Goal: Information Seeking & Learning: Learn about a topic

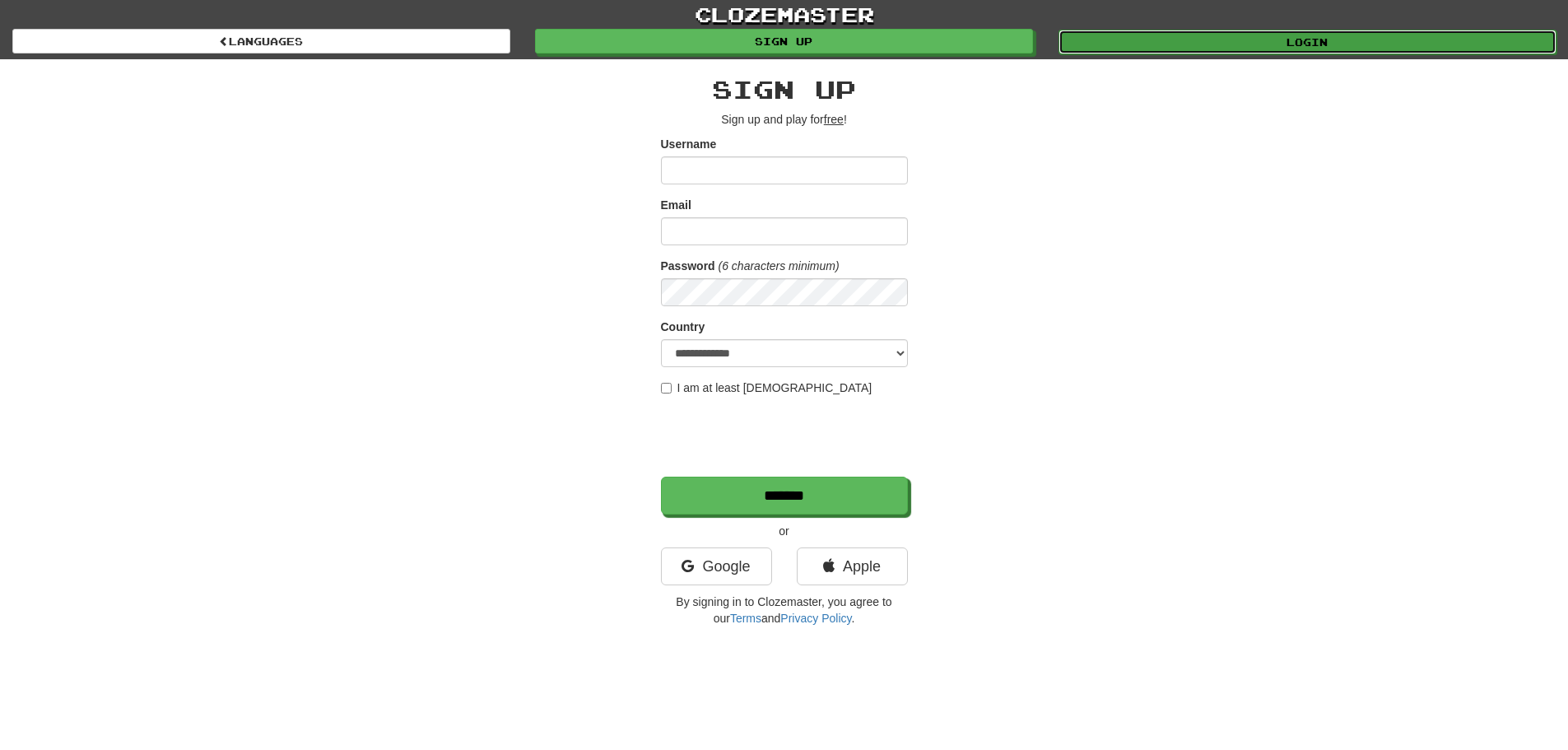
click at [1355, 34] on link "Login" at bounding box center [1307, 41] width 498 height 25
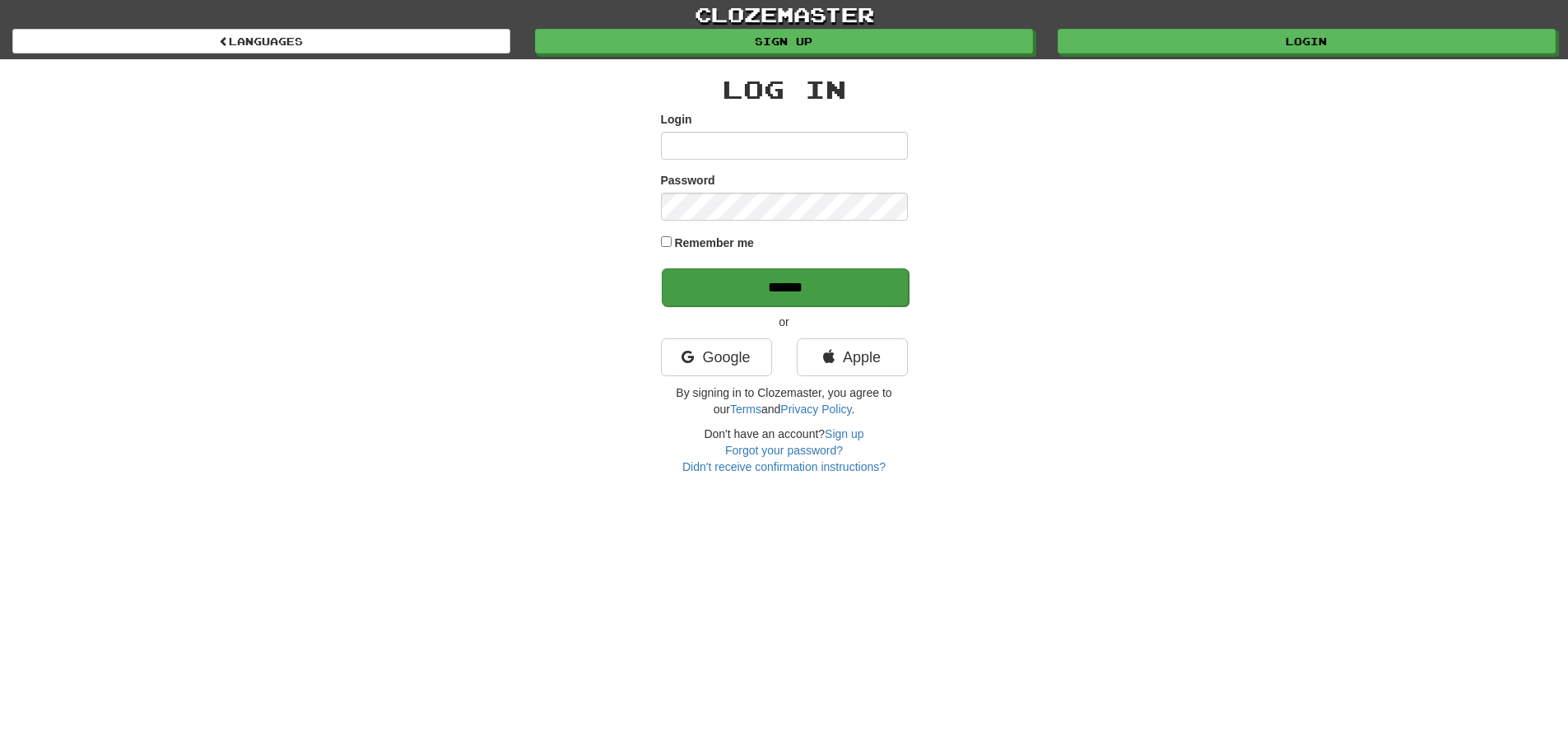
type input "**********"
click at [824, 290] on input "******" at bounding box center [785, 287] width 247 height 38
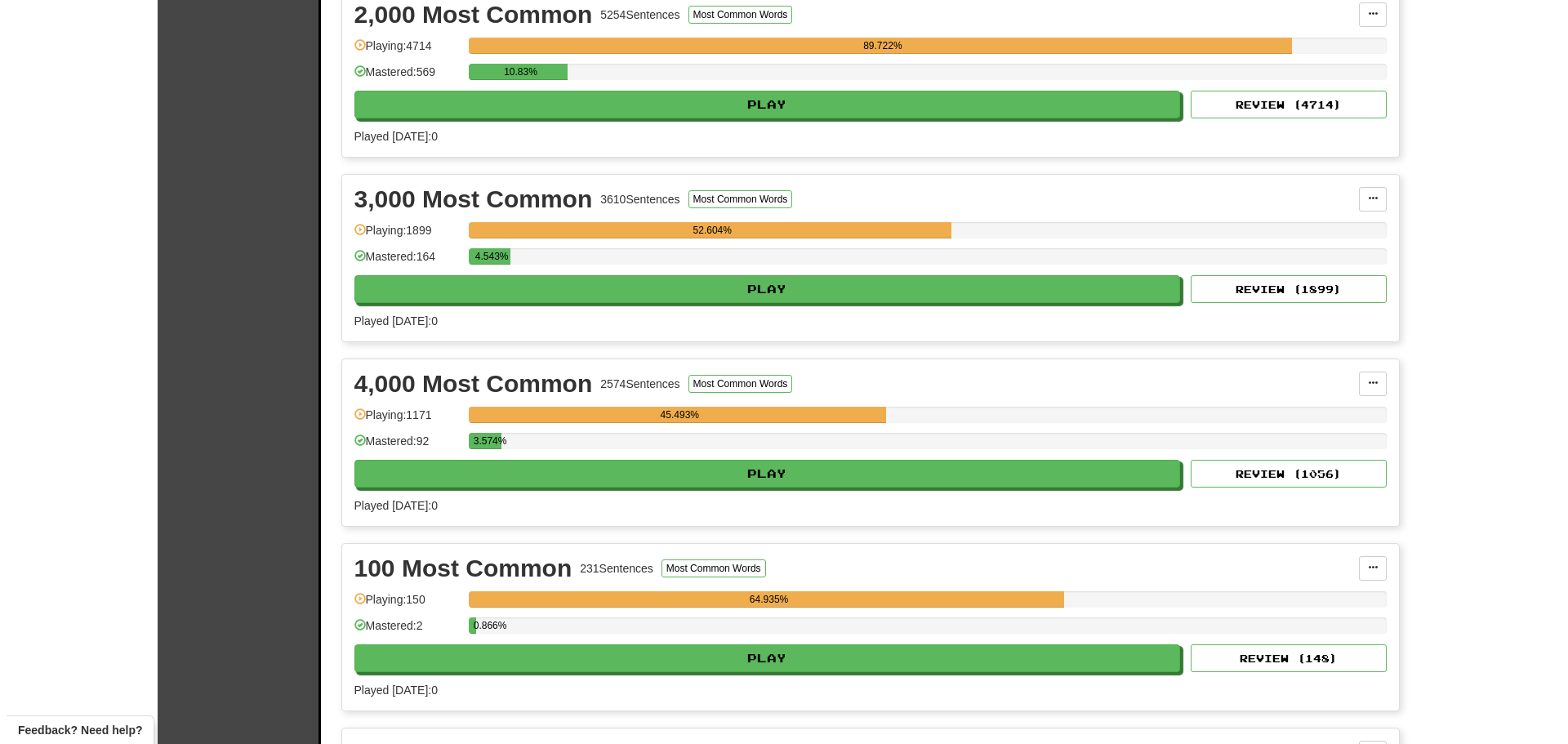
scroll to position [653, 0]
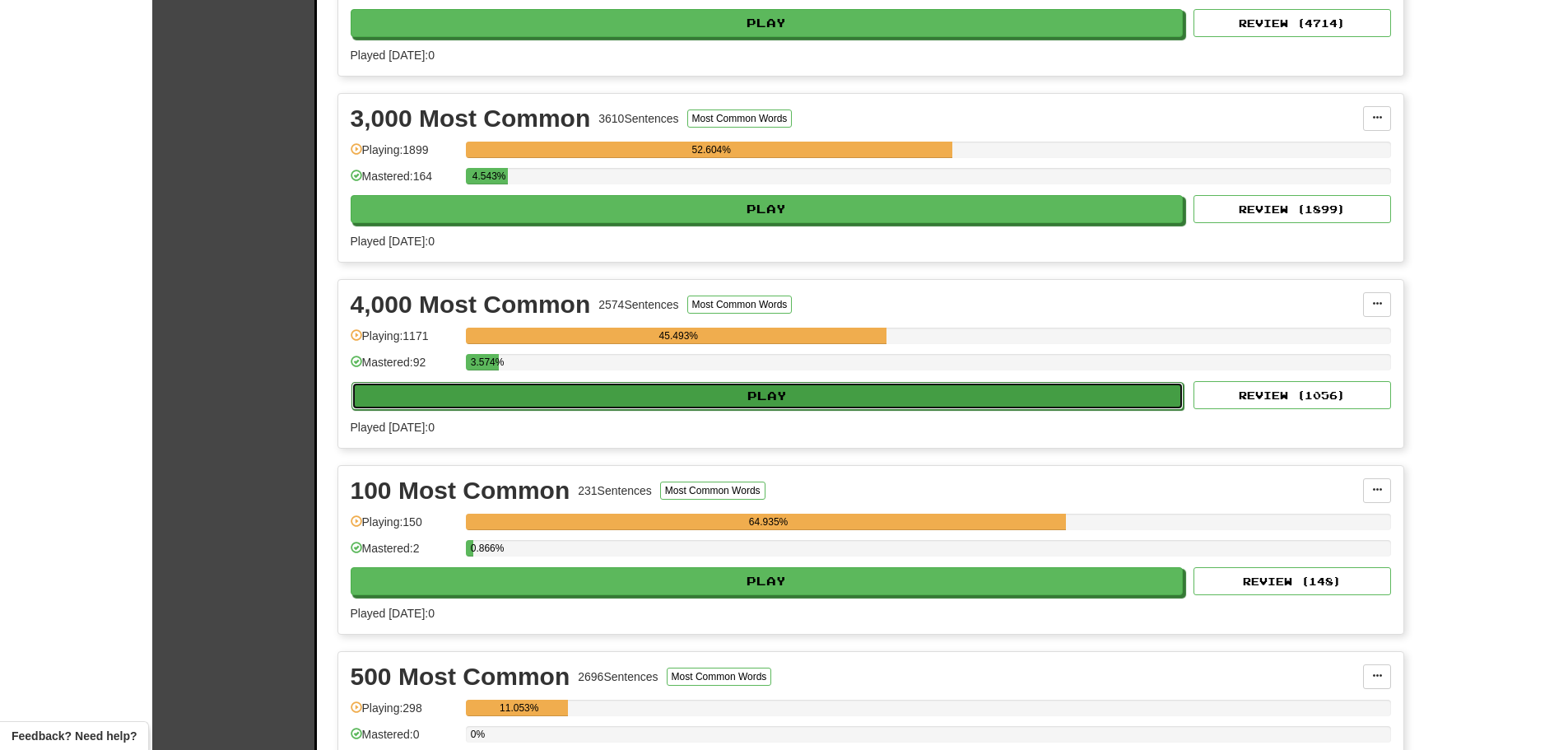
click at [909, 393] on button "Play" at bounding box center [767, 395] width 833 height 28
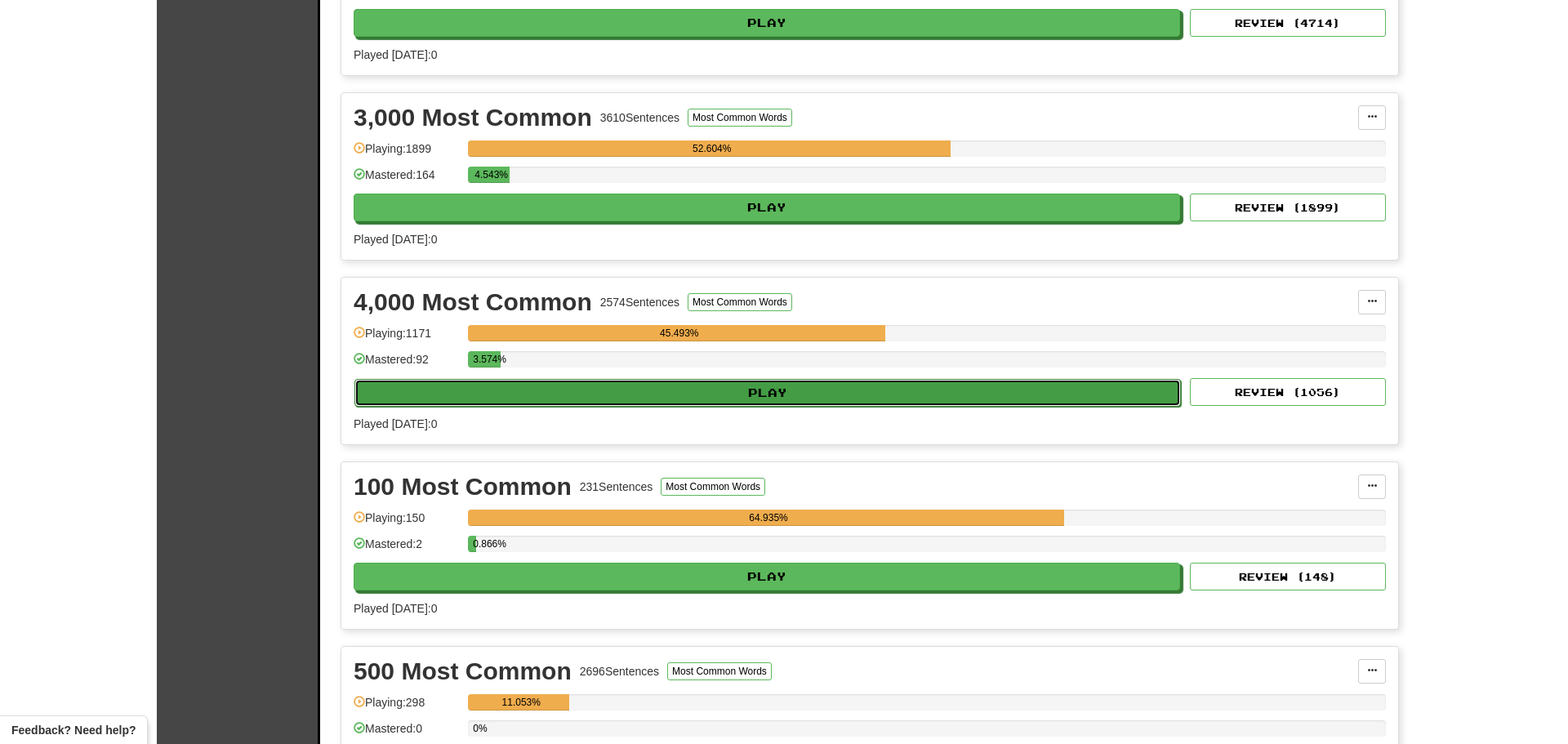
select select "**"
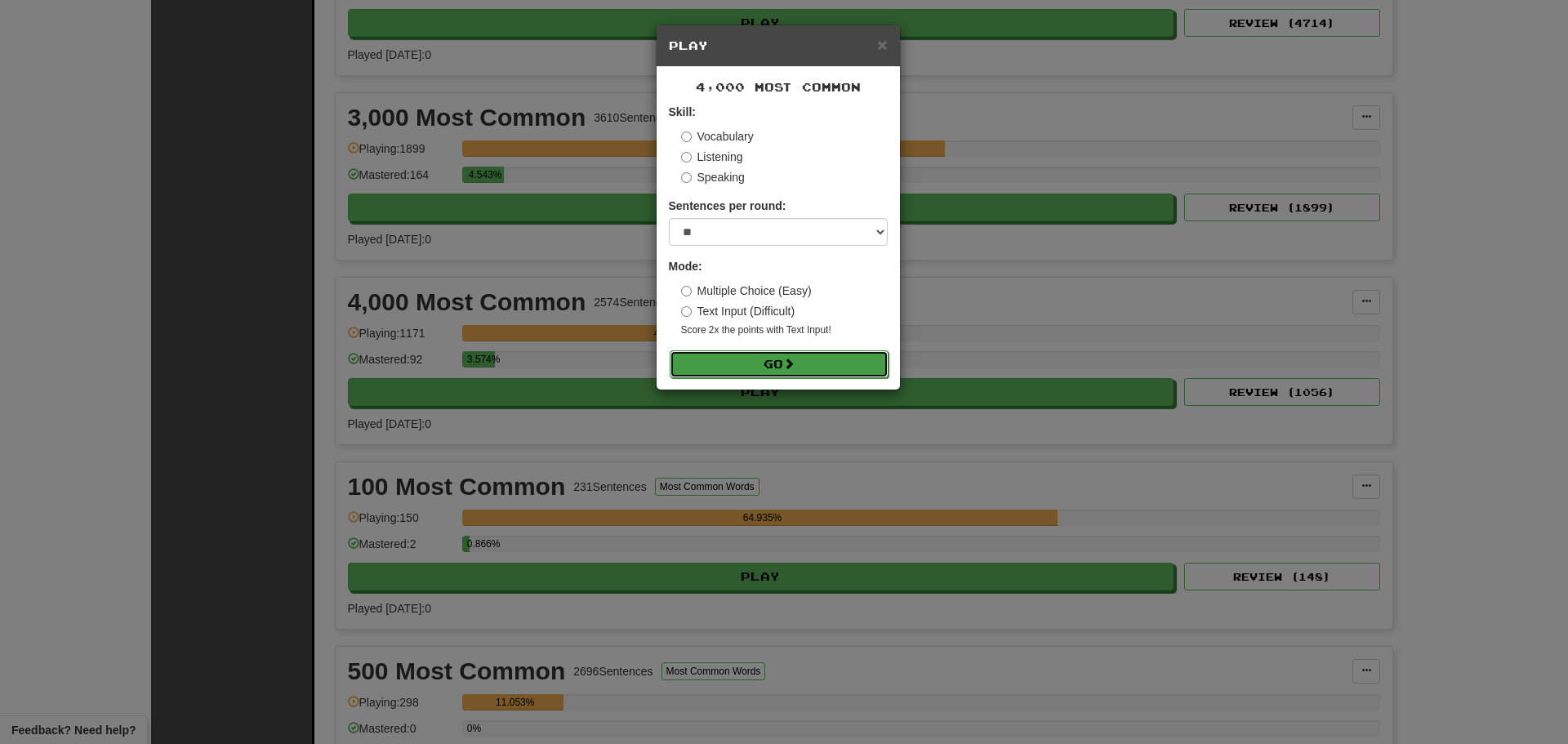
click at [826, 373] on button "Go" at bounding box center [778, 364] width 219 height 28
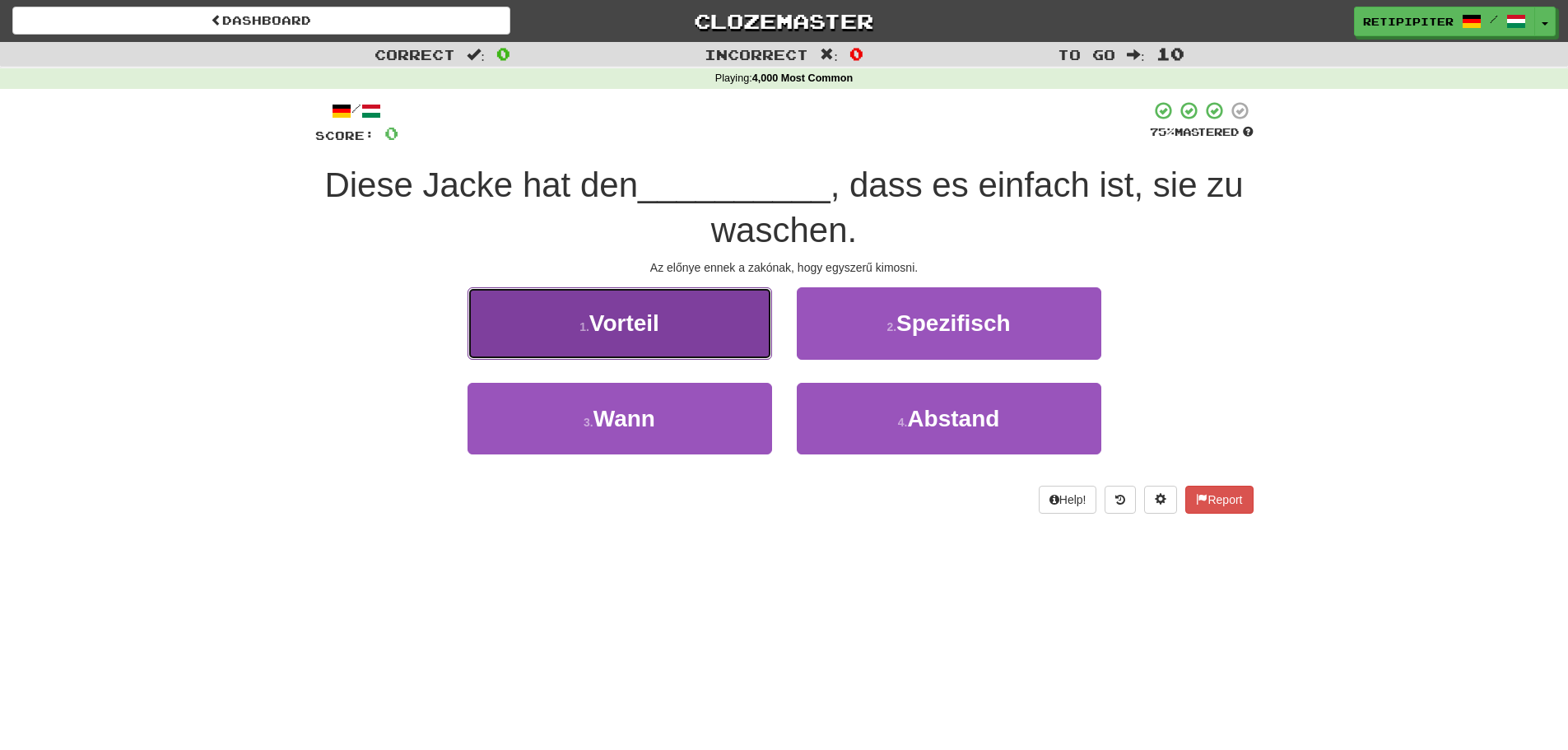
click at [620, 327] on span "Vorteil" at bounding box center [624, 323] width 70 height 25
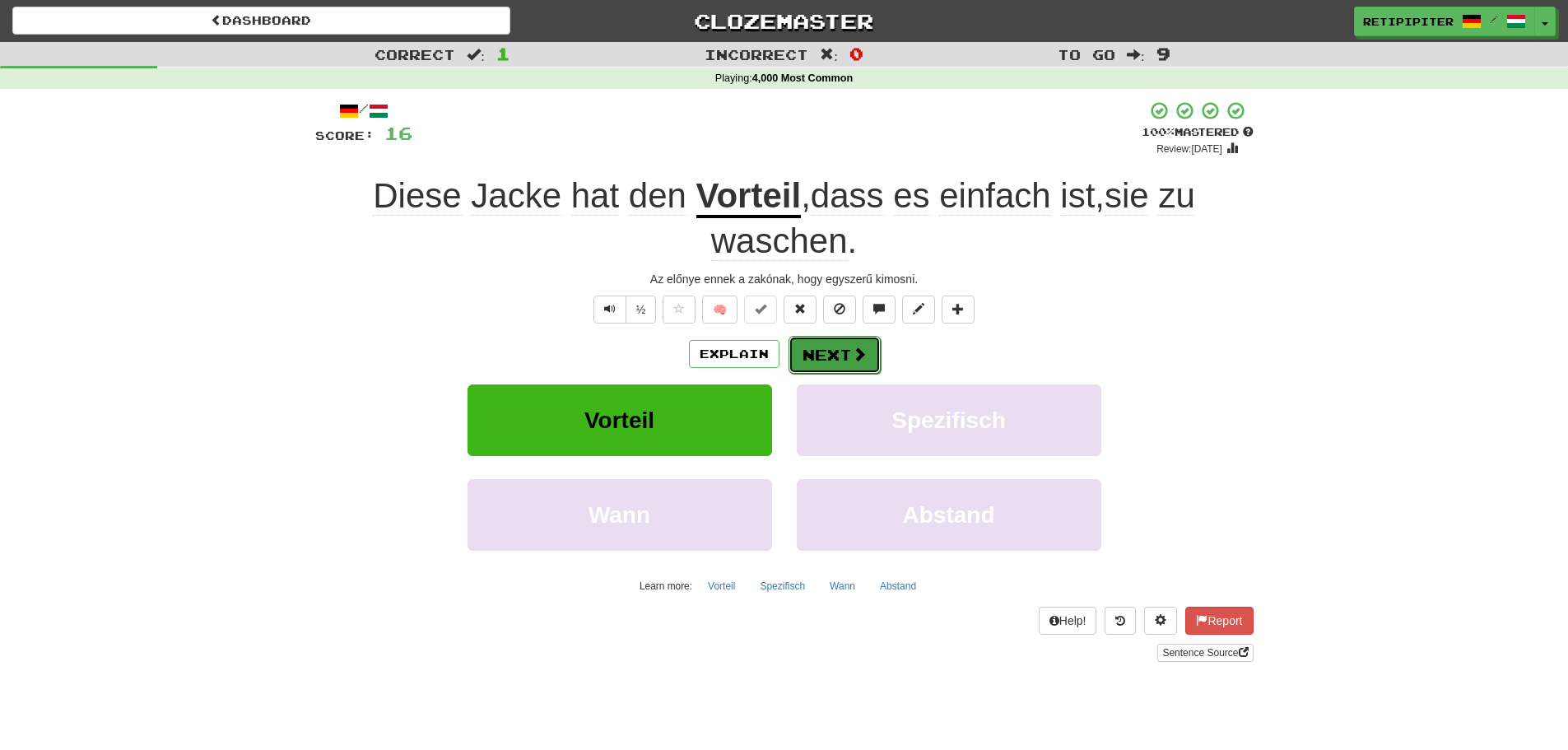
click at [836, 358] on button "Next" at bounding box center [835, 354] width 92 height 38
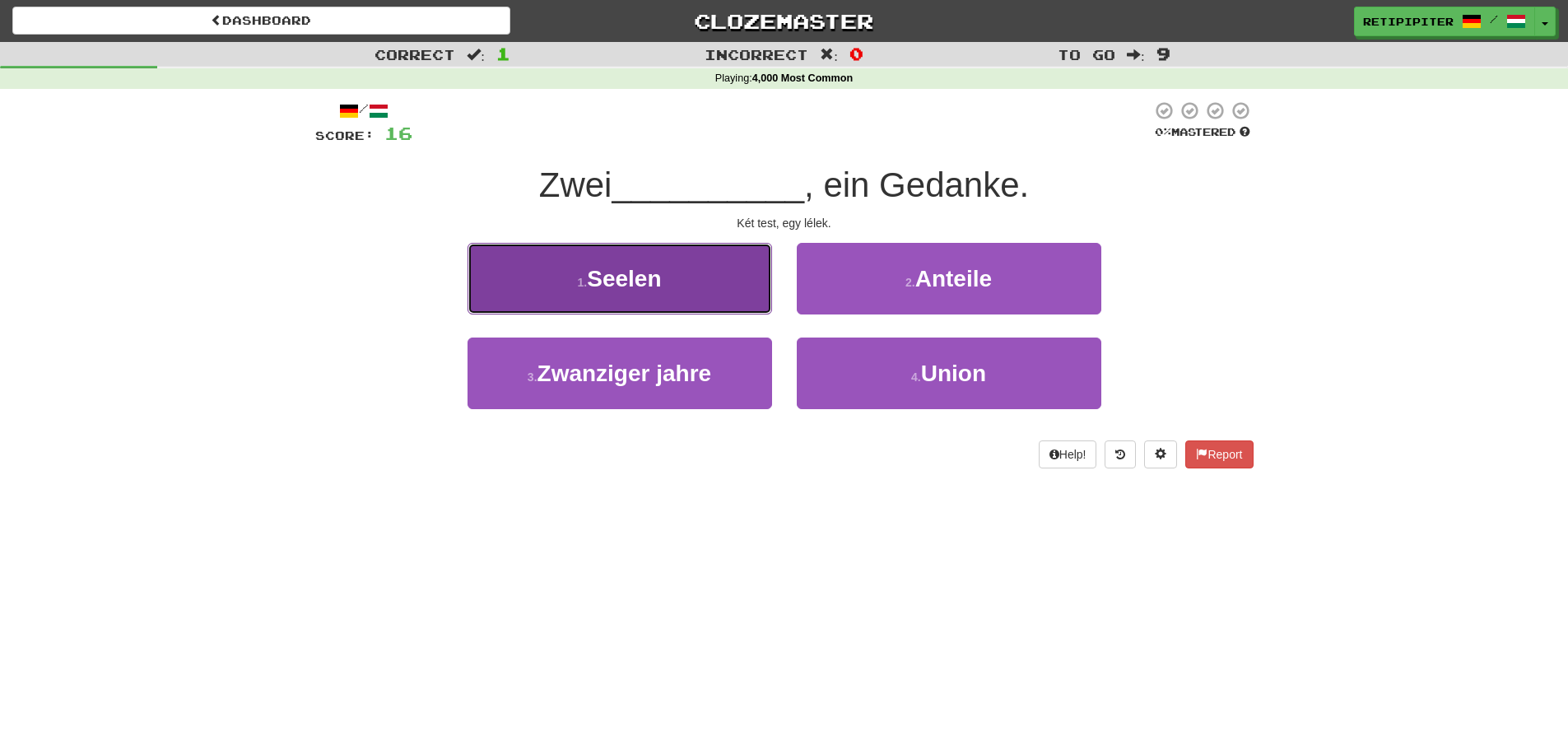
click at [632, 275] on span "Seelen" at bounding box center [624, 278] width 75 height 25
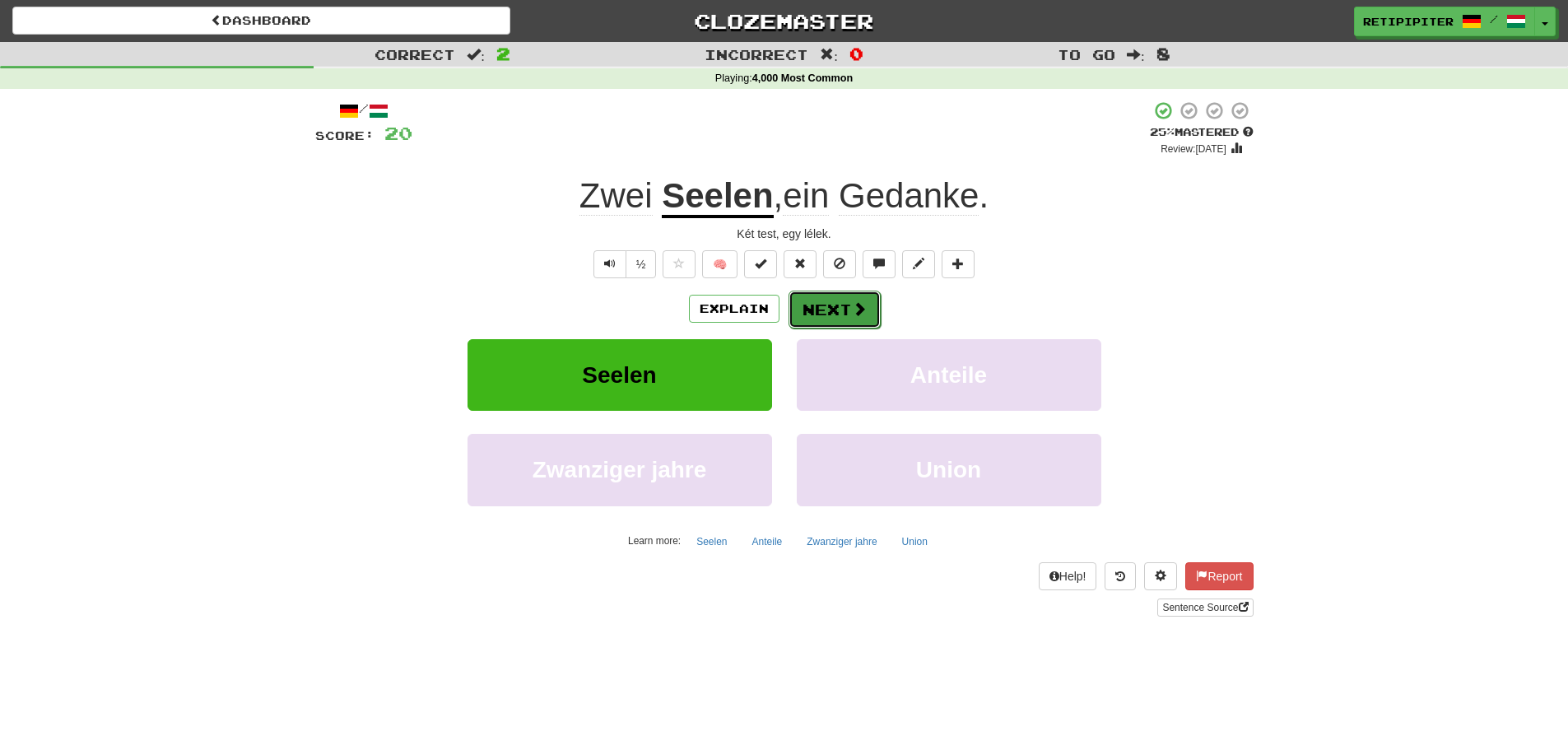
click at [835, 312] on button "Next" at bounding box center [835, 309] width 92 height 38
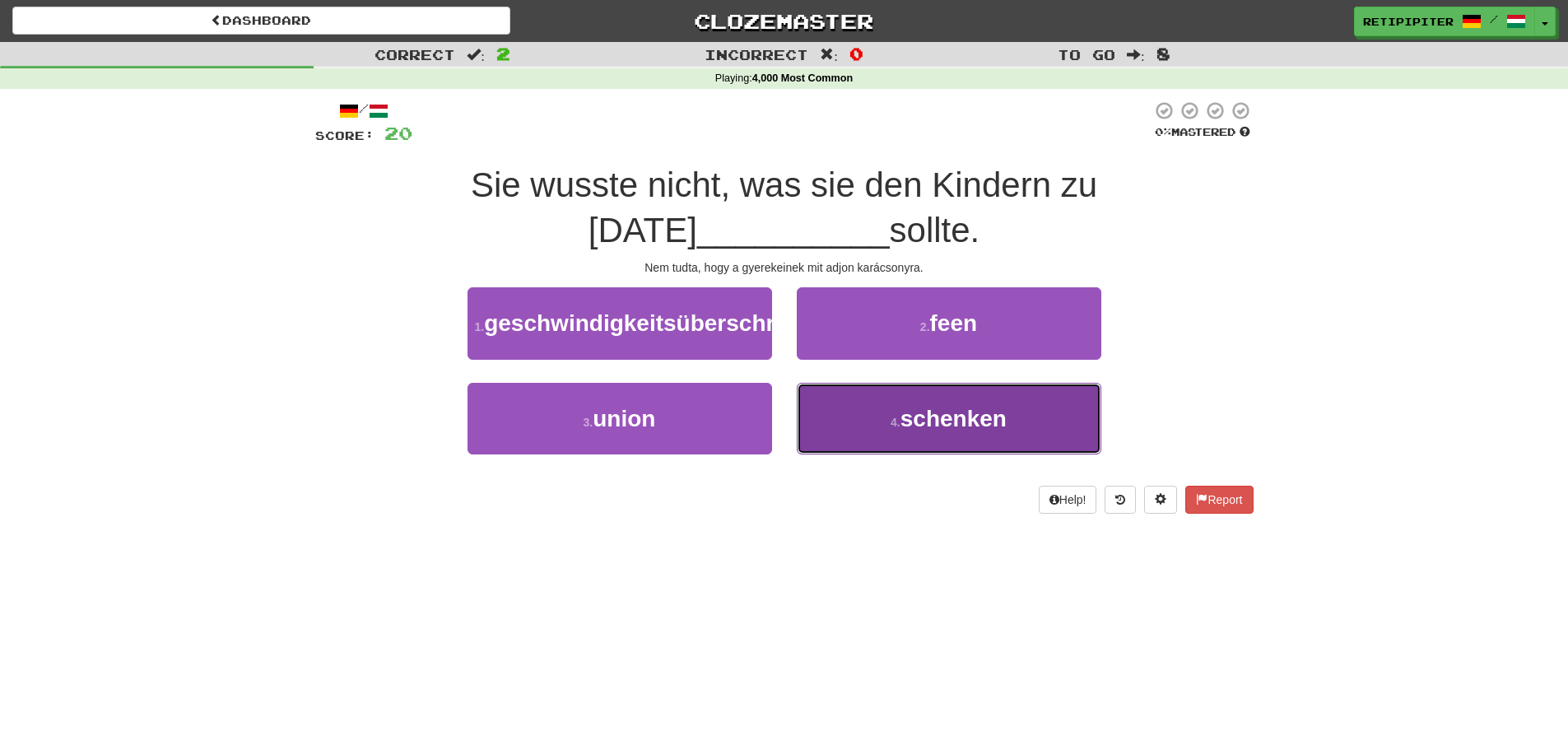
click at [999, 431] on span "schenken" at bounding box center [953, 419] width 106 height 25
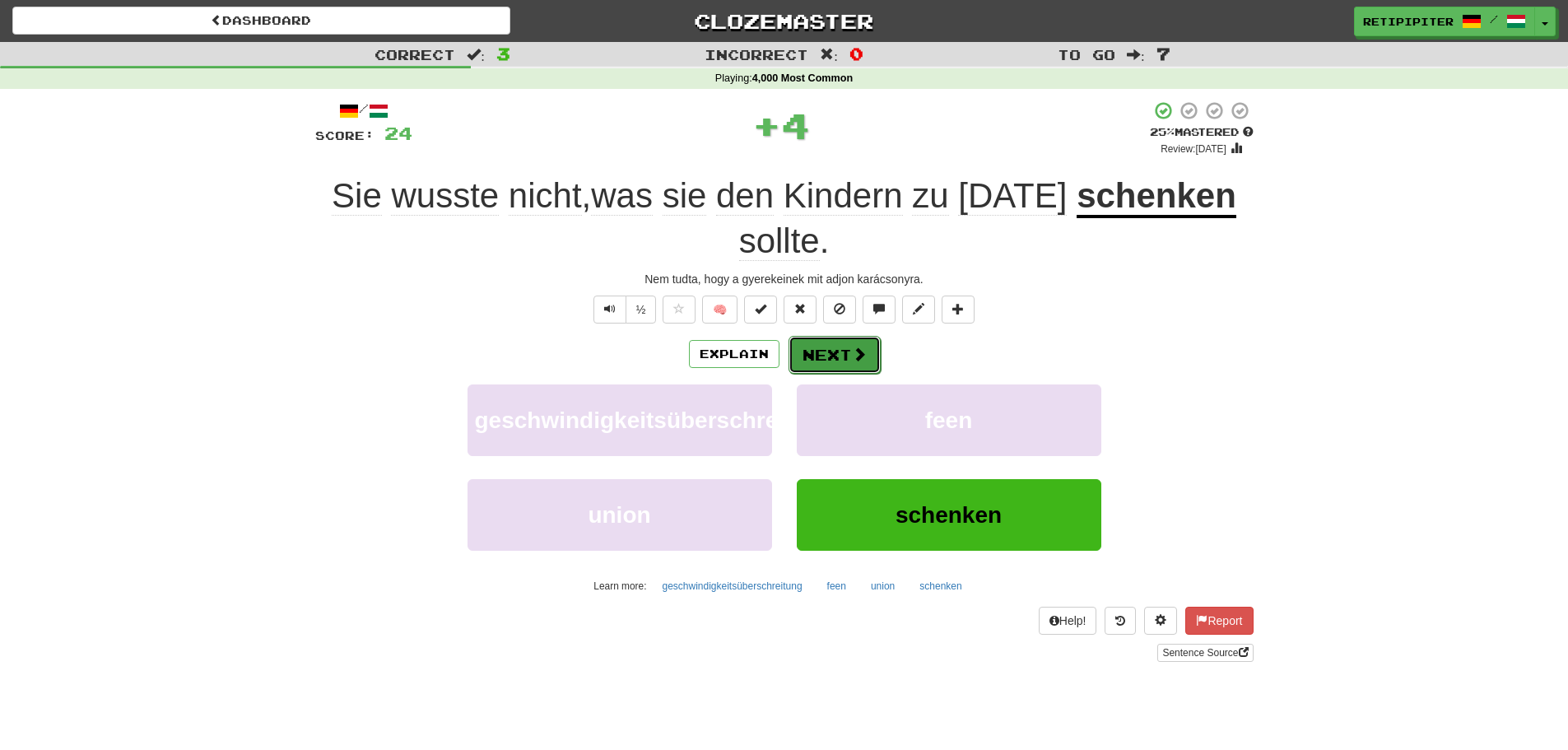
click at [839, 361] on button "Next" at bounding box center [835, 354] width 92 height 38
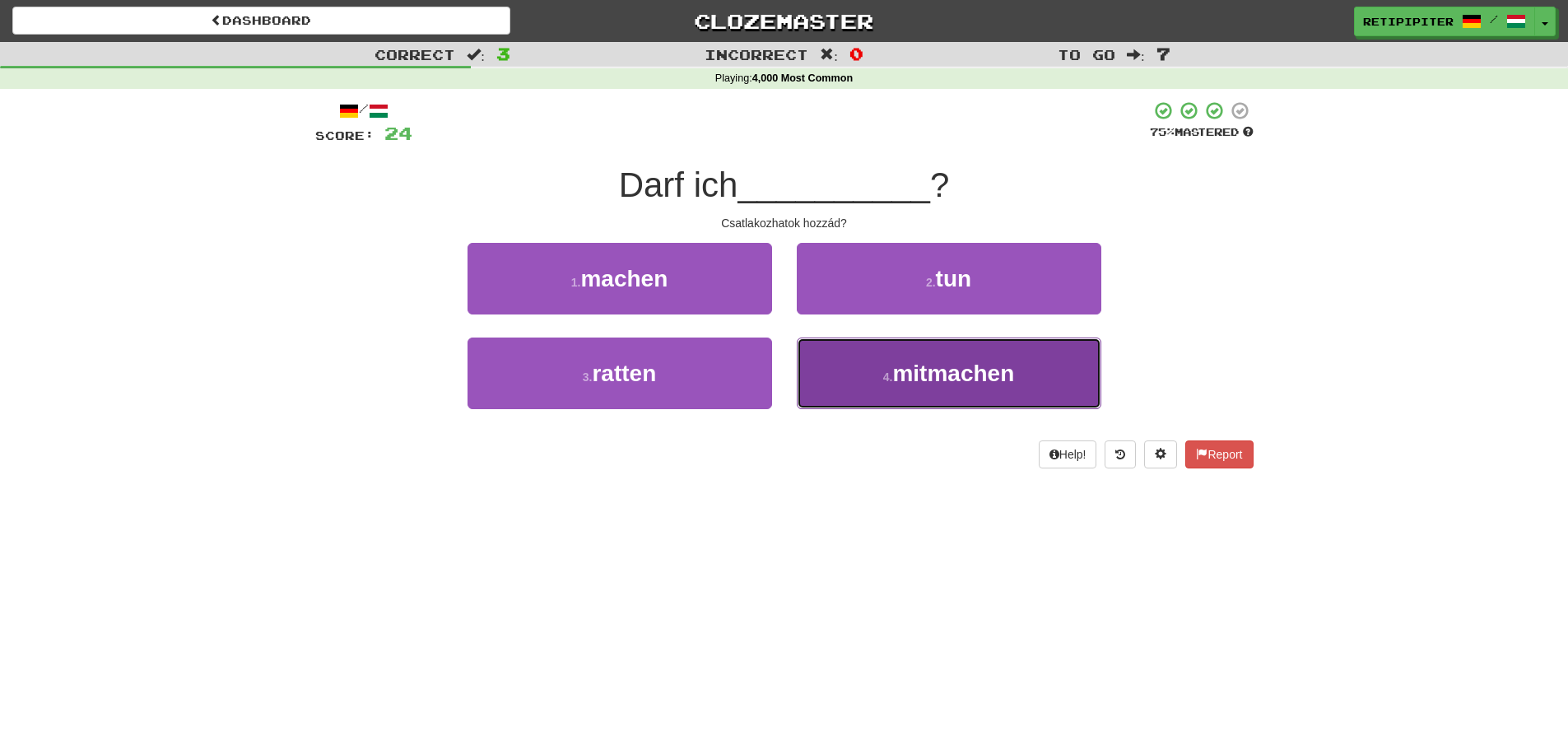
click at [950, 379] on span "mitmachen" at bounding box center [953, 374] width 122 height 25
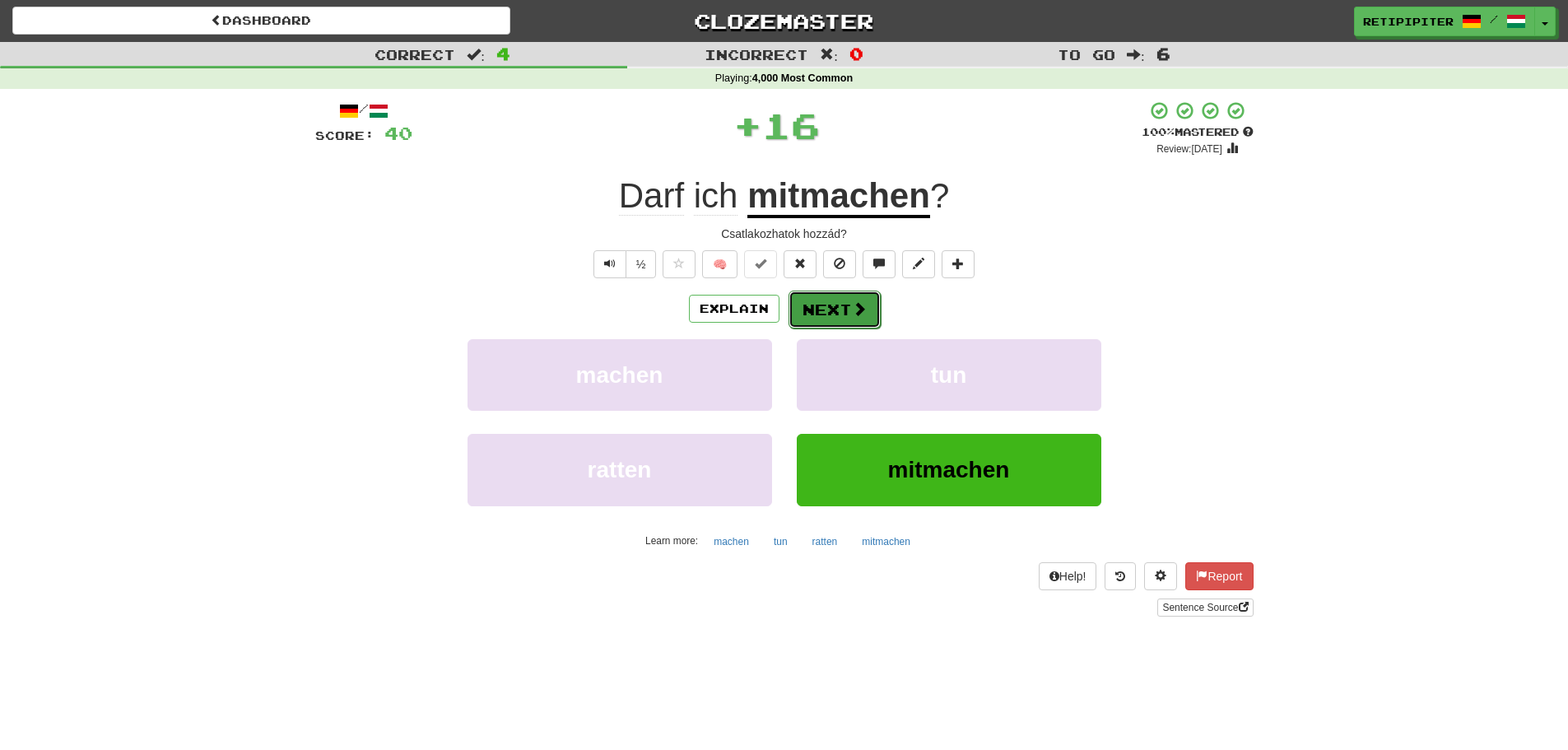
click at [825, 311] on button "Next" at bounding box center [835, 309] width 92 height 38
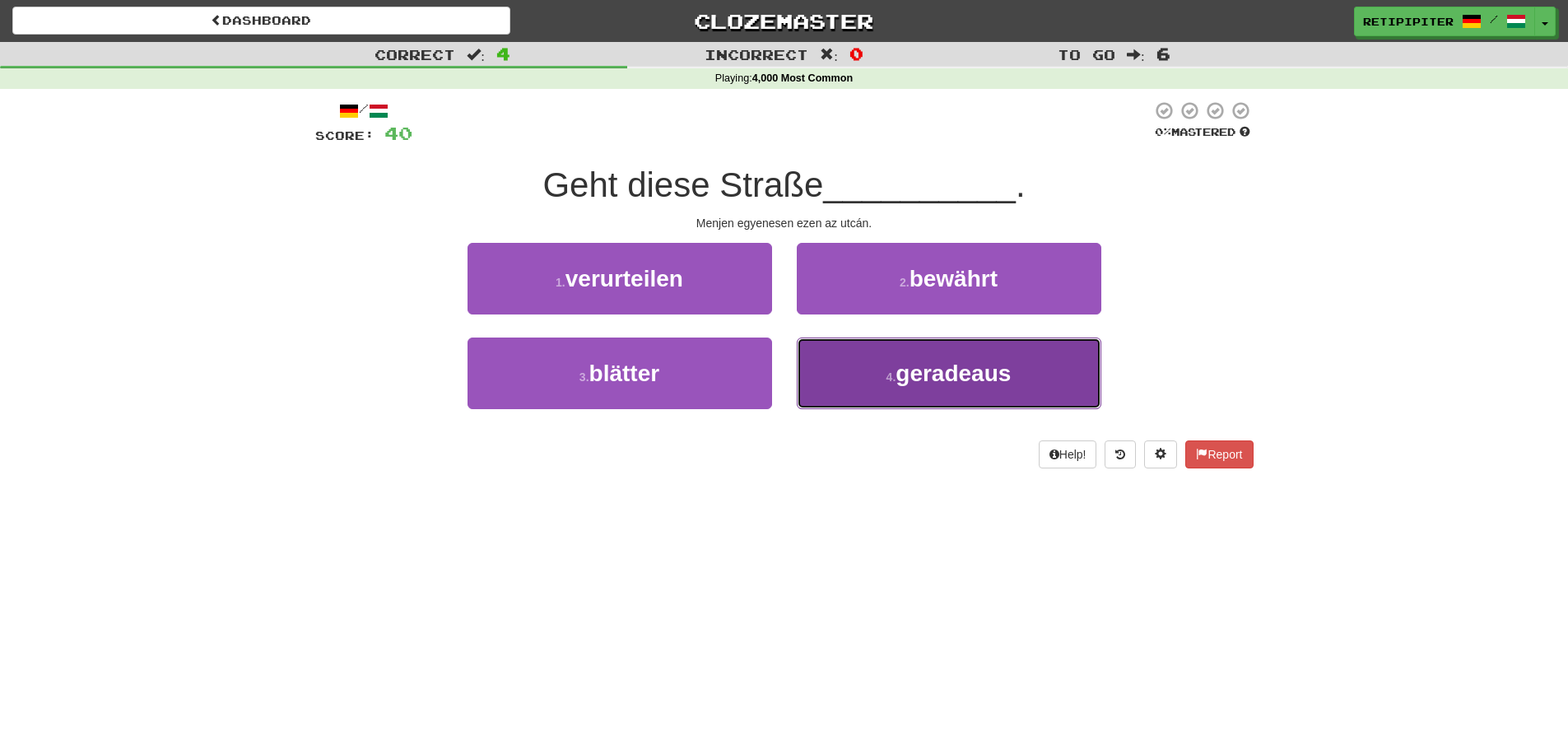
click at [967, 381] on span "geradeaus" at bounding box center [953, 374] width 116 height 25
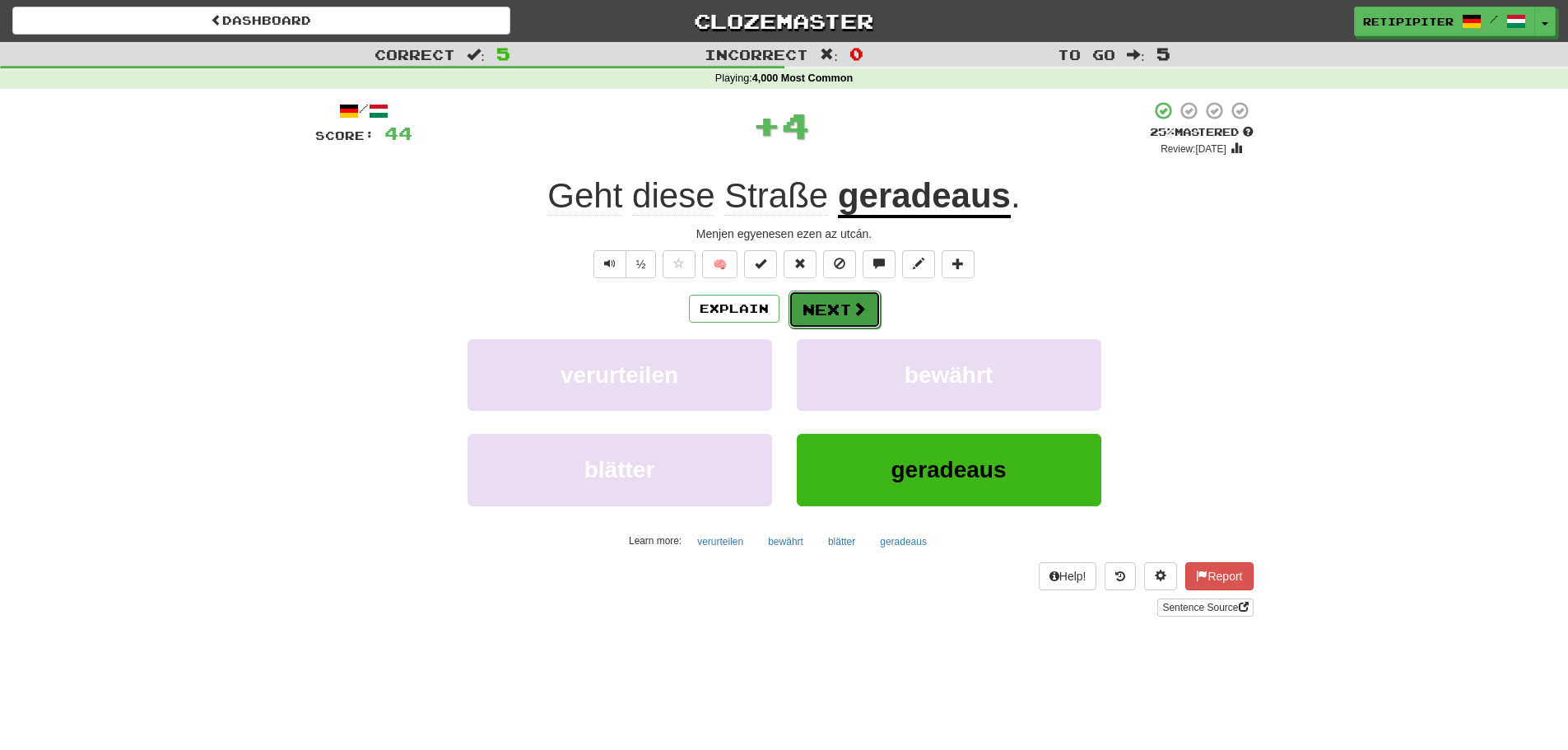
click at [835, 319] on button "Next" at bounding box center [835, 309] width 92 height 38
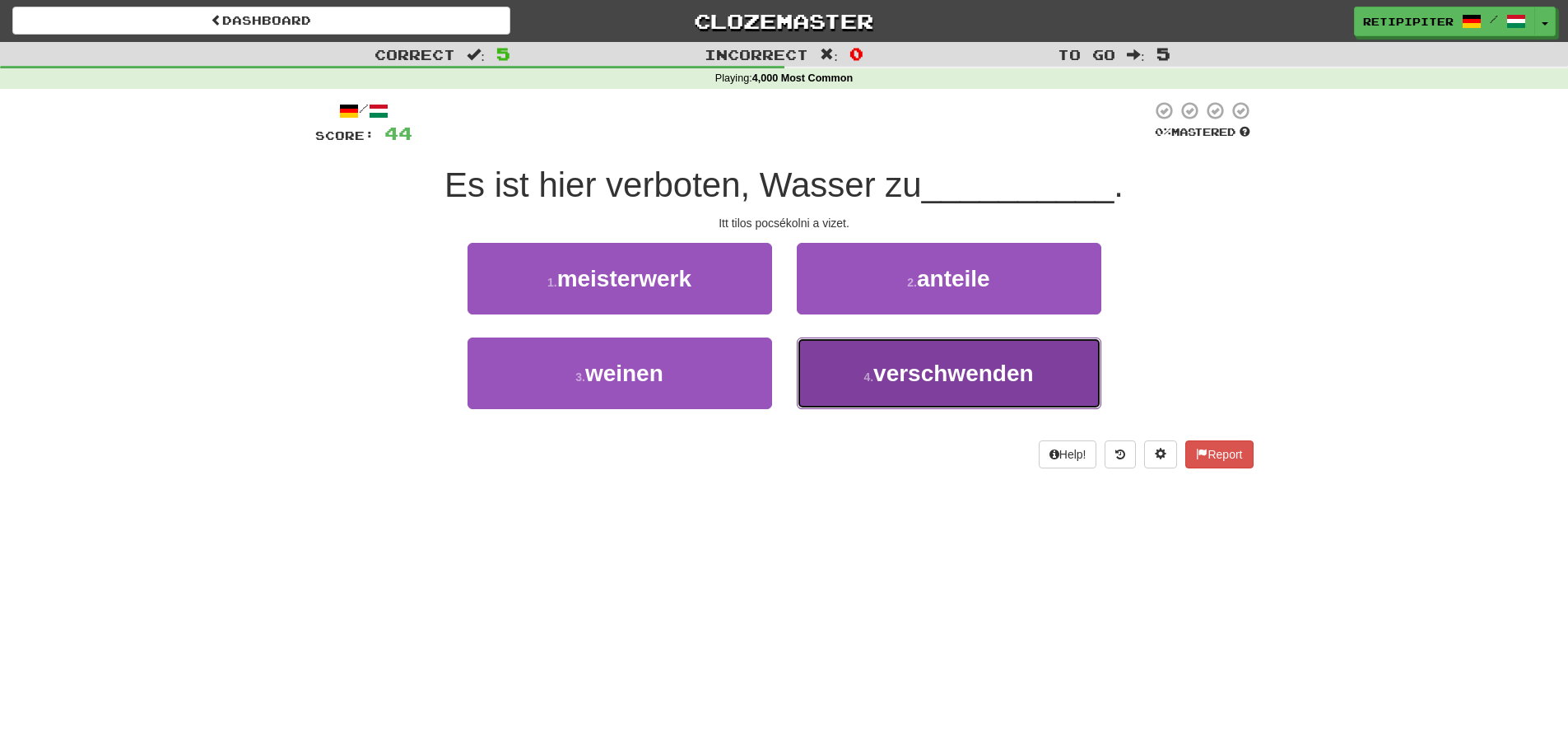
click at [922, 379] on span "verschwenden" at bounding box center [954, 374] width 161 height 25
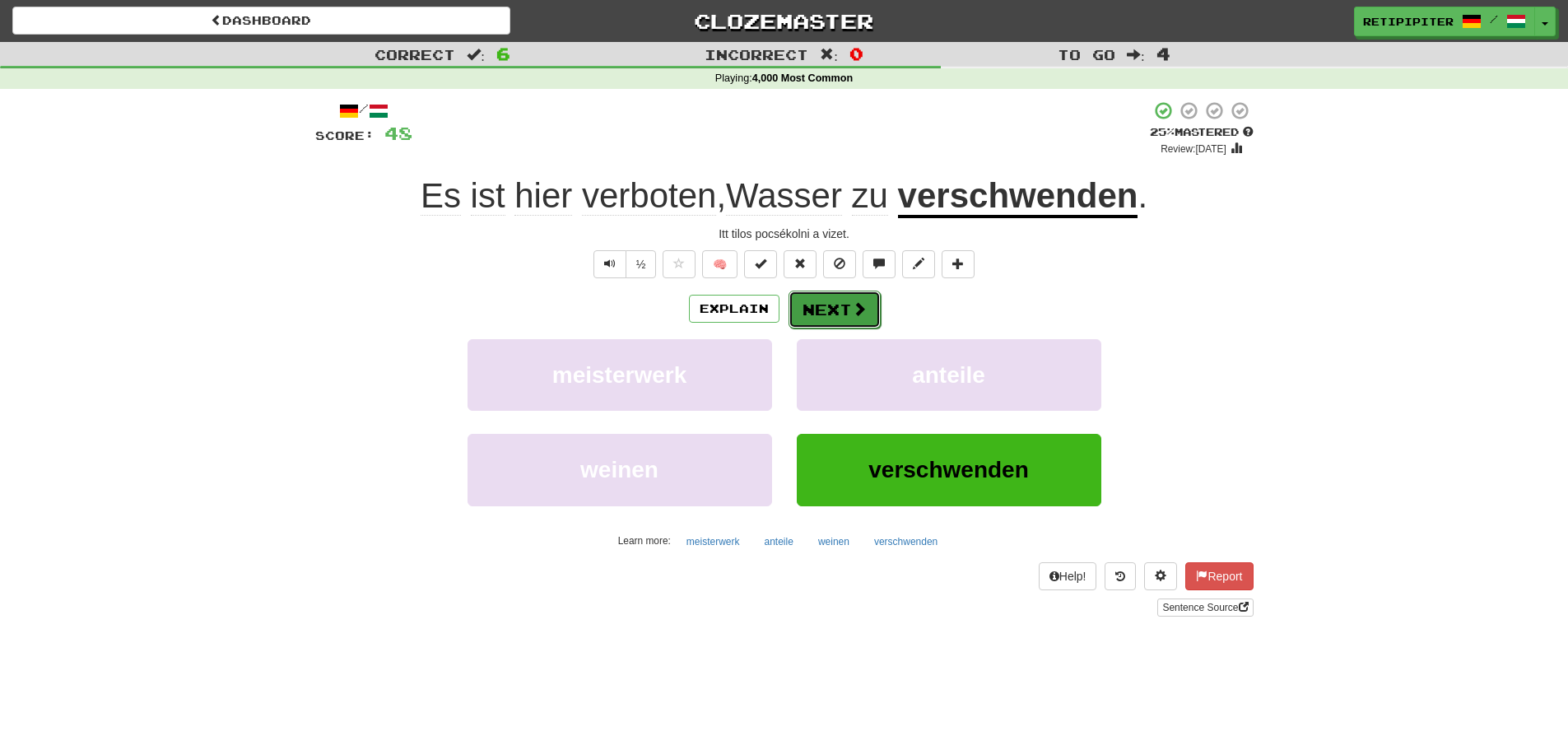
click at [839, 308] on button "Next" at bounding box center [835, 309] width 92 height 38
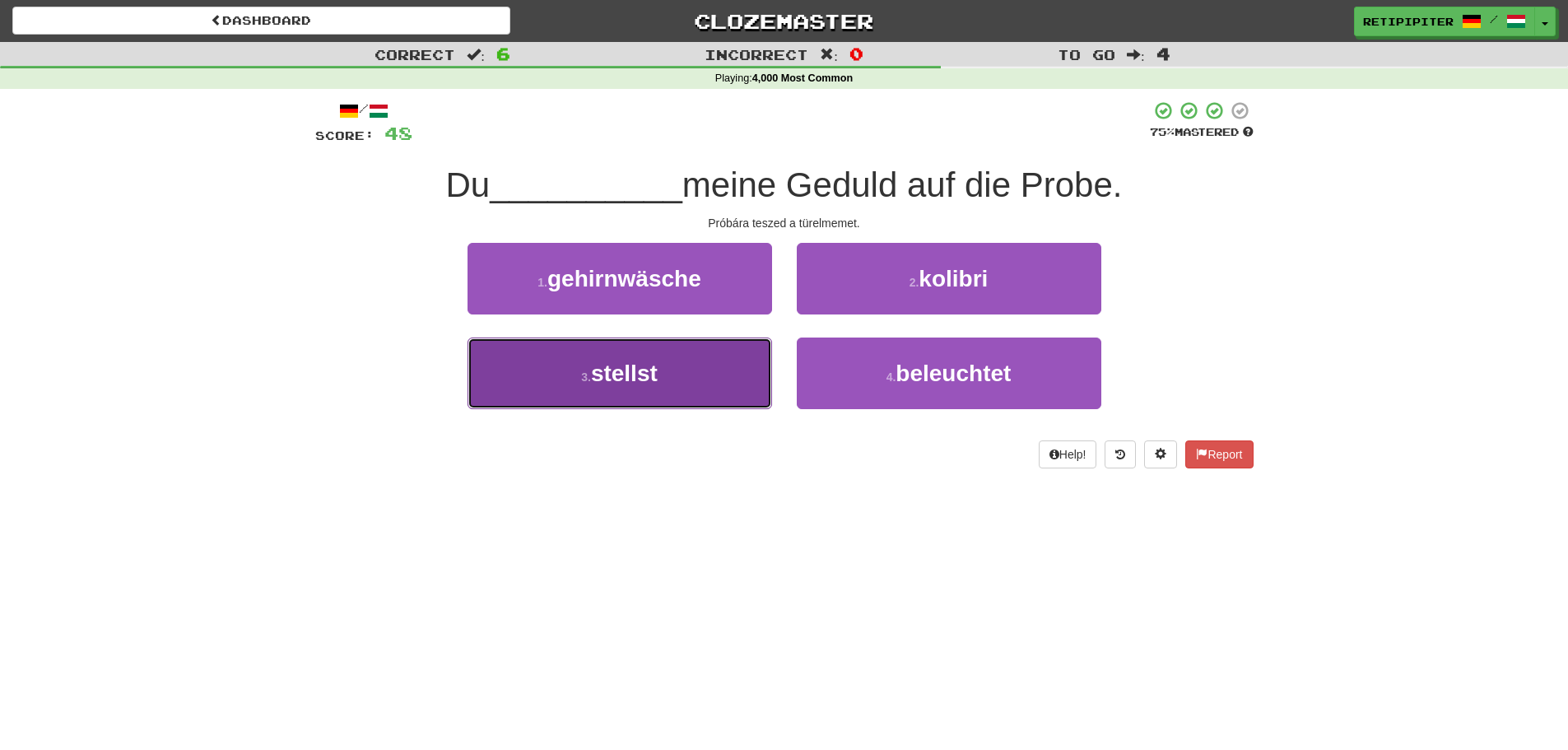
click at [656, 375] on span "stellst" at bounding box center [625, 374] width 67 height 25
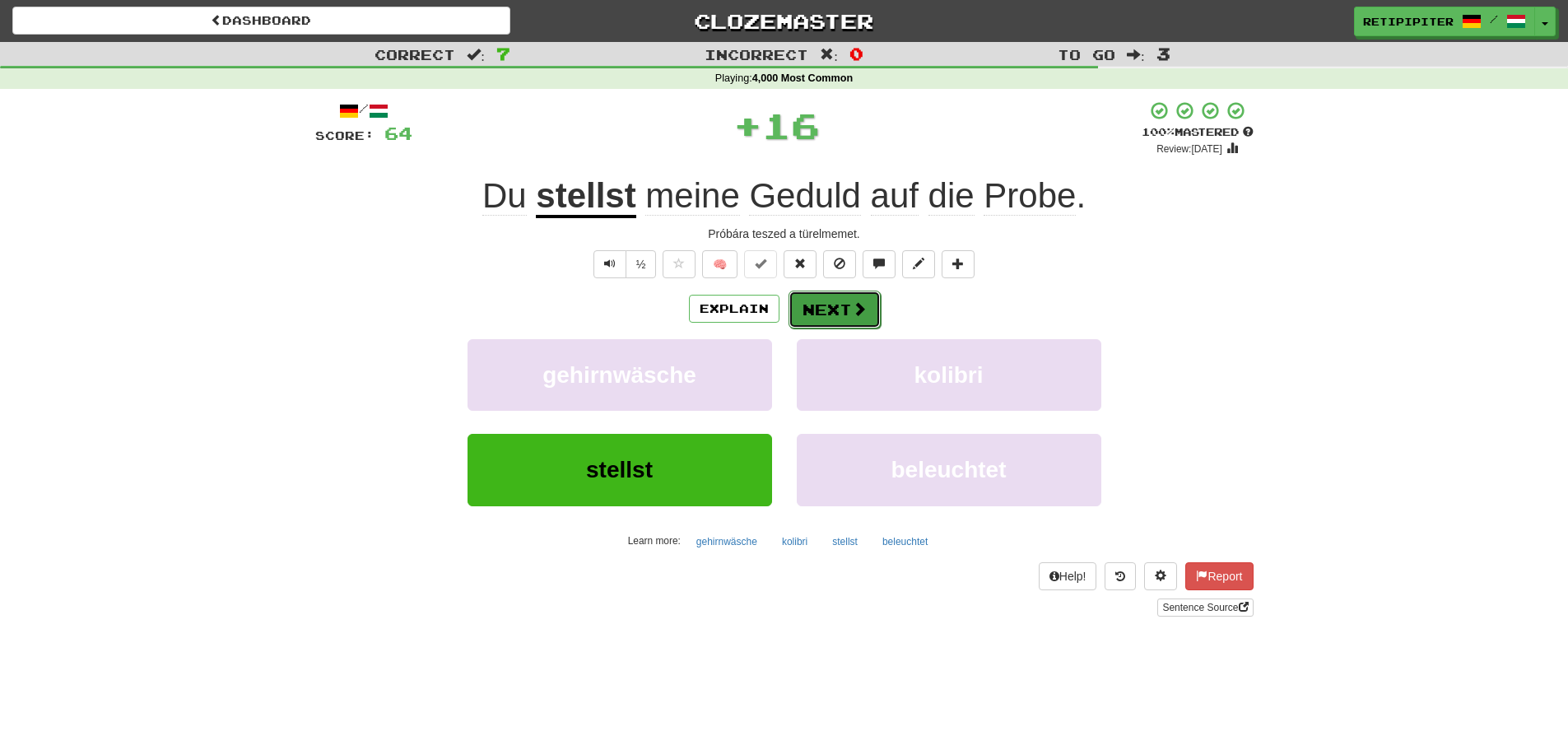
click at [834, 317] on button "Next" at bounding box center [835, 309] width 92 height 38
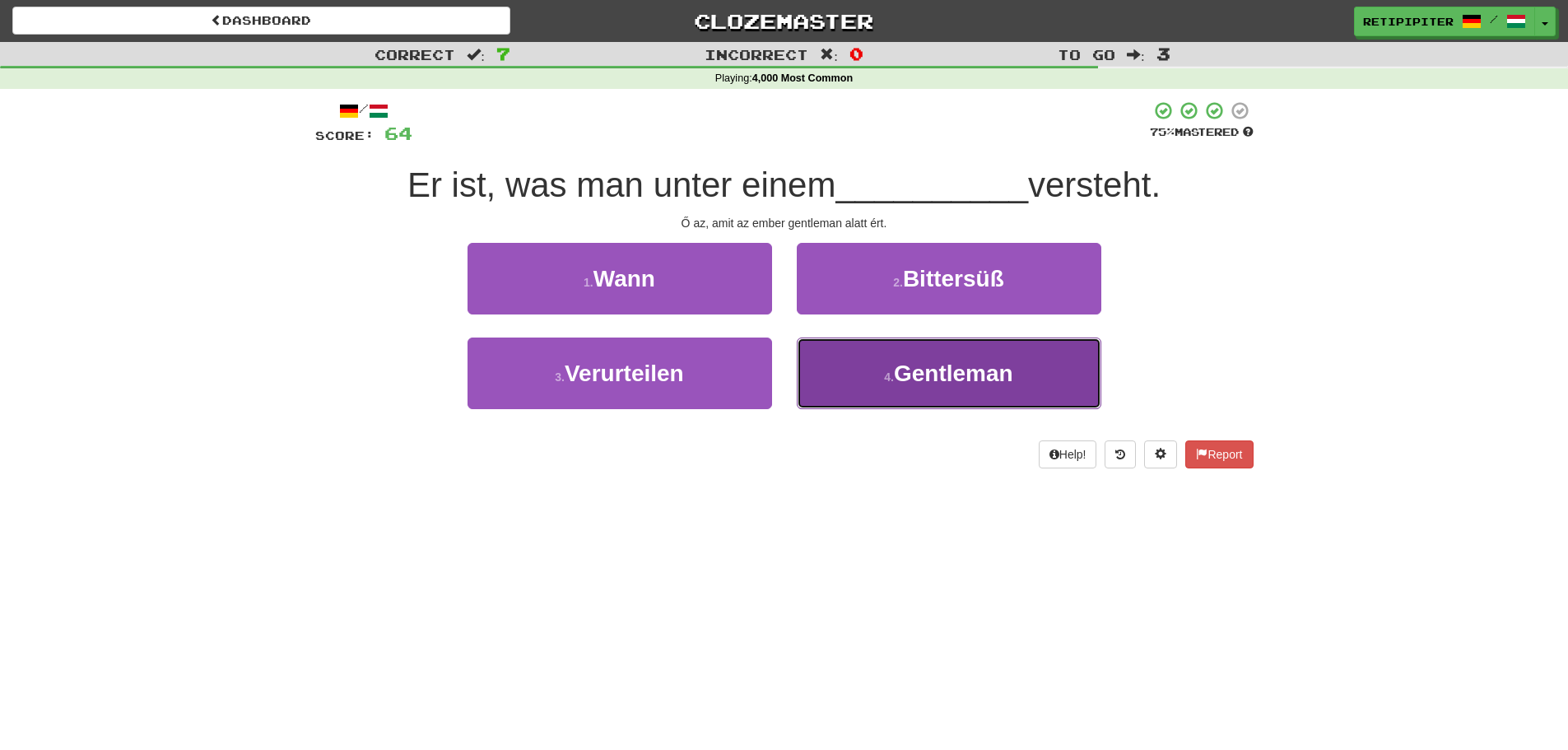
click at [965, 375] on span "Gentleman" at bounding box center [954, 374] width 120 height 25
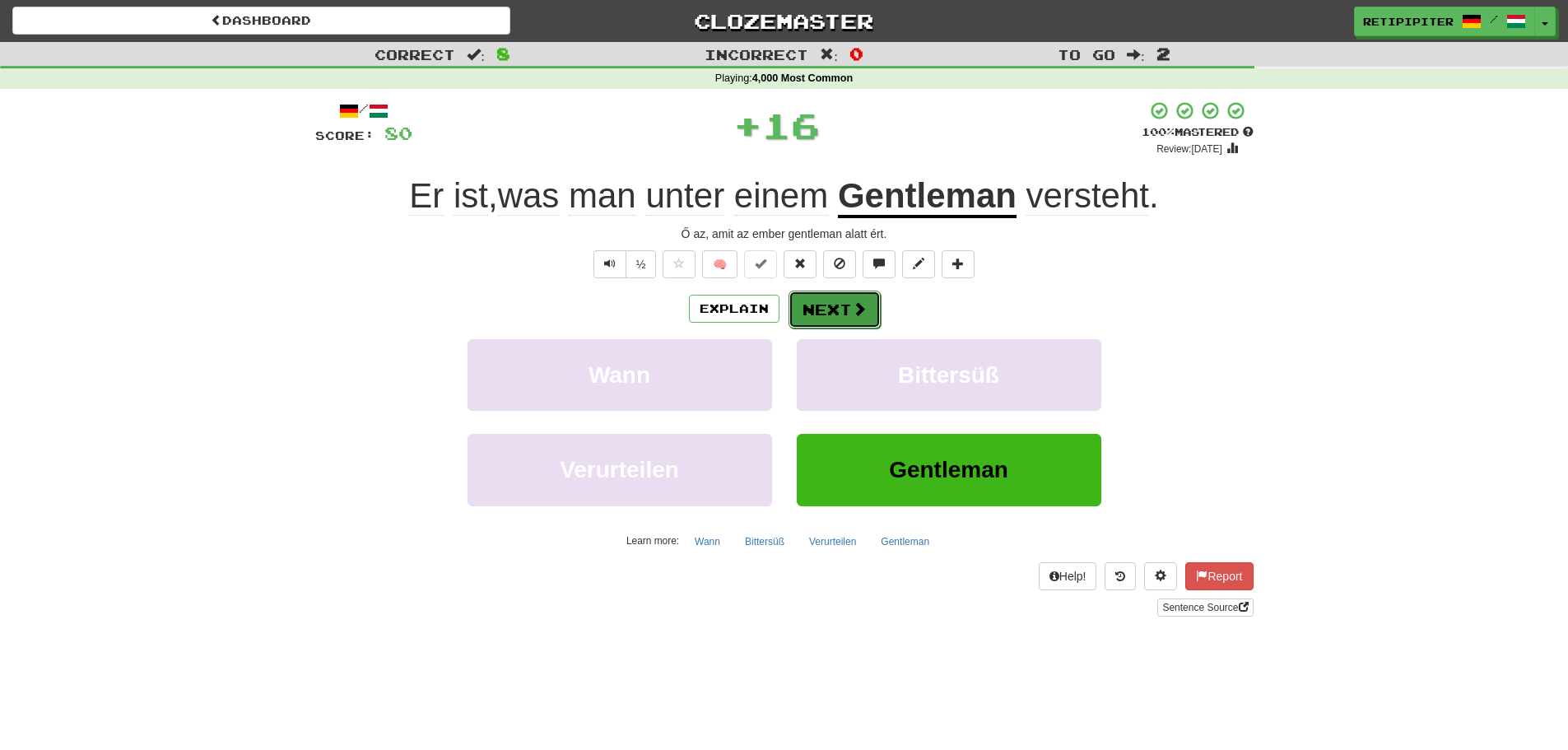
click at [853, 312] on span at bounding box center [859, 308] width 15 height 15
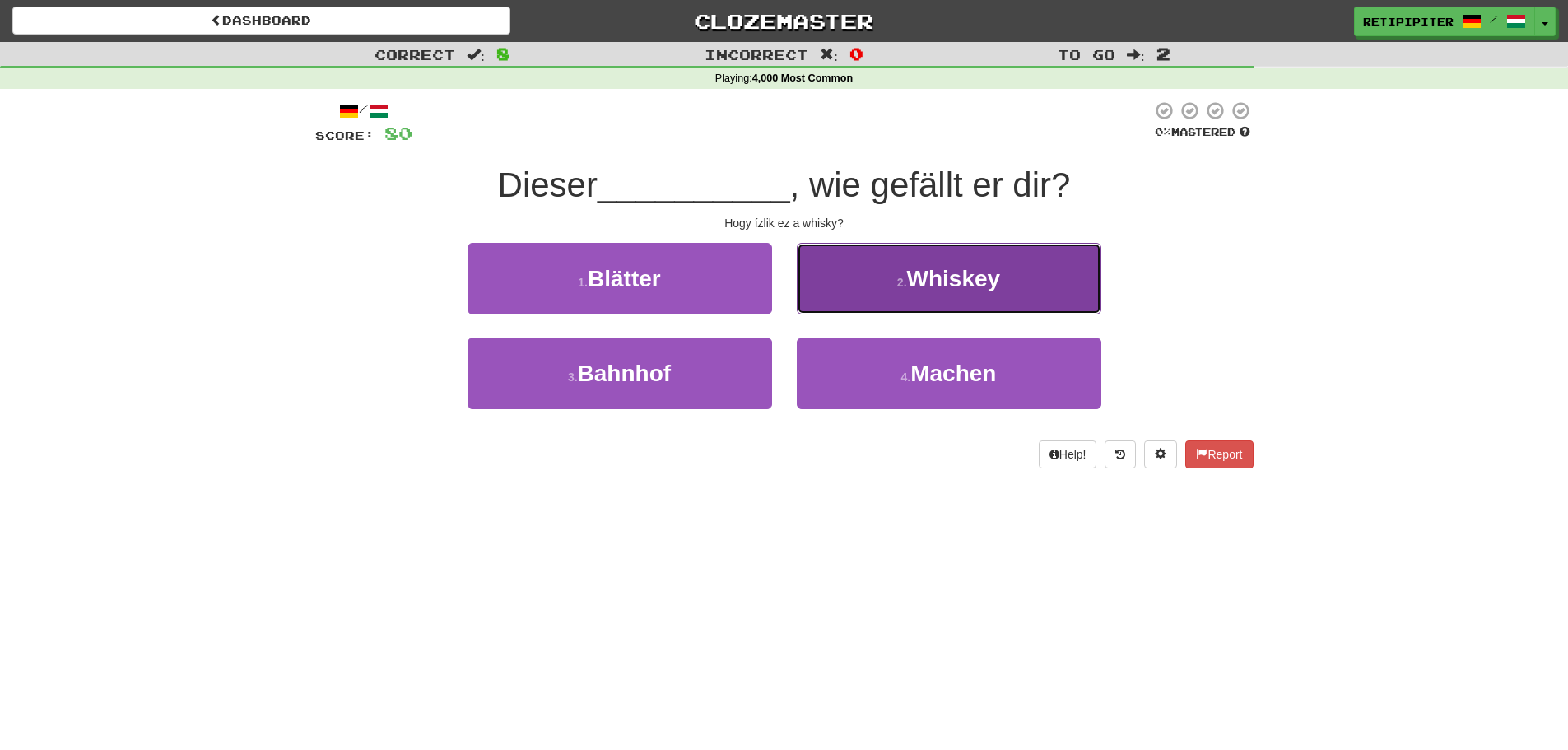
click at [1002, 287] on button "2 . Whiskey" at bounding box center [948, 278] width 305 height 72
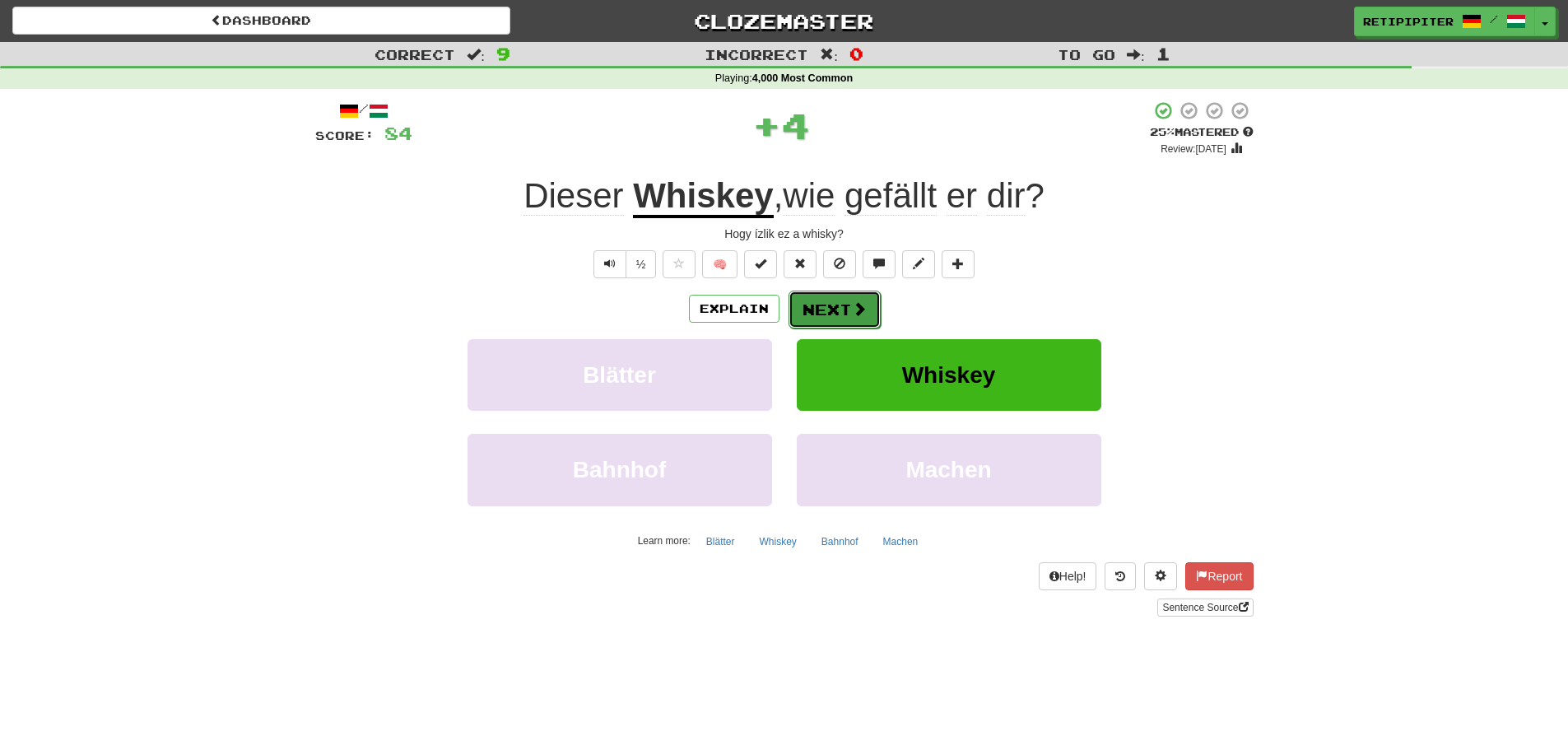
click at [853, 313] on span at bounding box center [859, 308] width 15 height 15
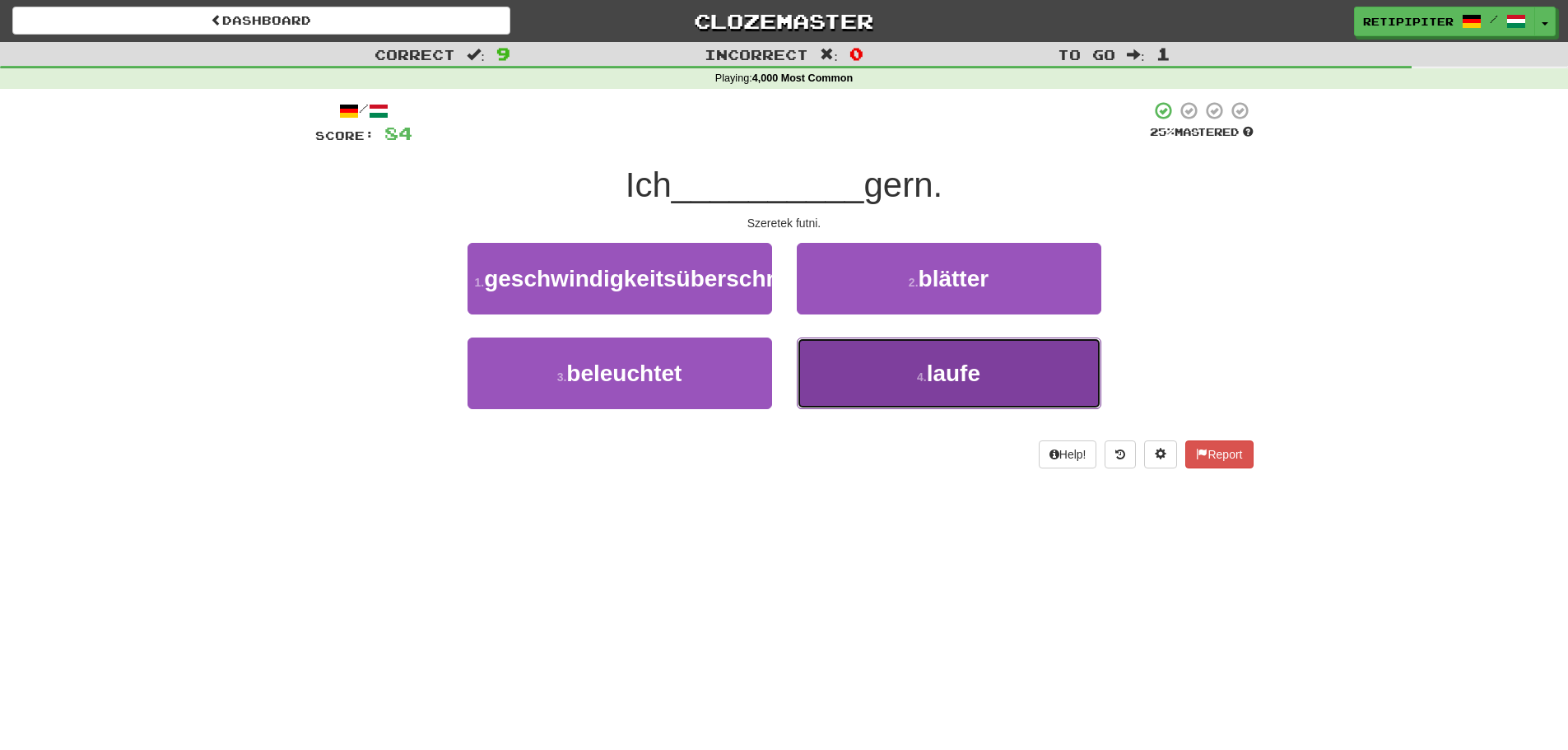
click at [909, 407] on button "4 . laufe" at bounding box center [948, 373] width 305 height 72
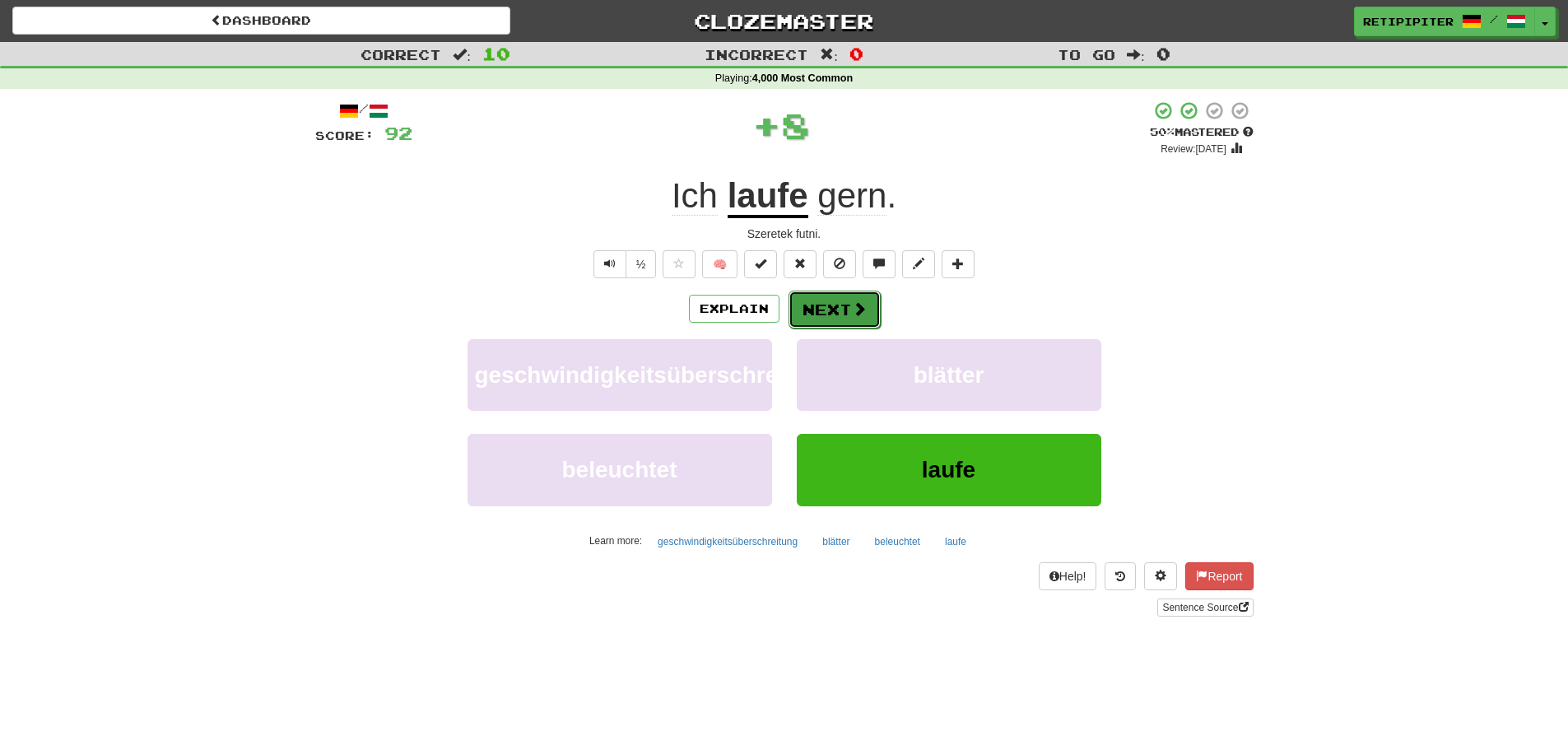
click at [819, 310] on button "Next" at bounding box center [835, 309] width 92 height 38
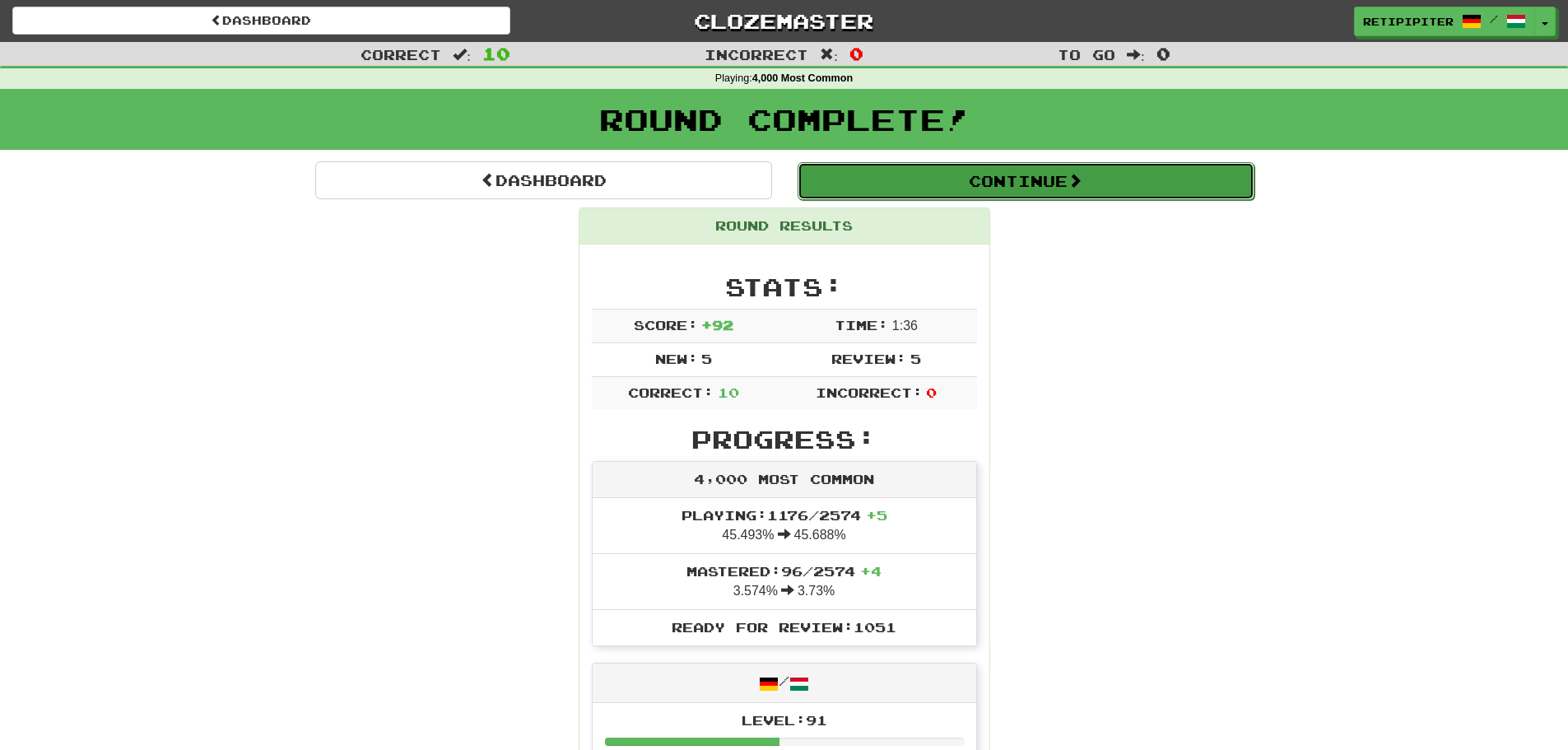
click at [1057, 177] on button "Continue" at bounding box center [1026, 180] width 457 height 38
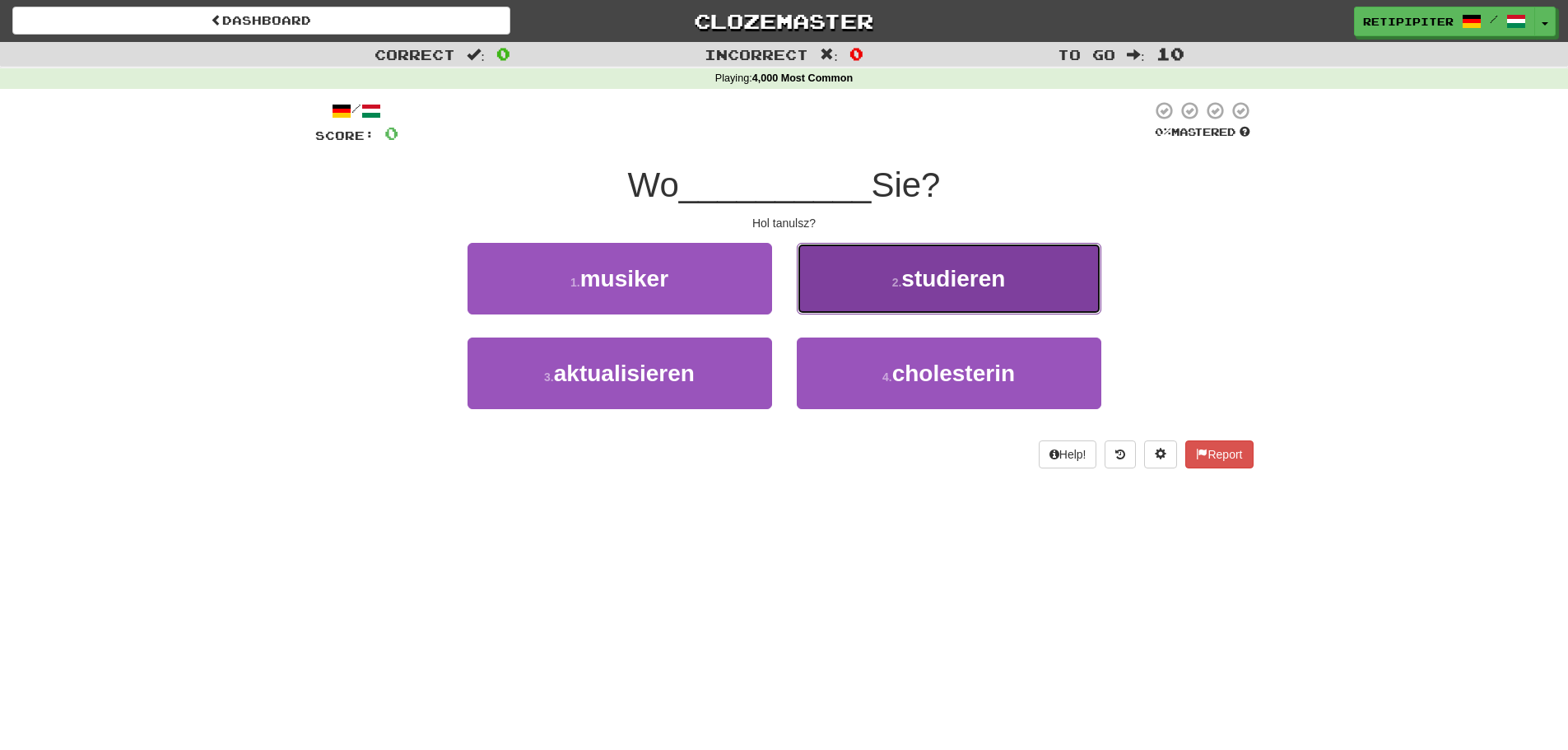
click at [935, 302] on button "2 . studieren" at bounding box center [948, 278] width 305 height 72
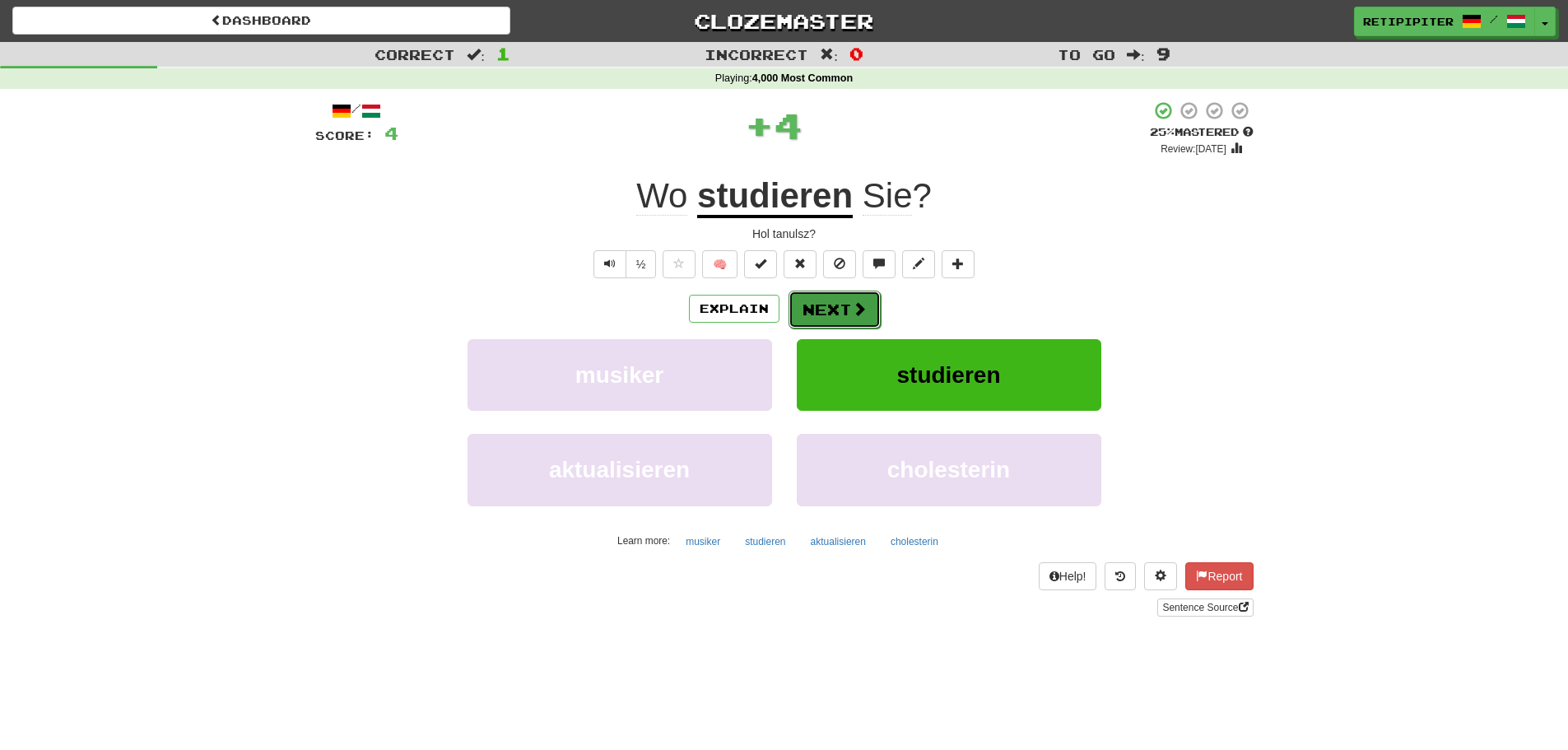
click at [865, 312] on button "Next" at bounding box center [835, 309] width 92 height 38
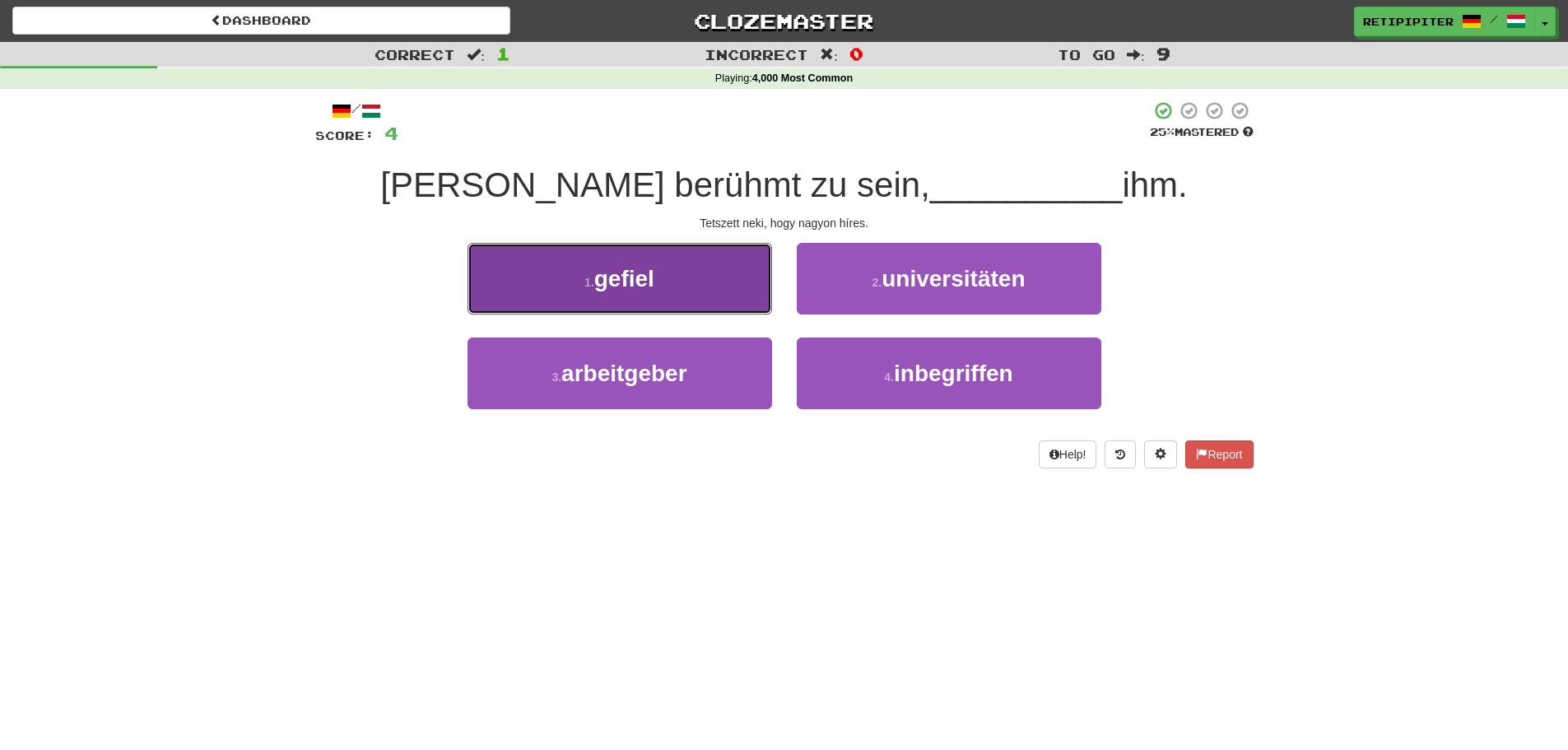
click at [657, 289] on button "1 . gefiel" at bounding box center [620, 278] width 305 height 72
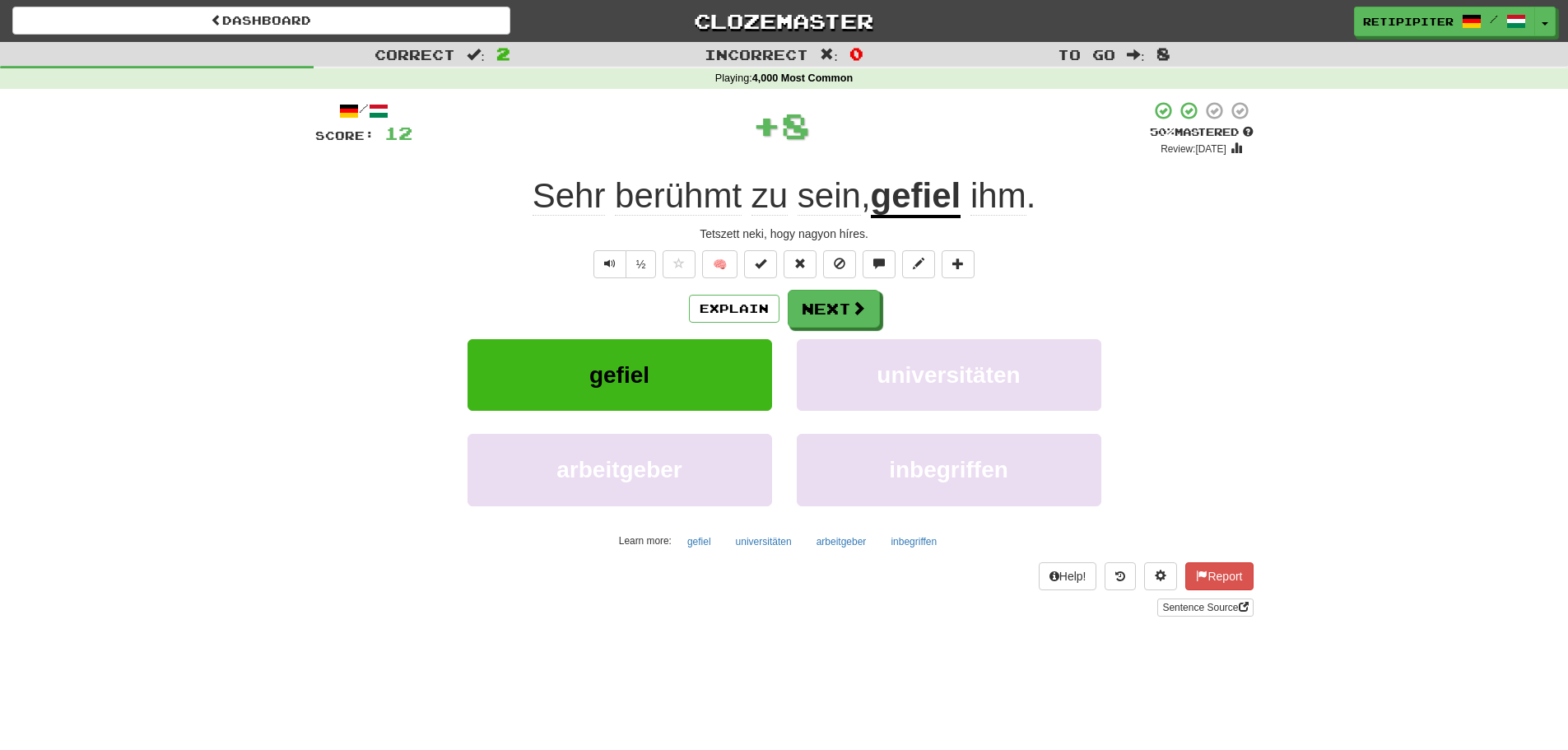
click at [932, 199] on u "gefiel" at bounding box center [916, 197] width 90 height 42
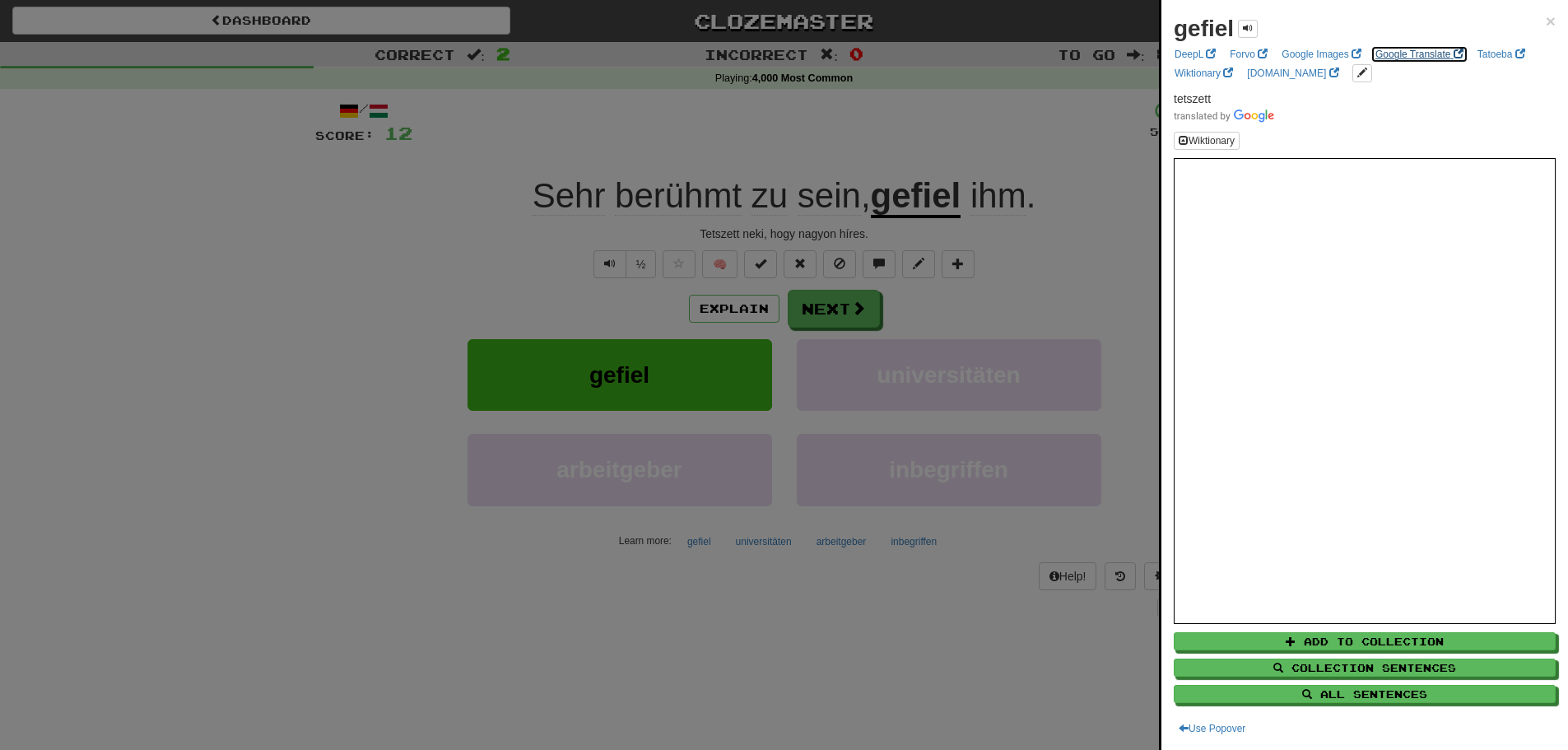
click at [1427, 54] on link "Google Translate" at bounding box center [1420, 54] width 98 height 18
click at [838, 313] on div at bounding box center [784, 375] width 1568 height 750
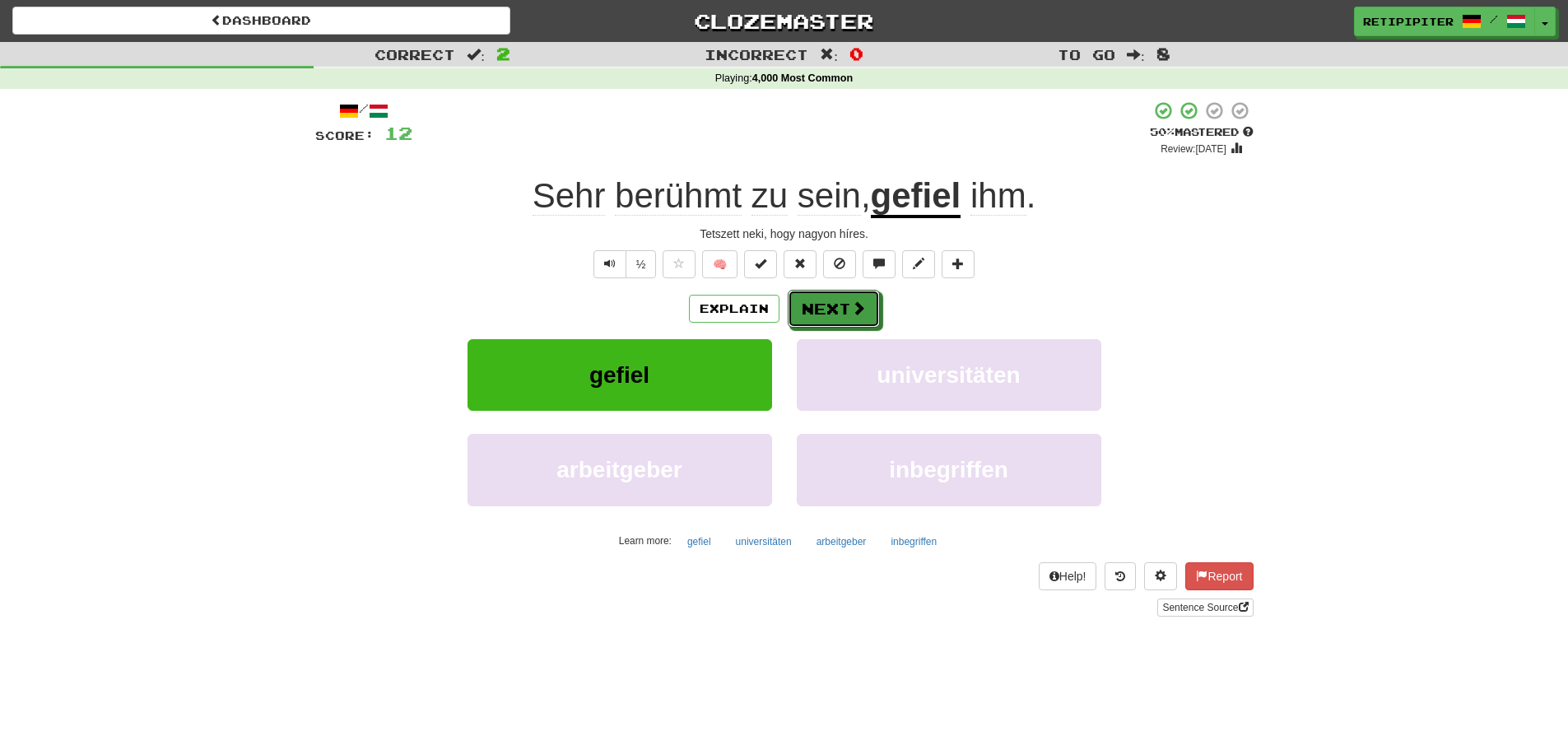
click at [838, 313] on button "Next" at bounding box center [834, 308] width 92 height 38
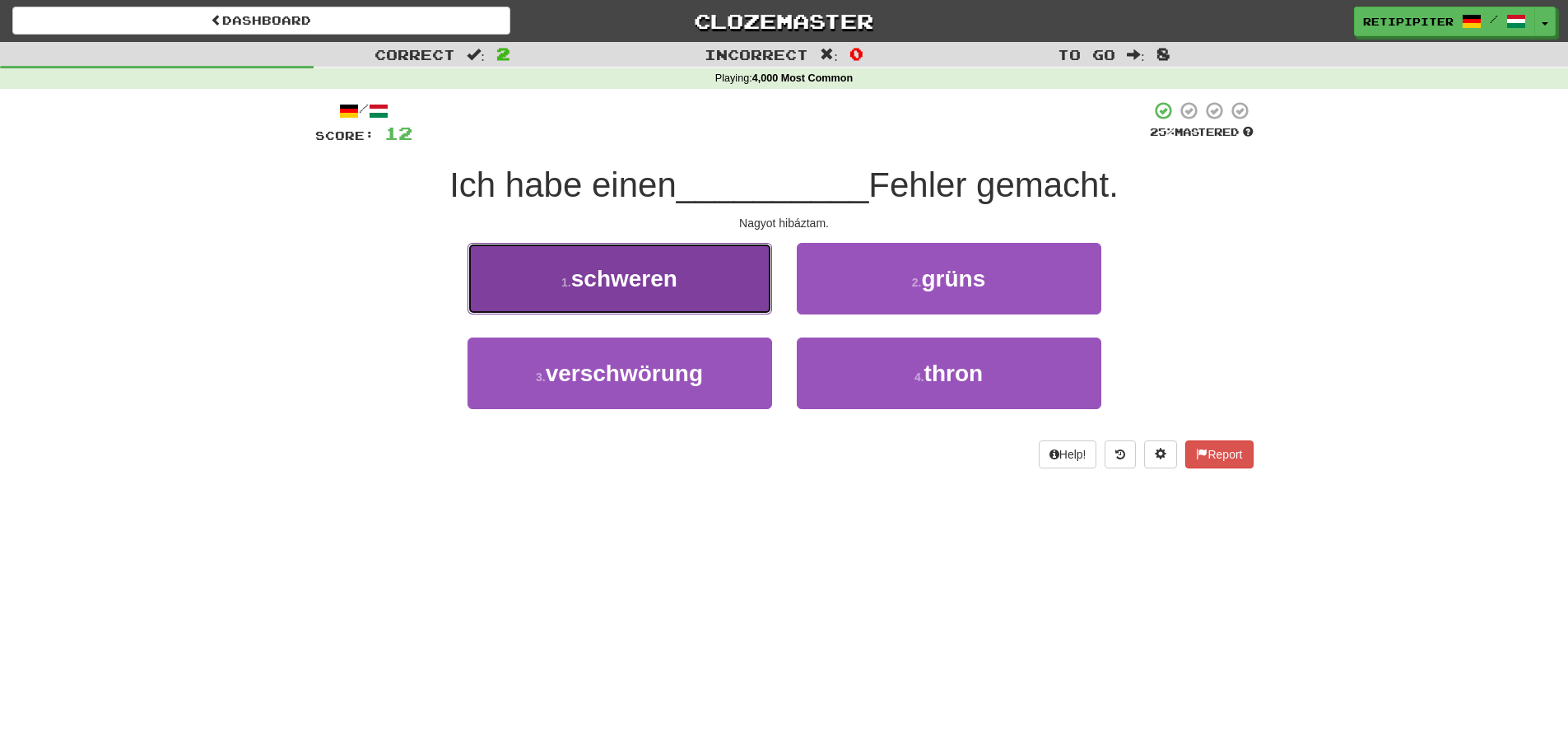
click at [658, 277] on span "schweren" at bounding box center [625, 278] width 106 height 25
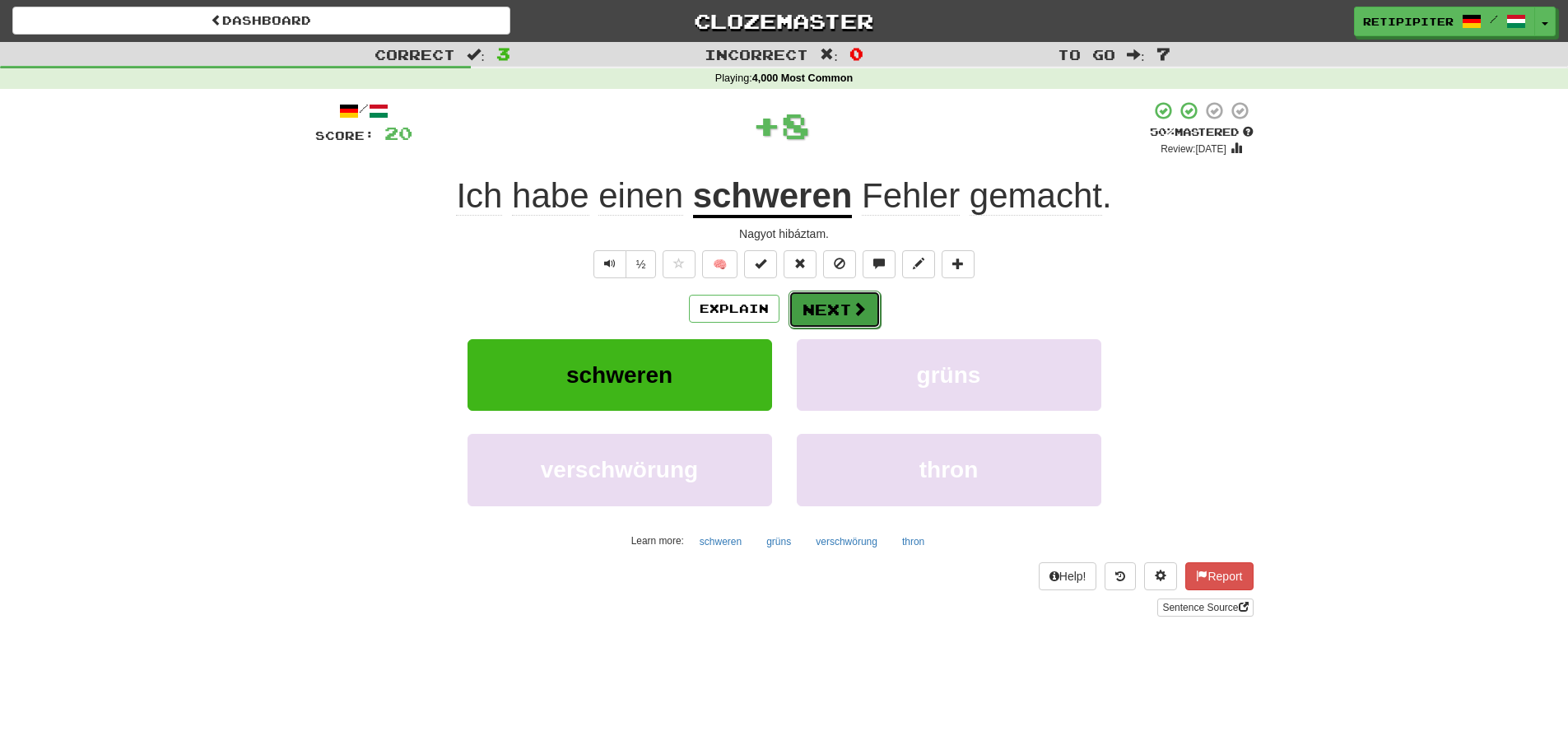
click at [842, 312] on button "Next" at bounding box center [835, 309] width 92 height 38
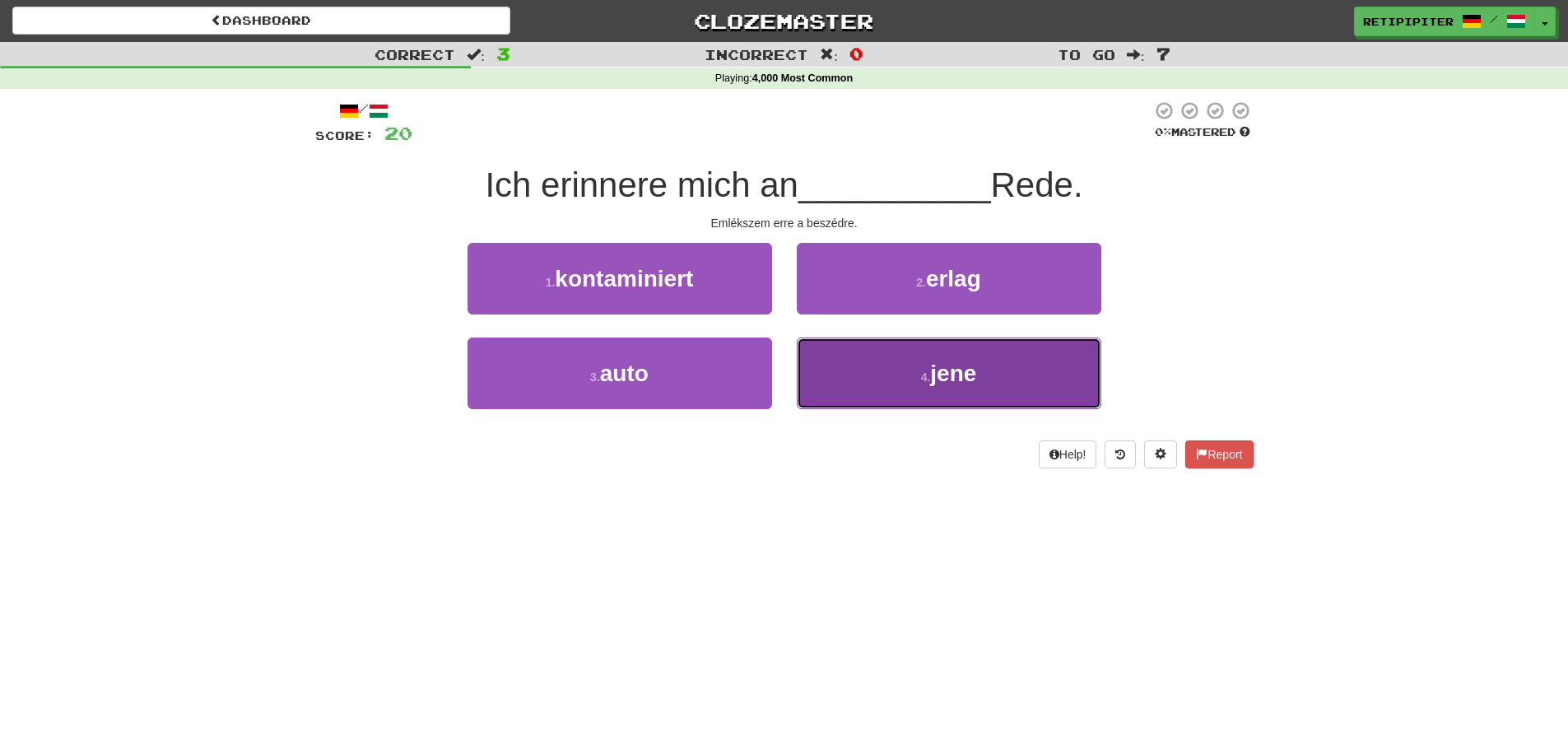
click at [926, 392] on button "4 . jene" at bounding box center [948, 373] width 305 height 72
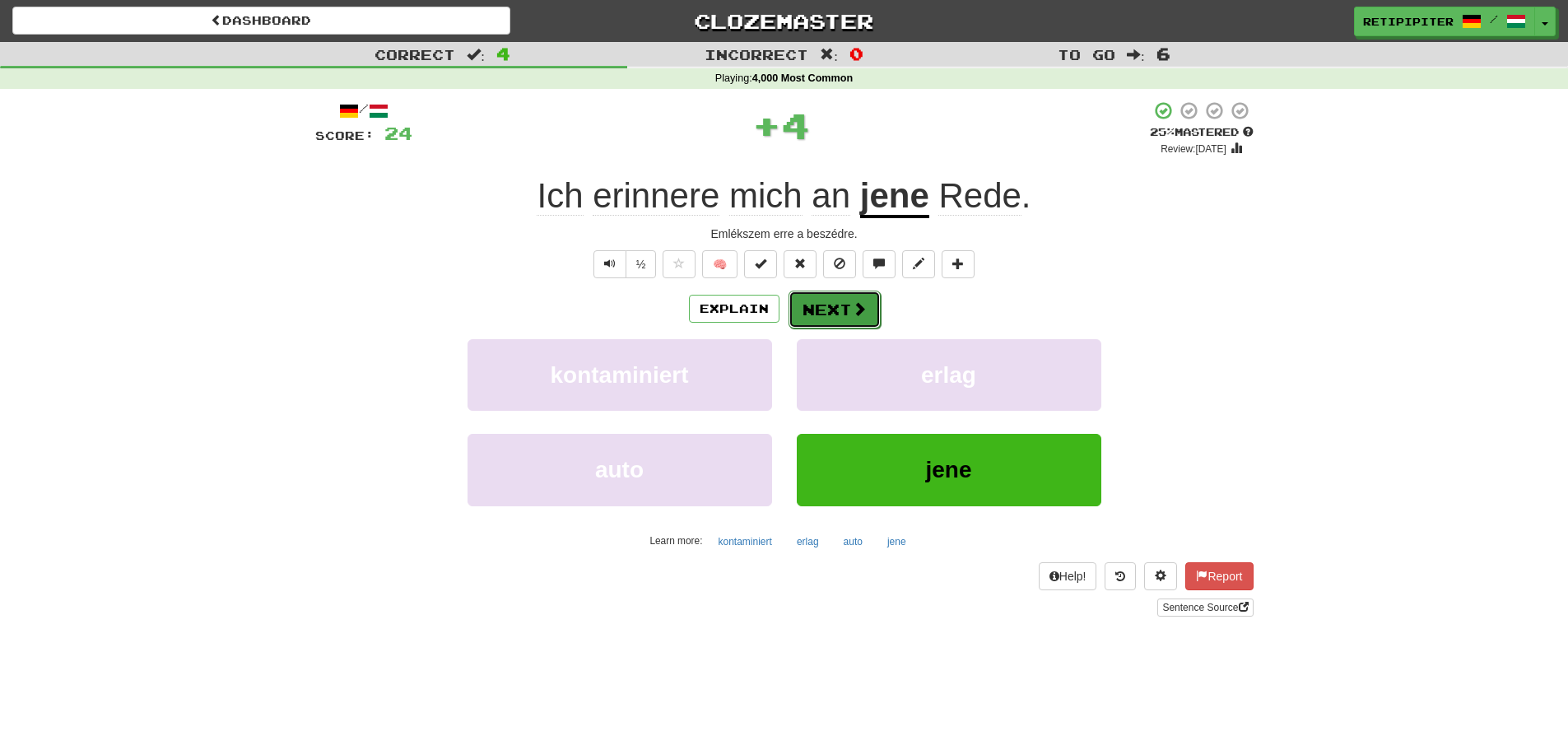
click at [846, 311] on button "Next" at bounding box center [835, 309] width 92 height 38
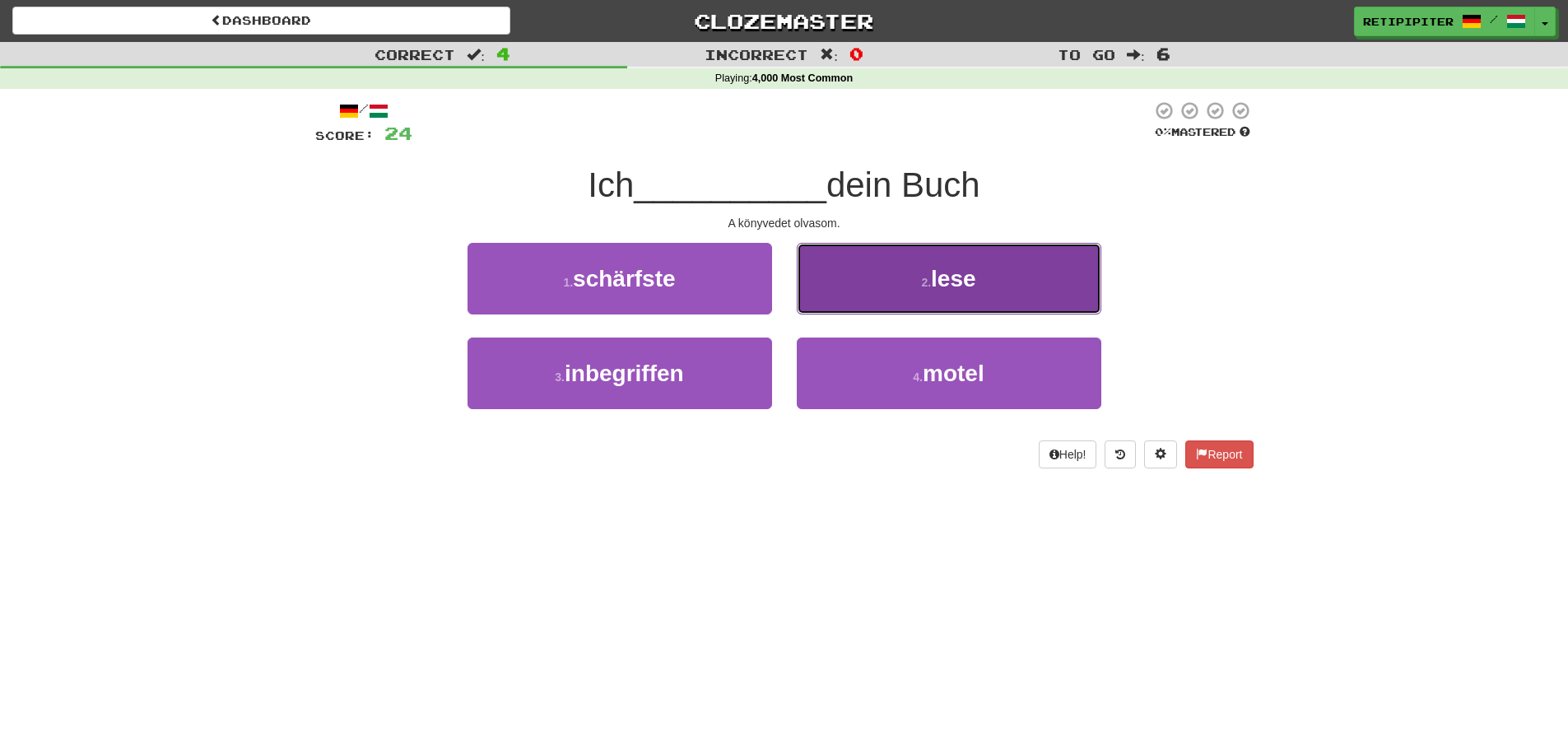
click at [993, 281] on button "2 . lese" at bounding box center [948, 278] width 305 height 72
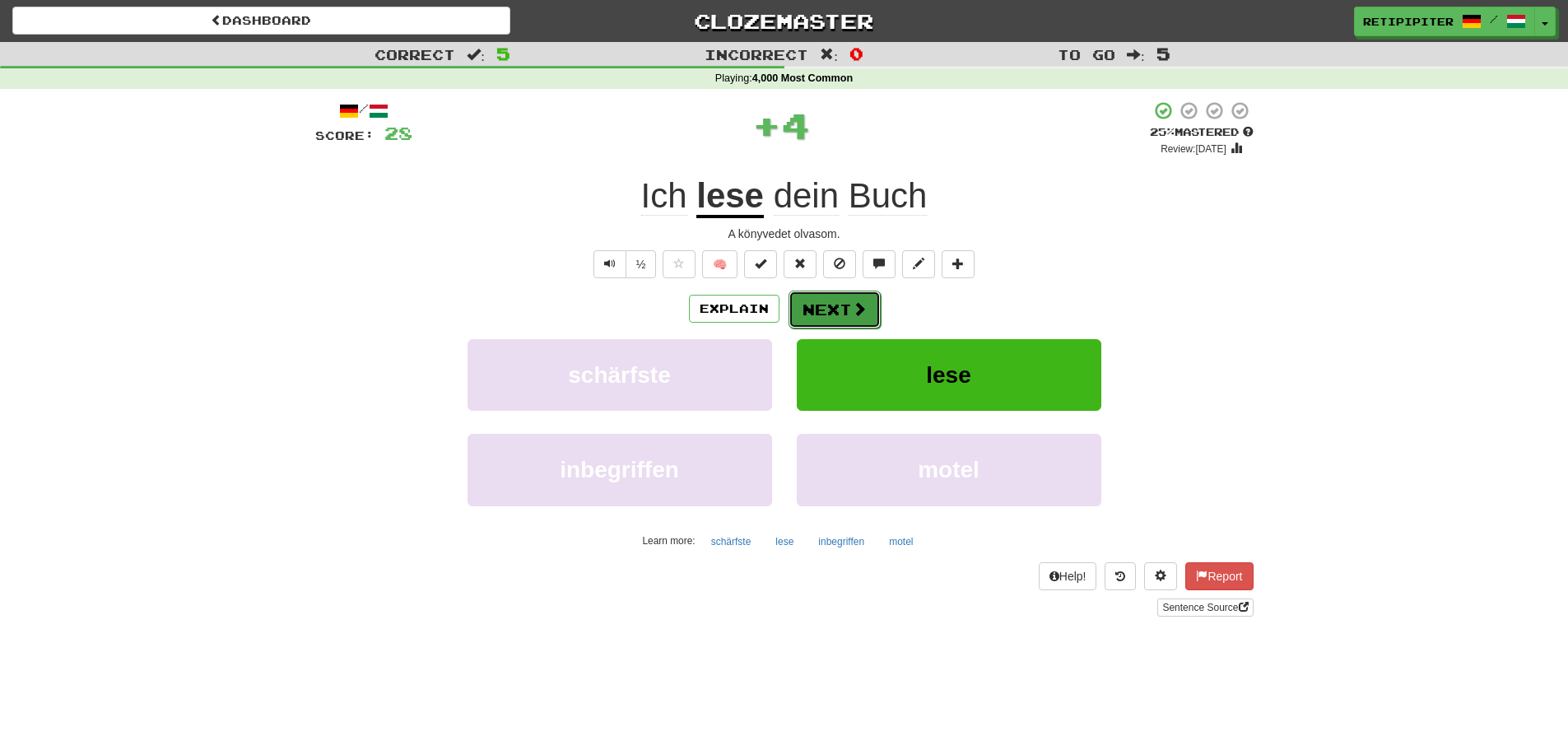
click at [852, 305] on span at bounding box center [859, 308] width 15 height 15
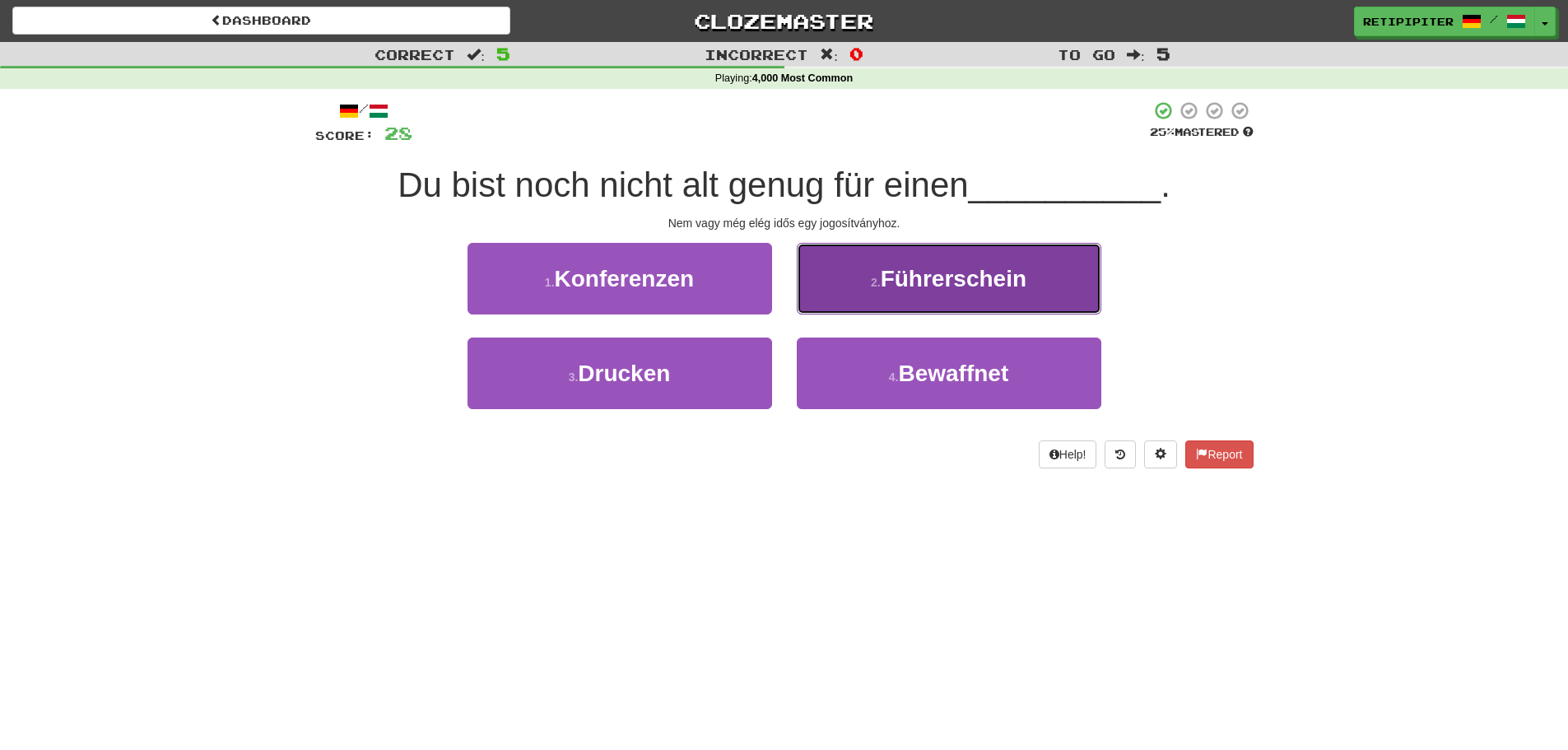
click at [1007, 264] on button "2 . Führerschein" at bounding box center [948, 278] width 305 height 72
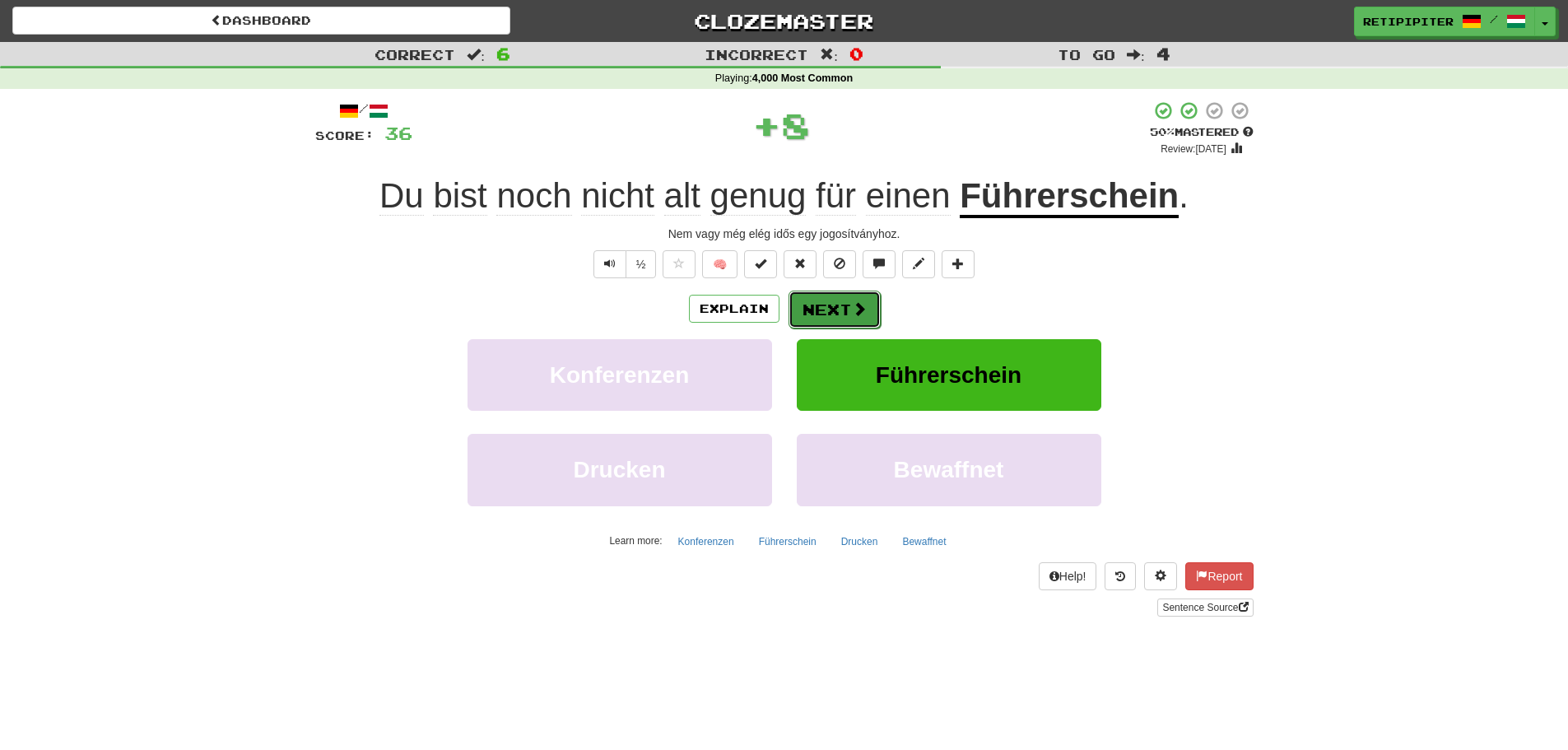
click at [843, 308] on button "Next" at bounding box center [835, 309] width 92 height 38
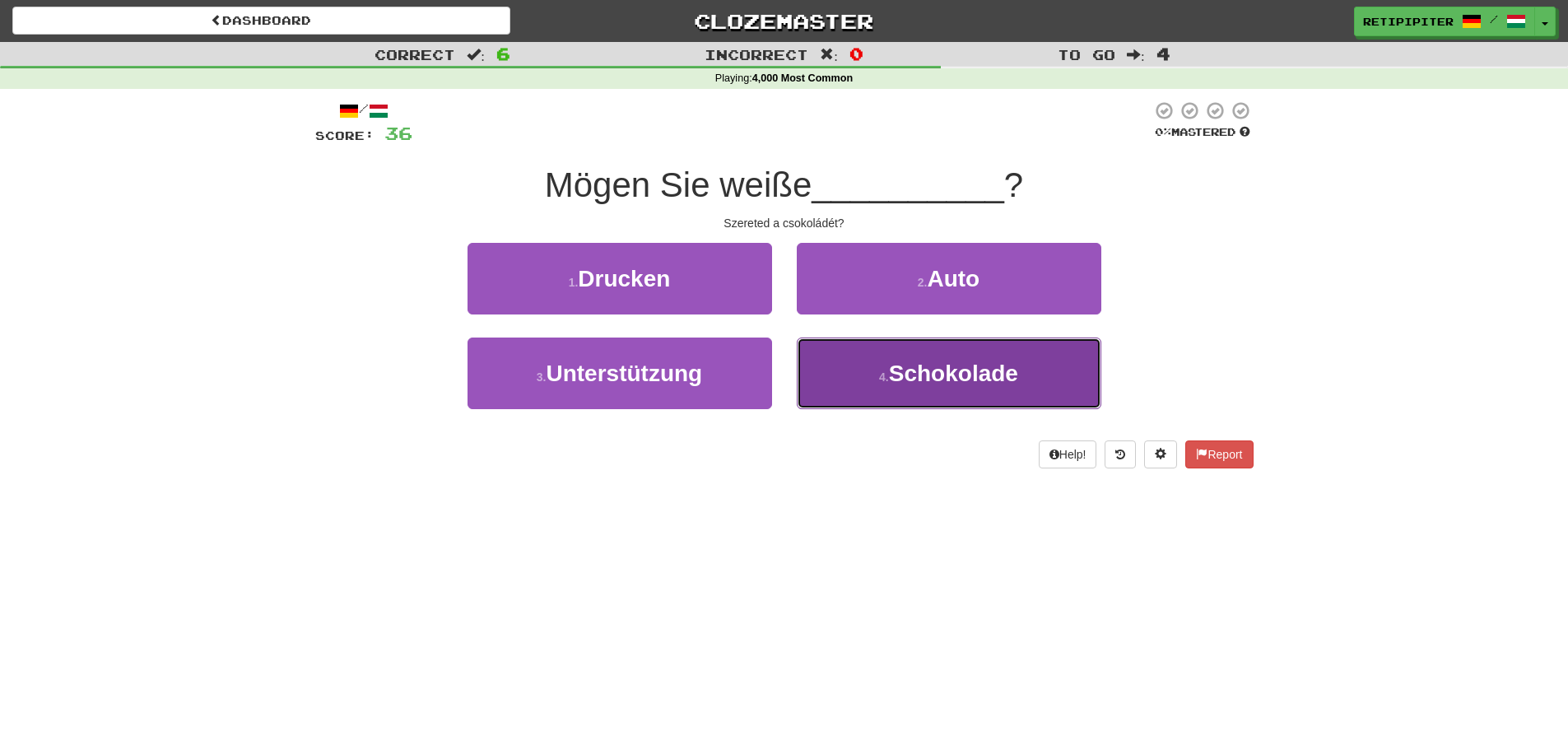
click at [938, 385] on span "Schokolade" at bounding box center [954, 374] width 129 height 25
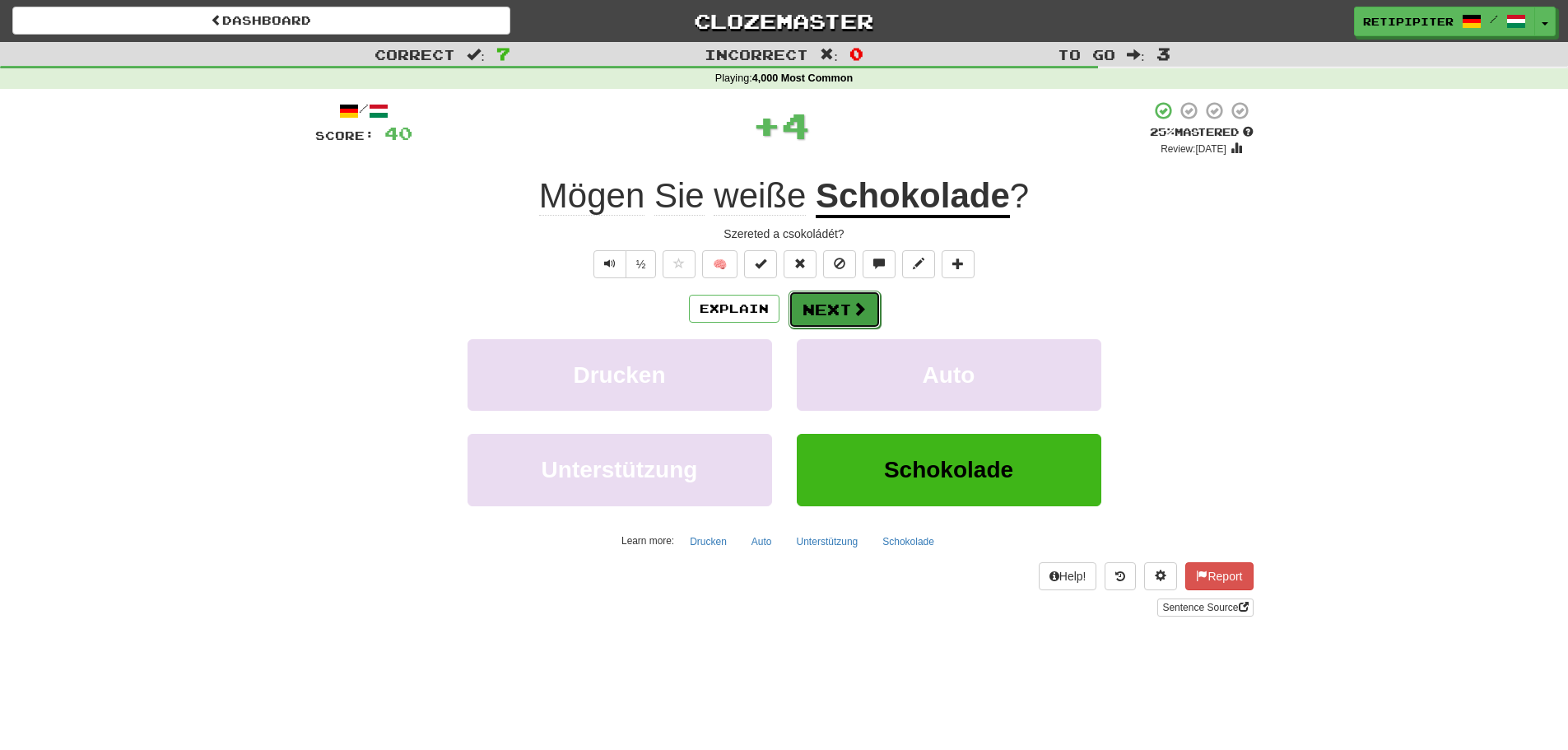
click at [828, 310] on button "Next" at bounding box center [835, 309] width 92 height 38
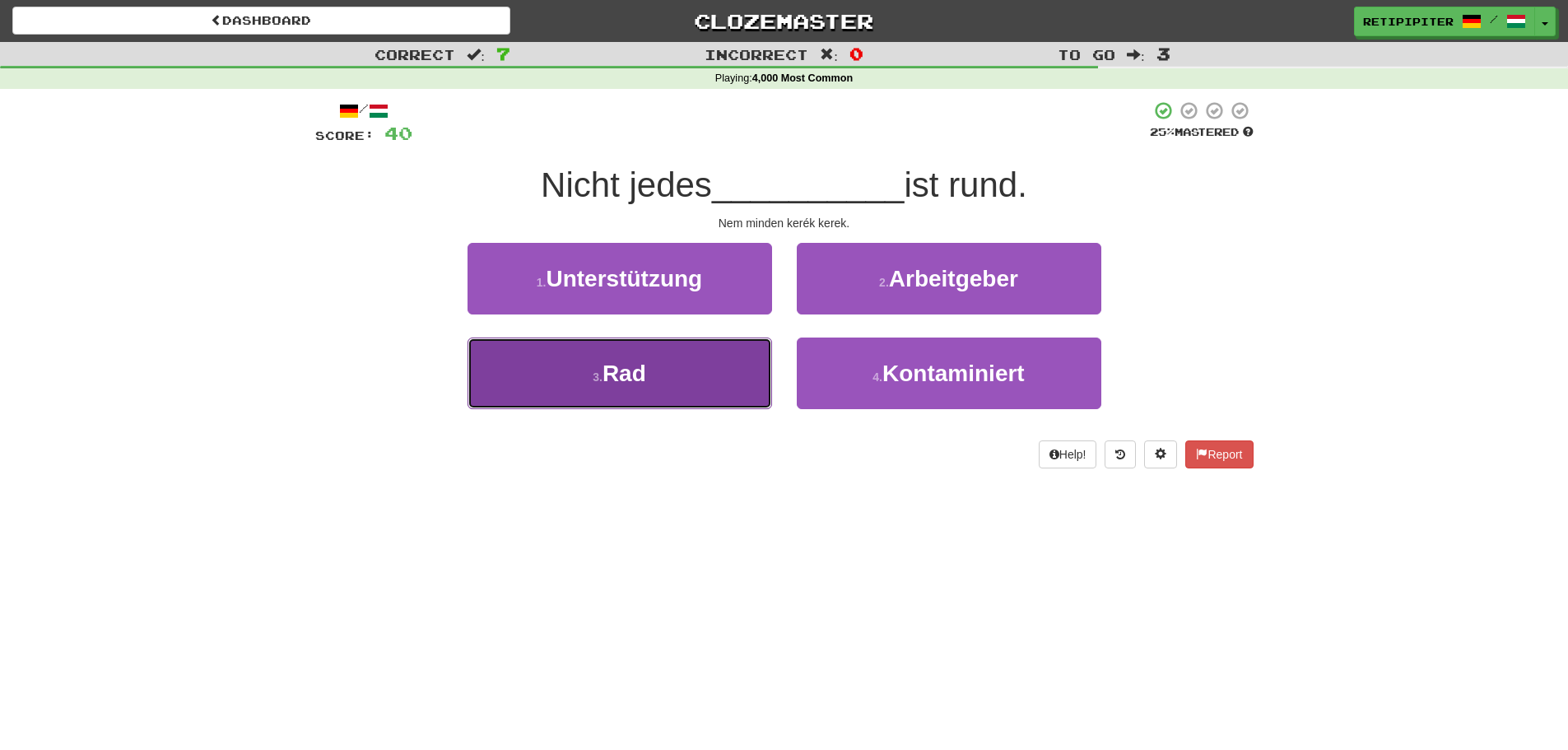
click at [696, 387] on button "3 . Rad" at bounding box center [620, 373] width 305 height 72
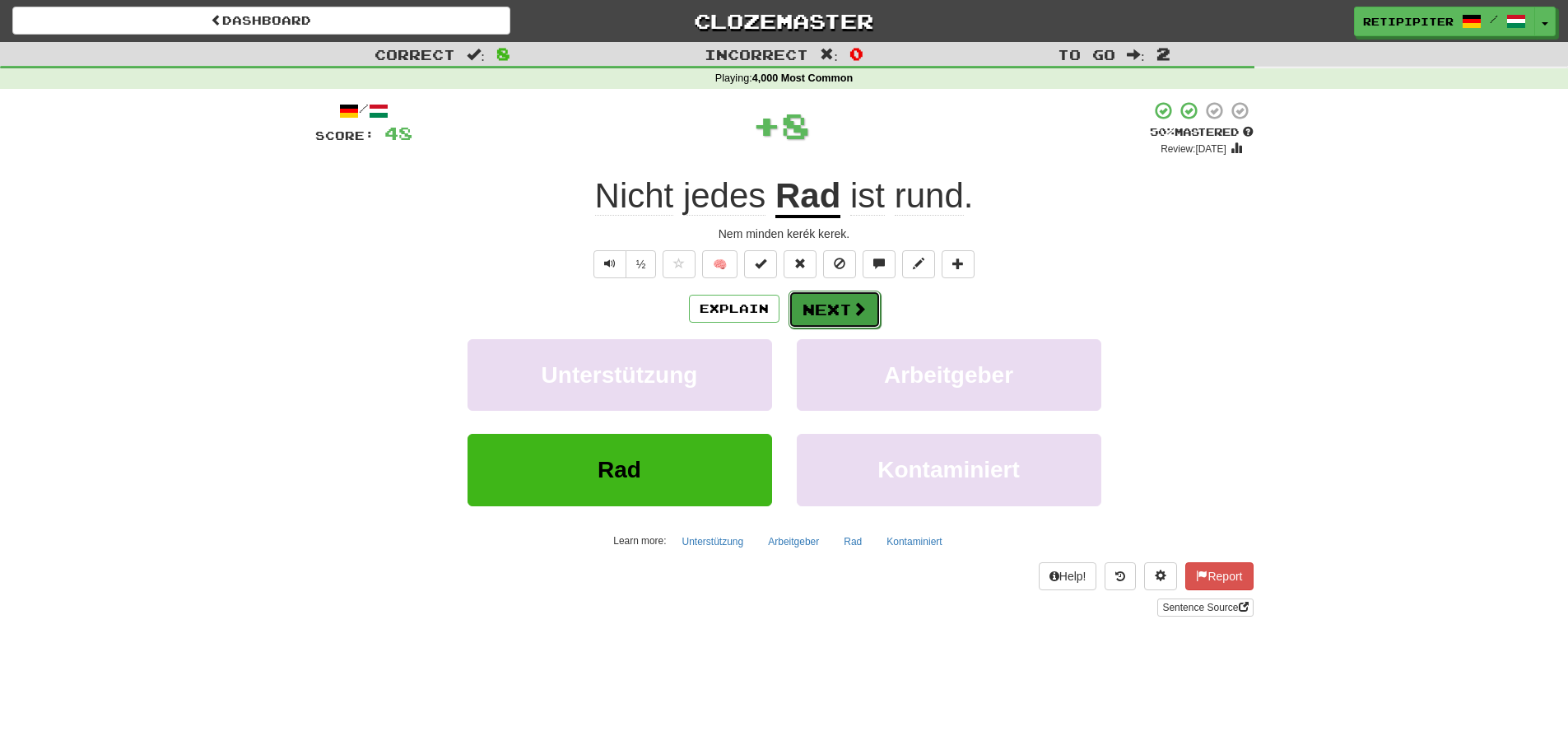
click at [843, 315] on button "Next" at bounding box center [835, 309] width 92 height 38
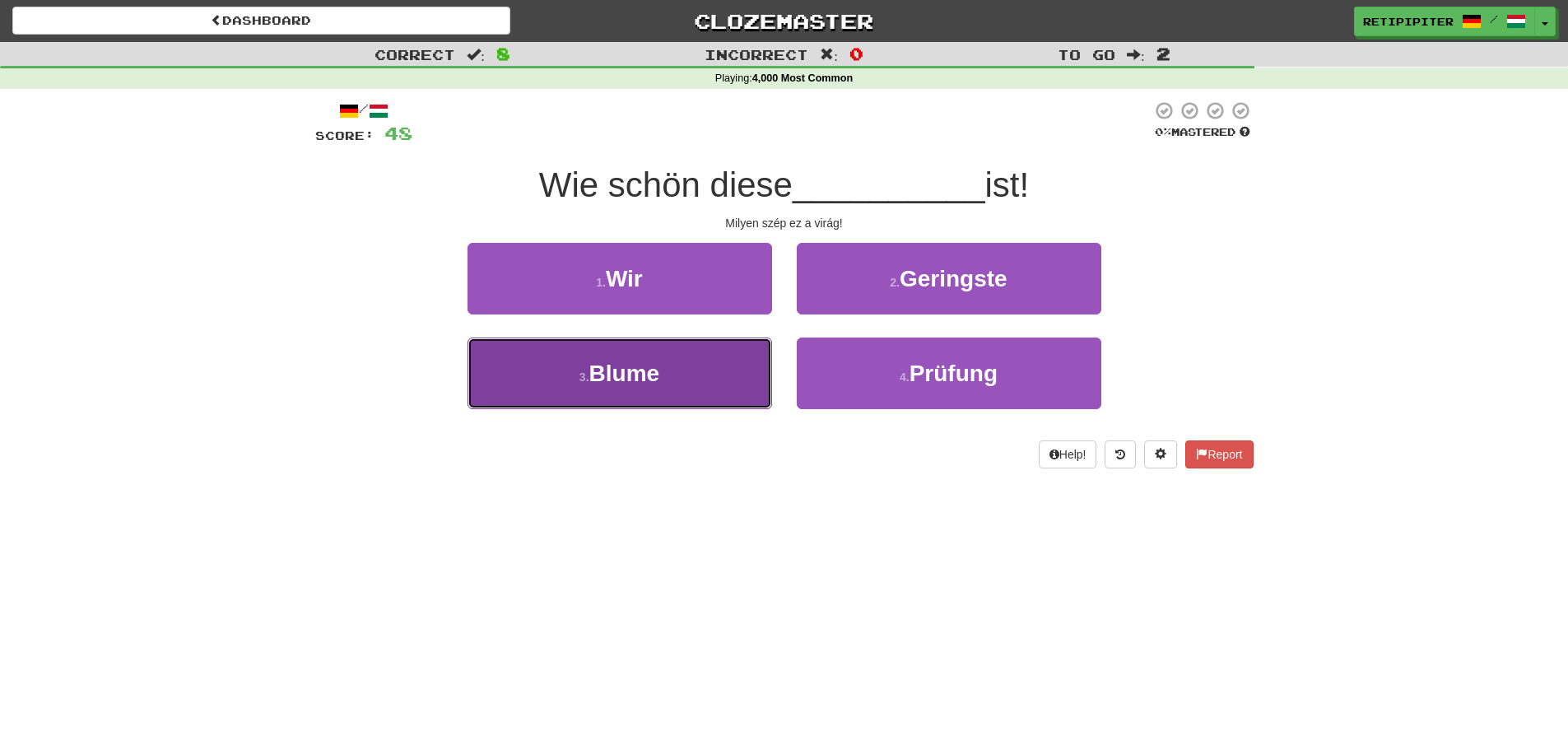
click at [694, 368] on button "3 . Blume" at bounding box center [620, 373] width 305 height 72
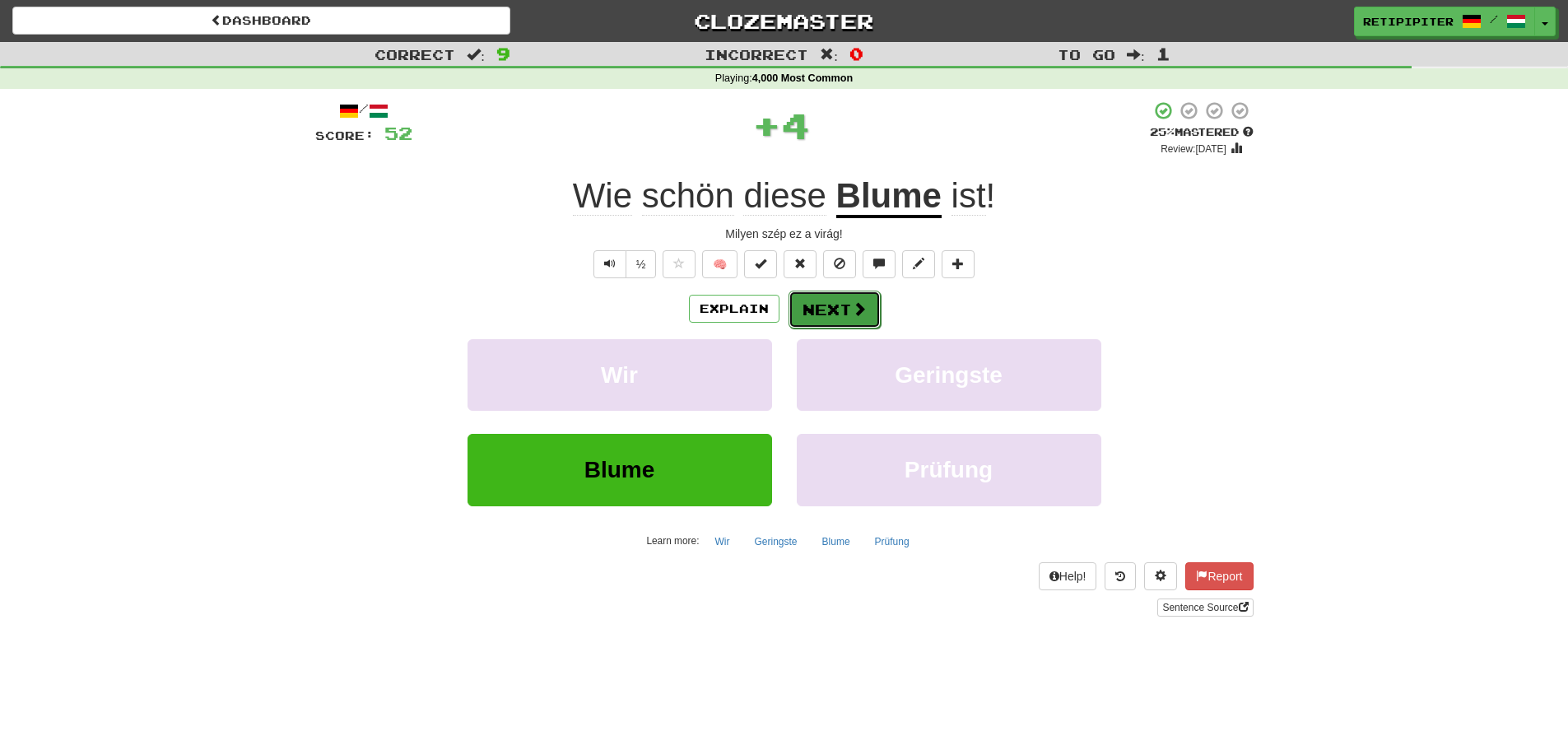
click at [829, 305] on button "Next" at bounding box center [835, 309] width 92 height 38
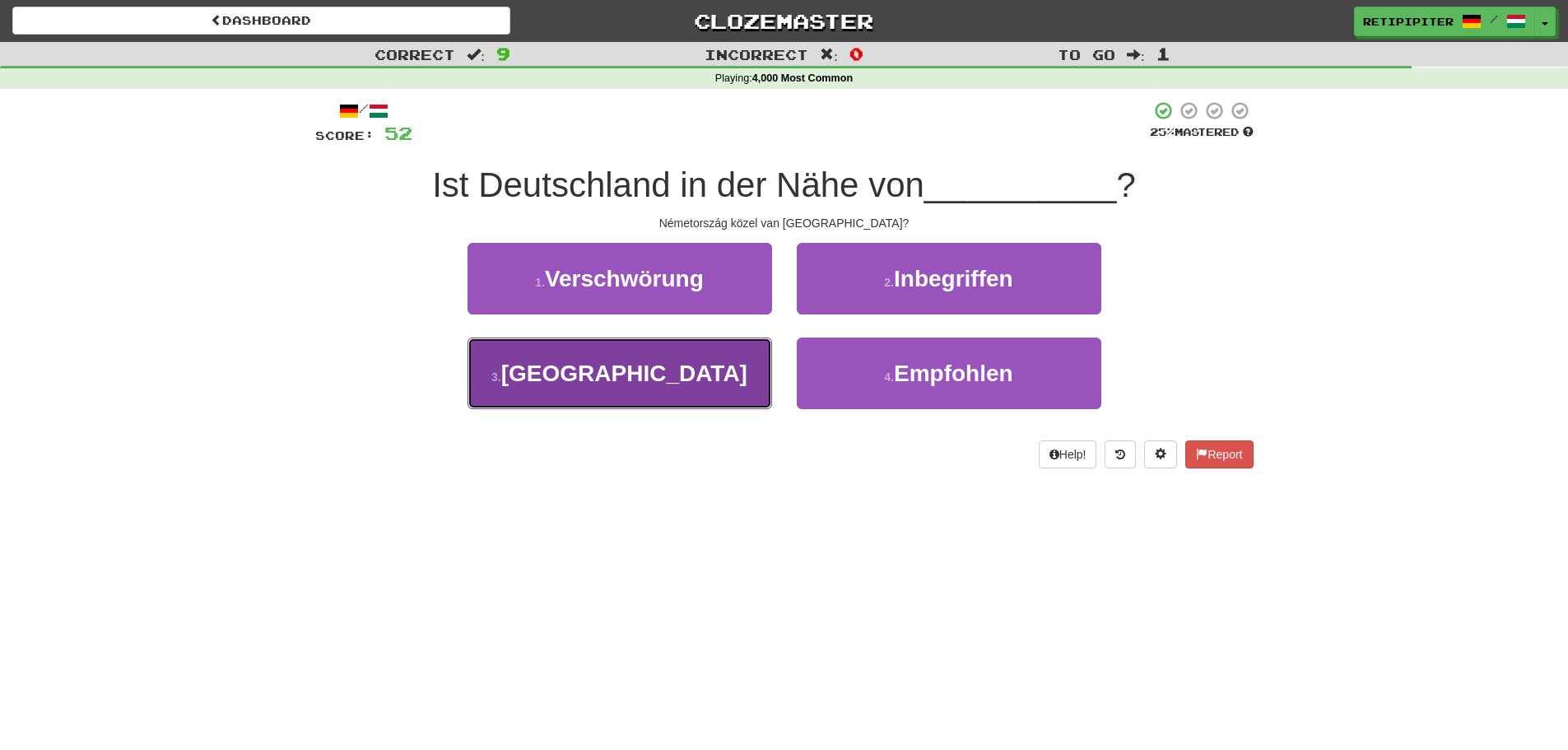
click at [628, 376] on span "Italien" at bounding box center [624, 374] width 246 height 25
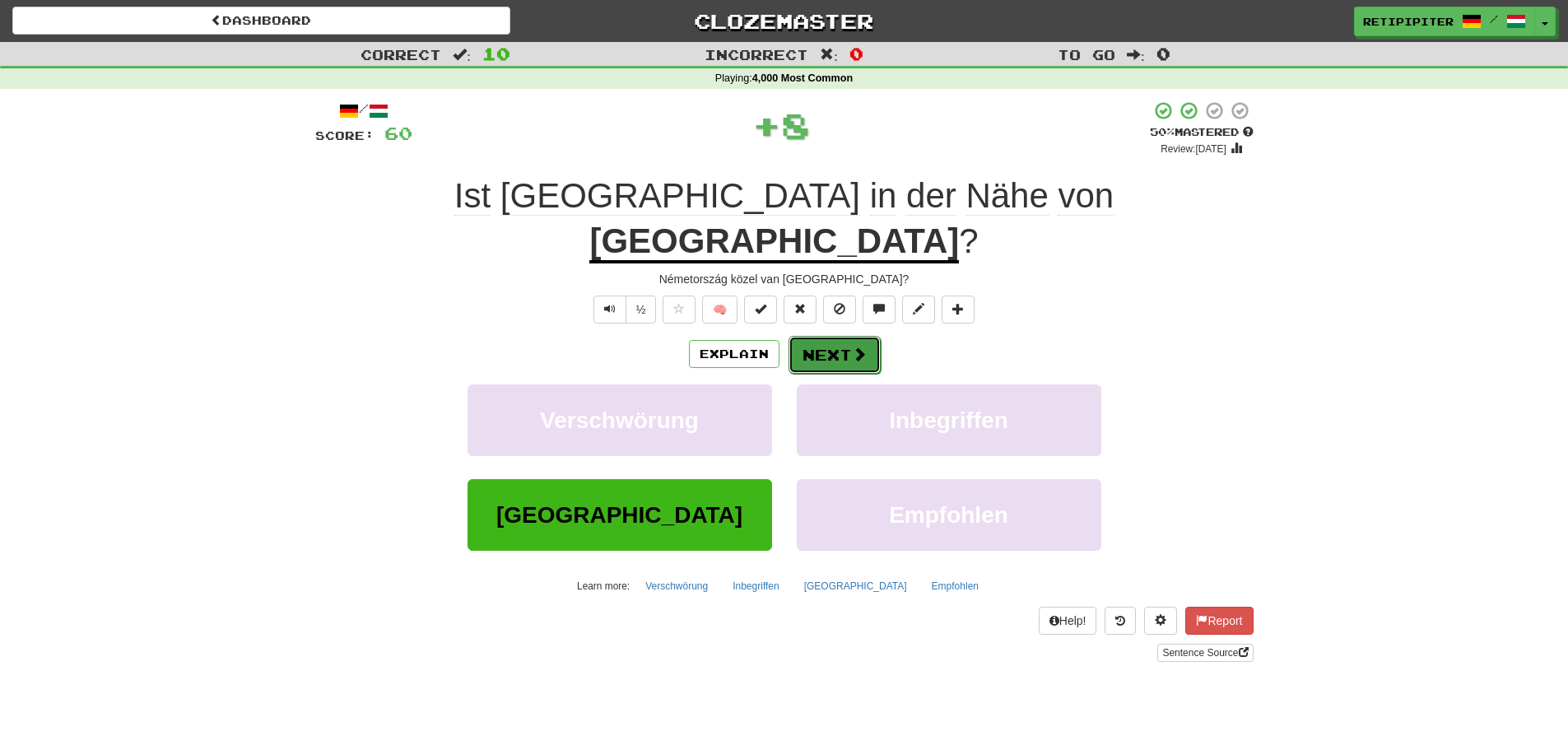
click at [845, 335] on button "Next" at bounding box center [835, 354] width 92 height 38
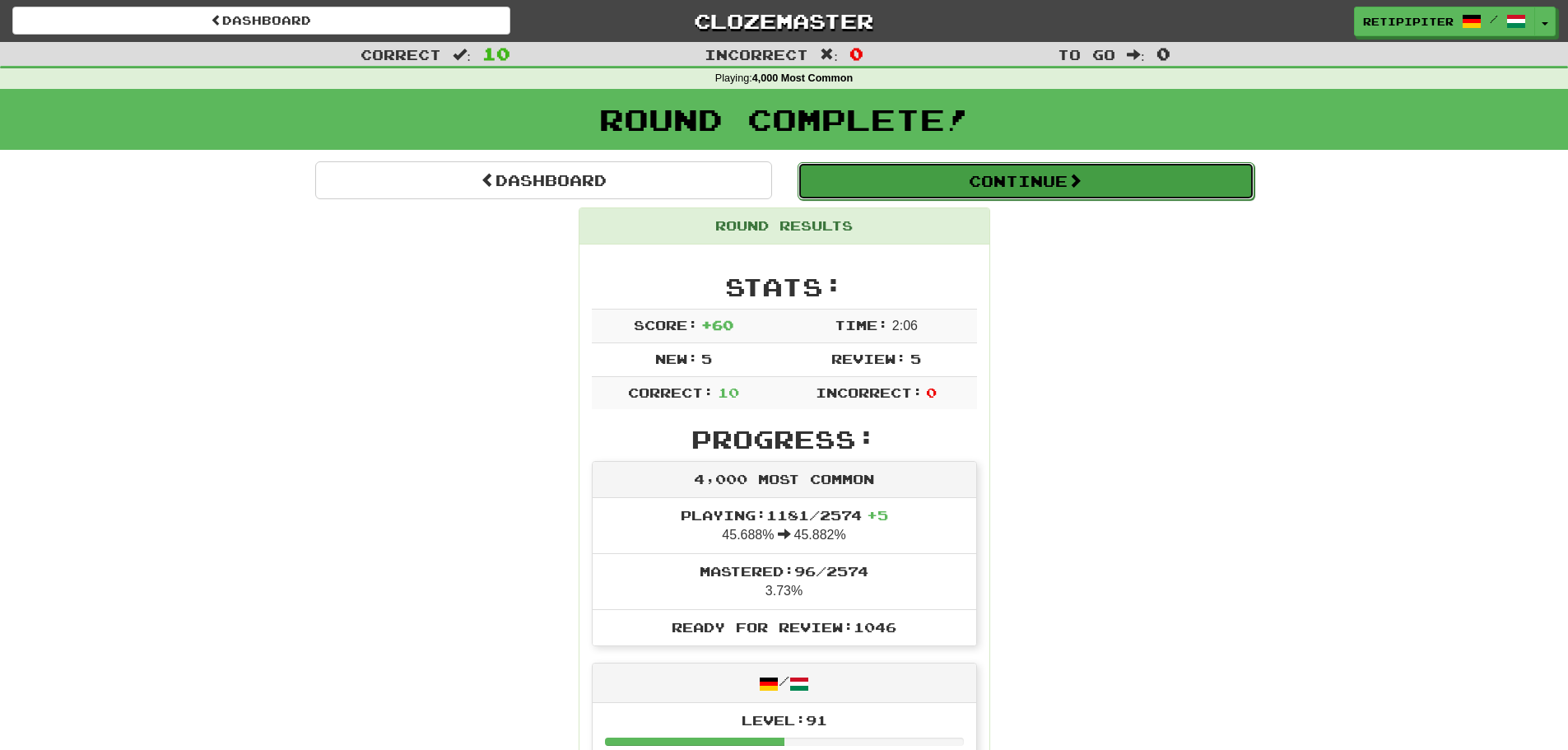
click at [1112, 182] on button "Continue" at bounding box center [1026, 180] width 457 height 38
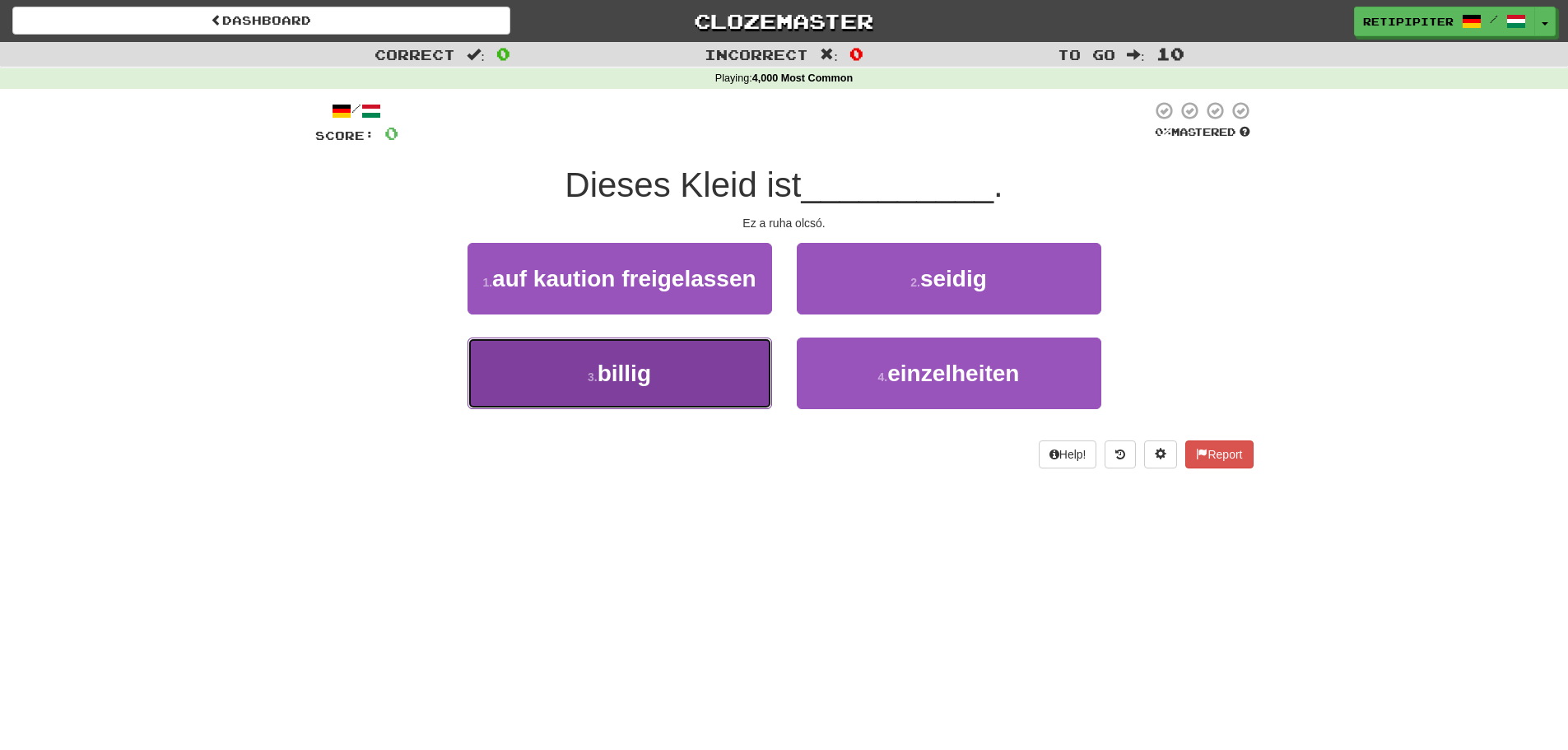
click at [637, 373] on span "billig" at bounding box center [624, 374] width 54 height 25
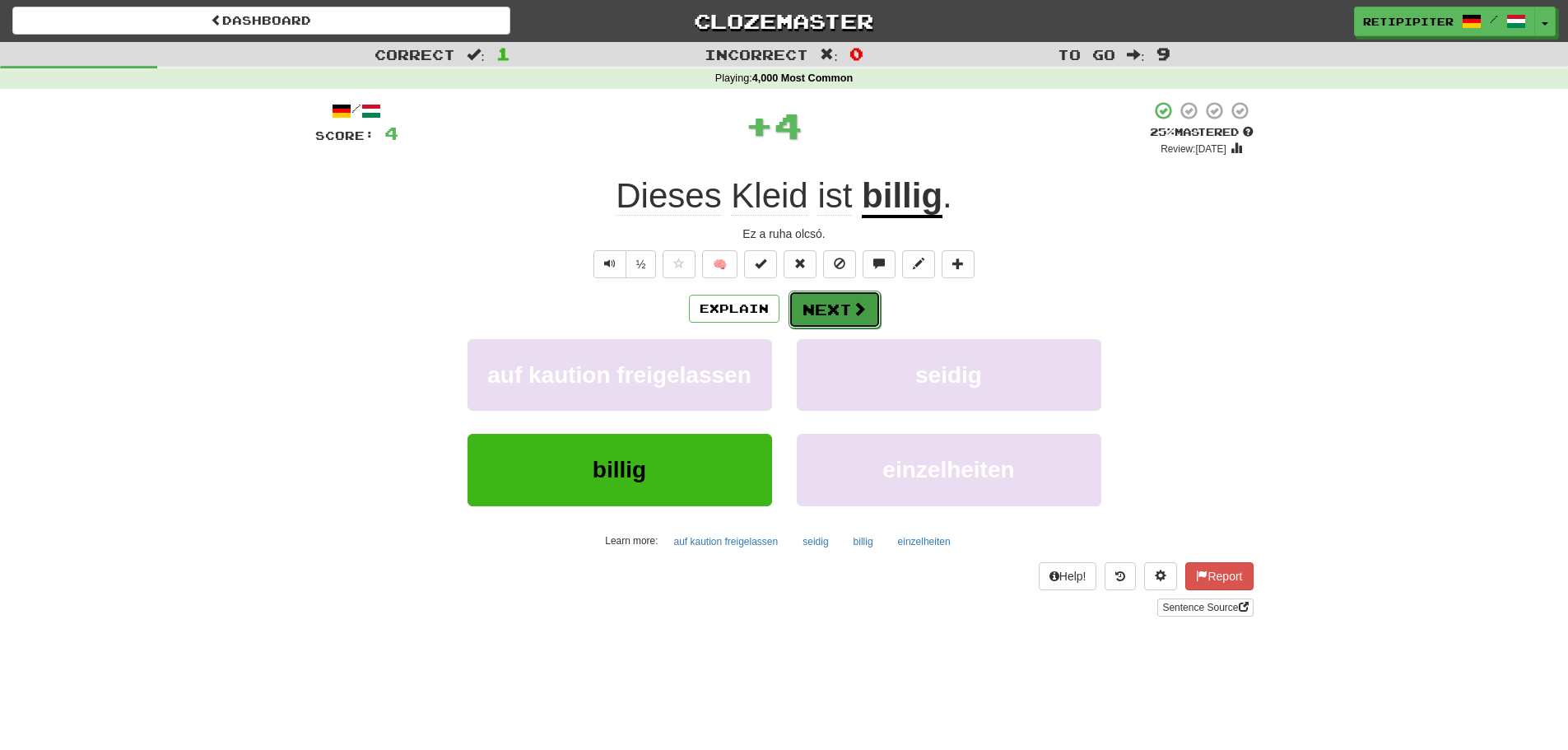
click at [839, 319] on button "Next" at bounding box center [835, 309] width 92 height 38
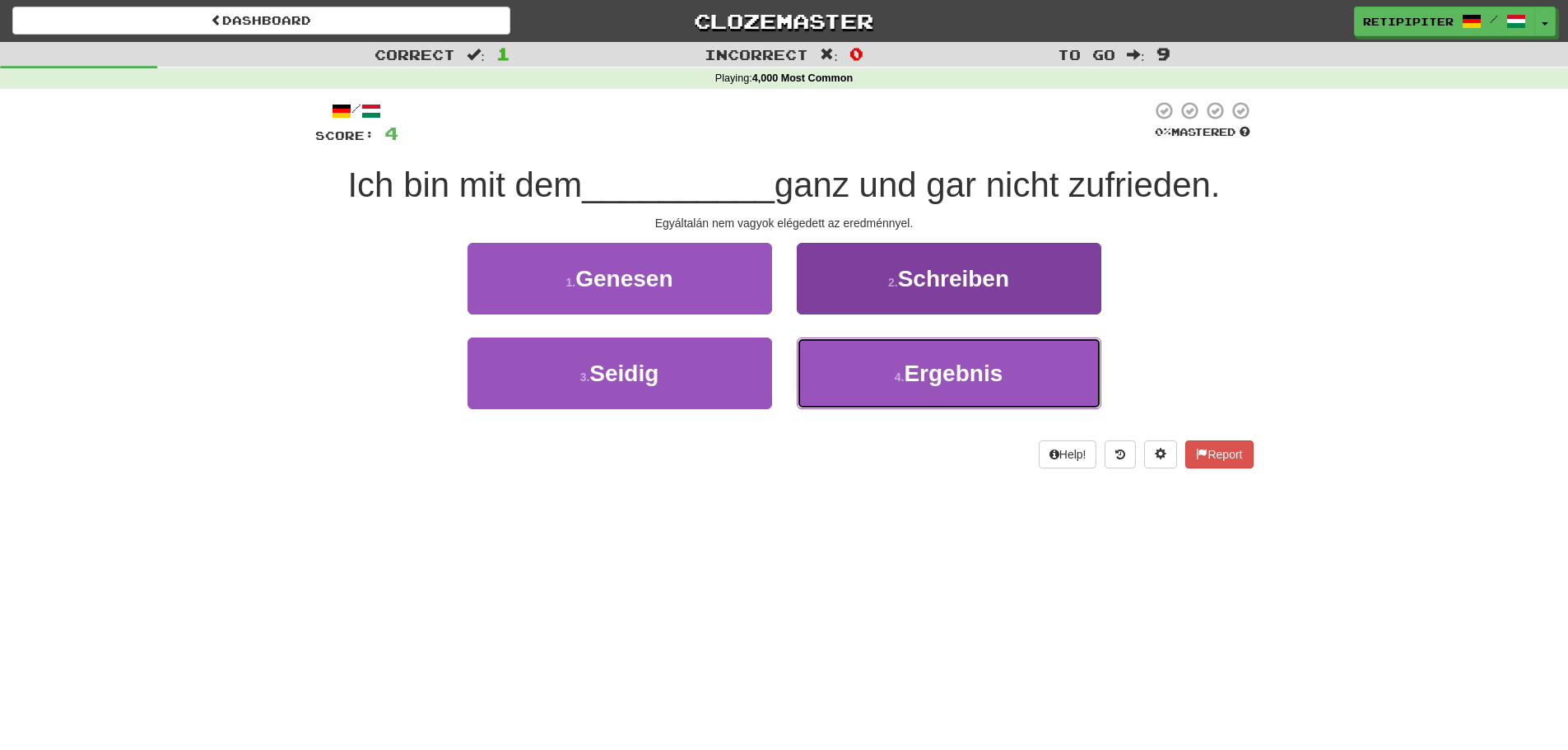
click at [955, 393] on button "4 . Ergebnis" at bounding box center [948, 373] width 305 height 72
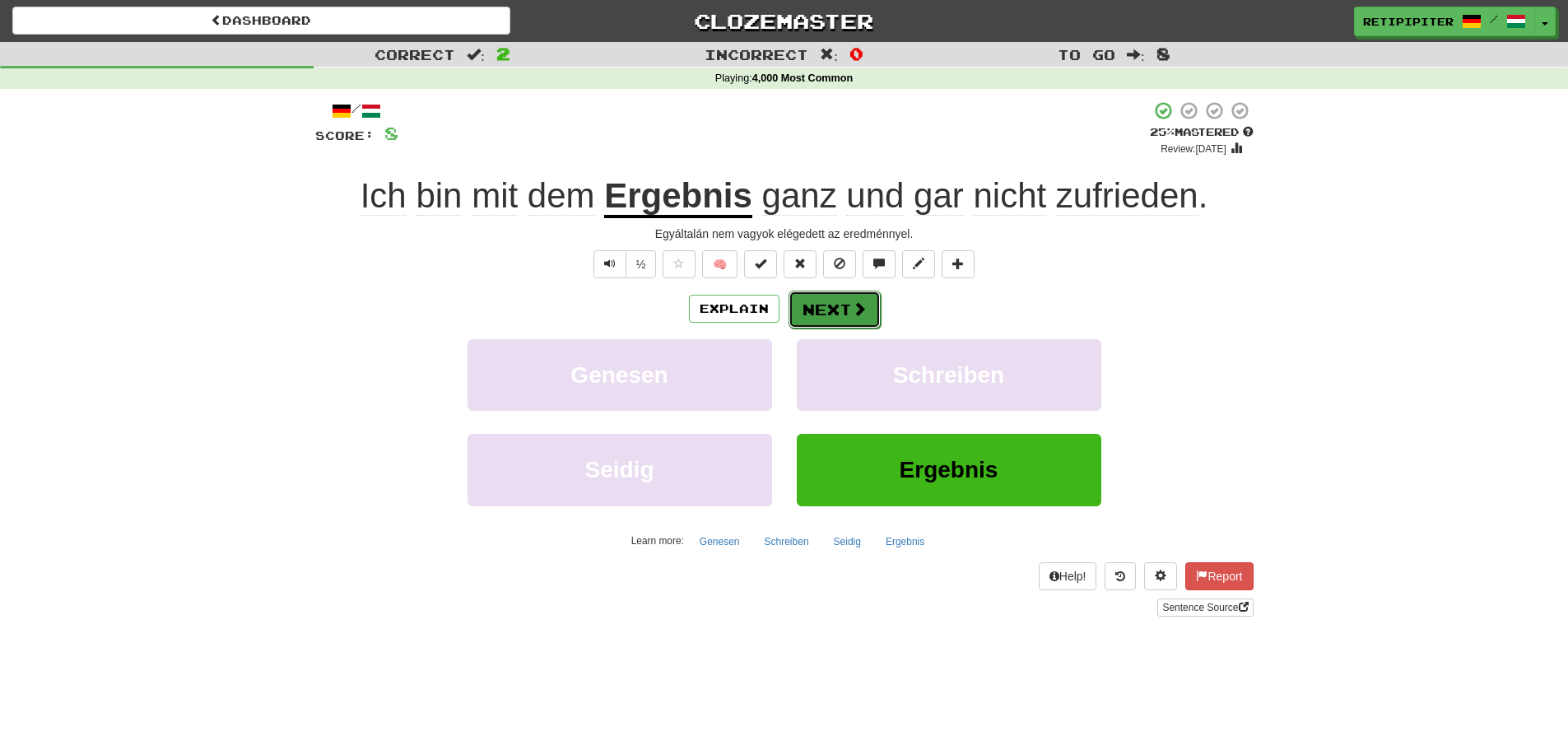
click at [854, 316] on span at bounding box center [859, 308] width 15 height 15
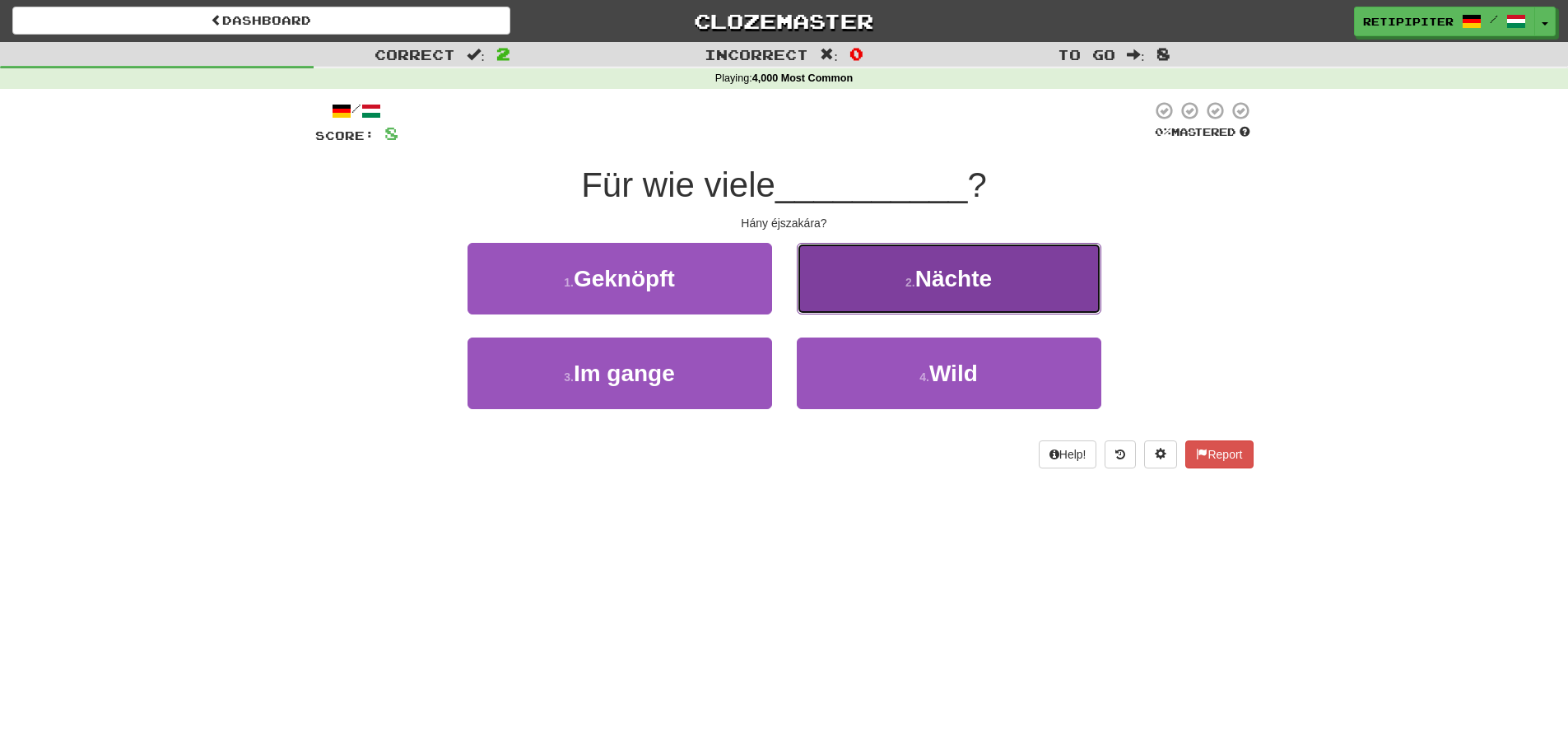
click at [982, 289] on span "Nächte" at bounding box center [953, 278] width 76 height 25
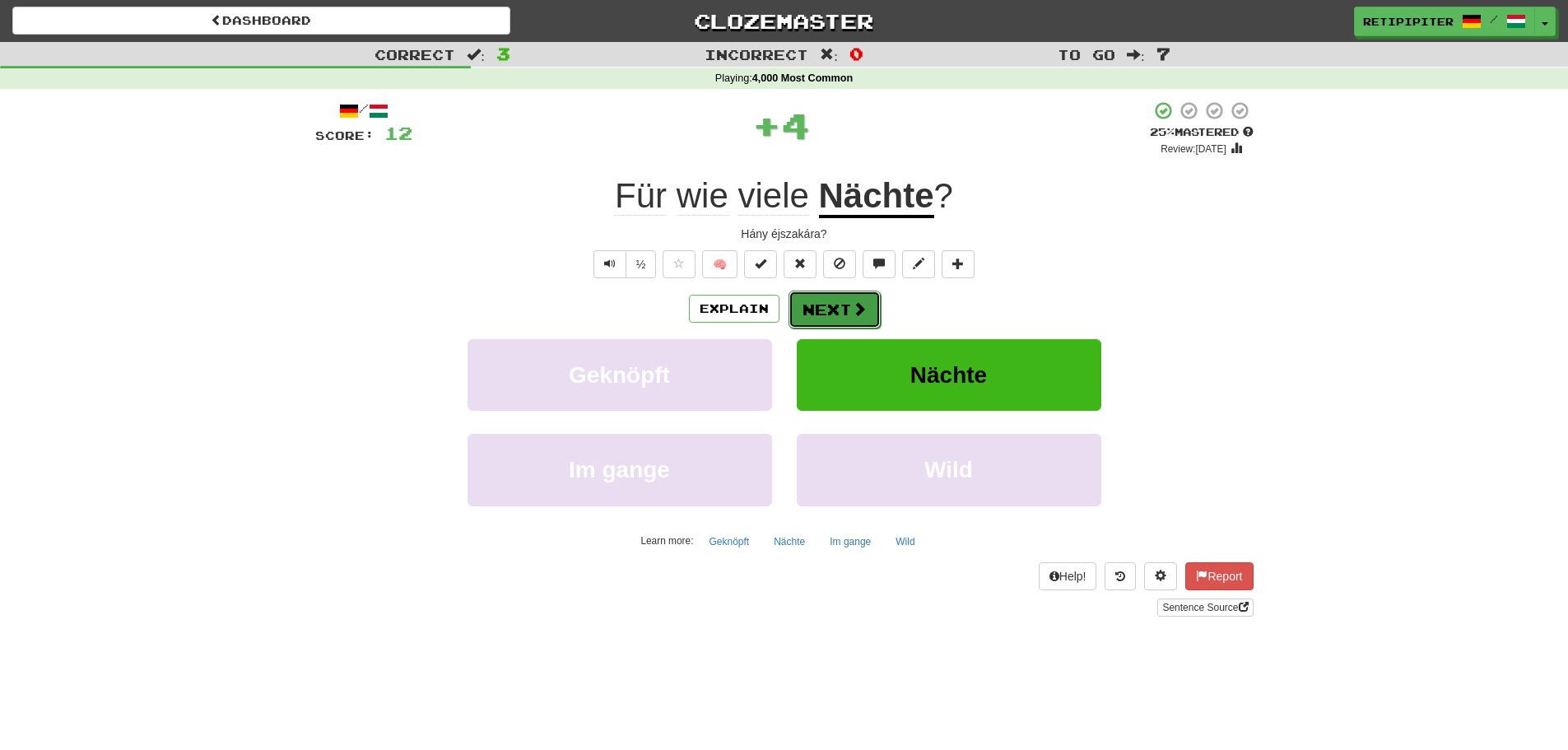
click at [848, 311] on button "Next" at bounding box center [835, 309] width 92 height 38
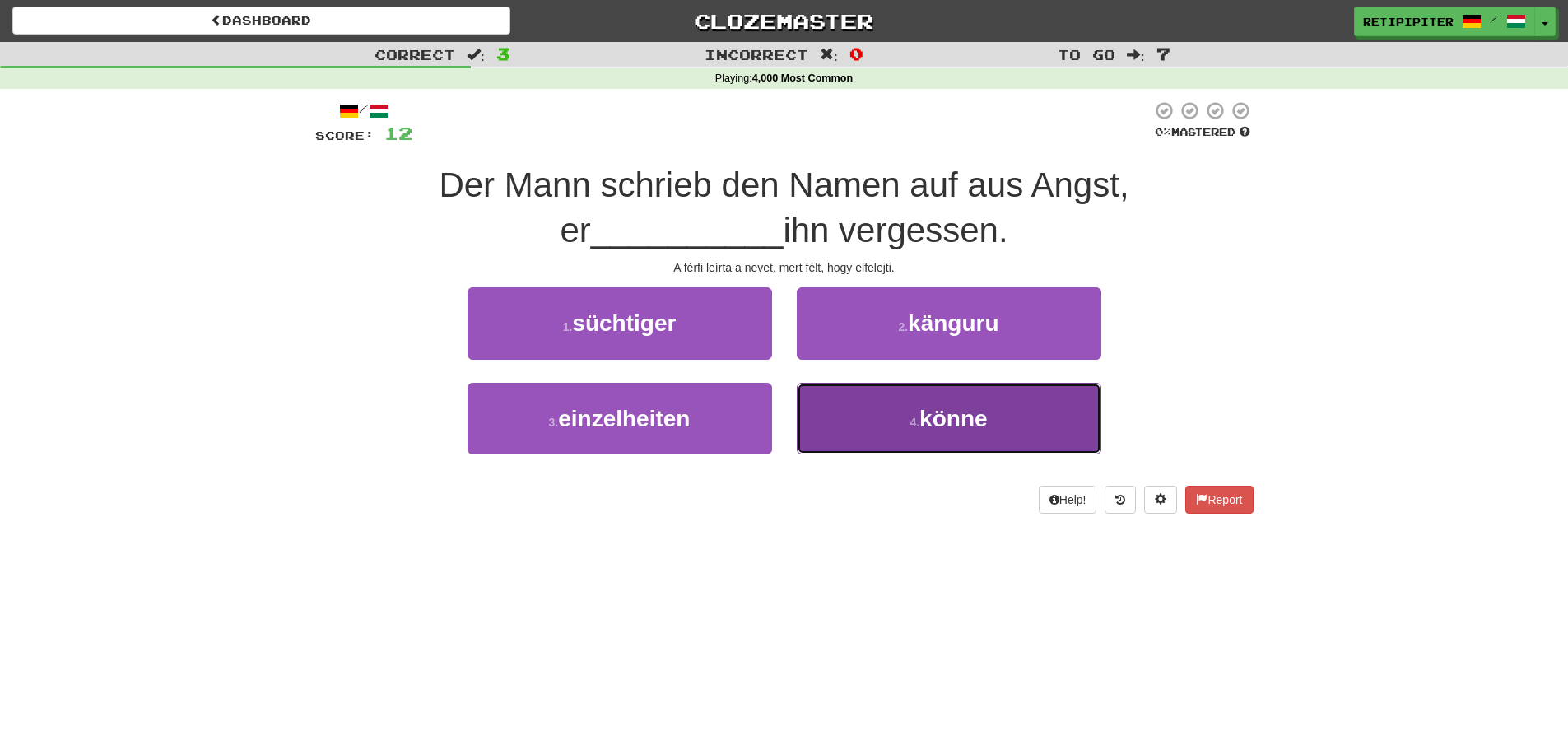
click at [950, 419] on span "könne" at bounding box center [953, 419] width 68 height 25
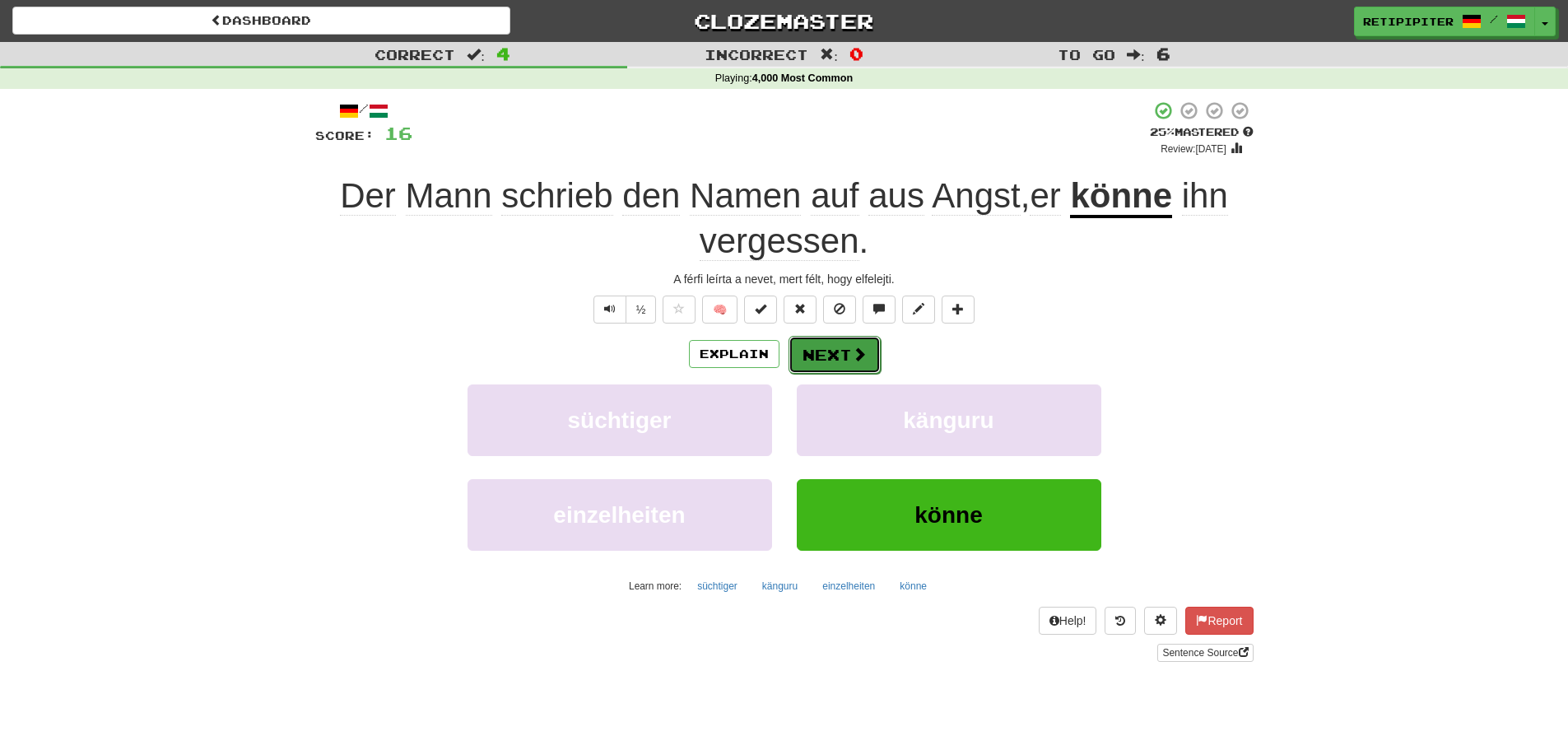
click at [837, 361] on button "Next" at bounding box center [835, 354] width 92 height 38
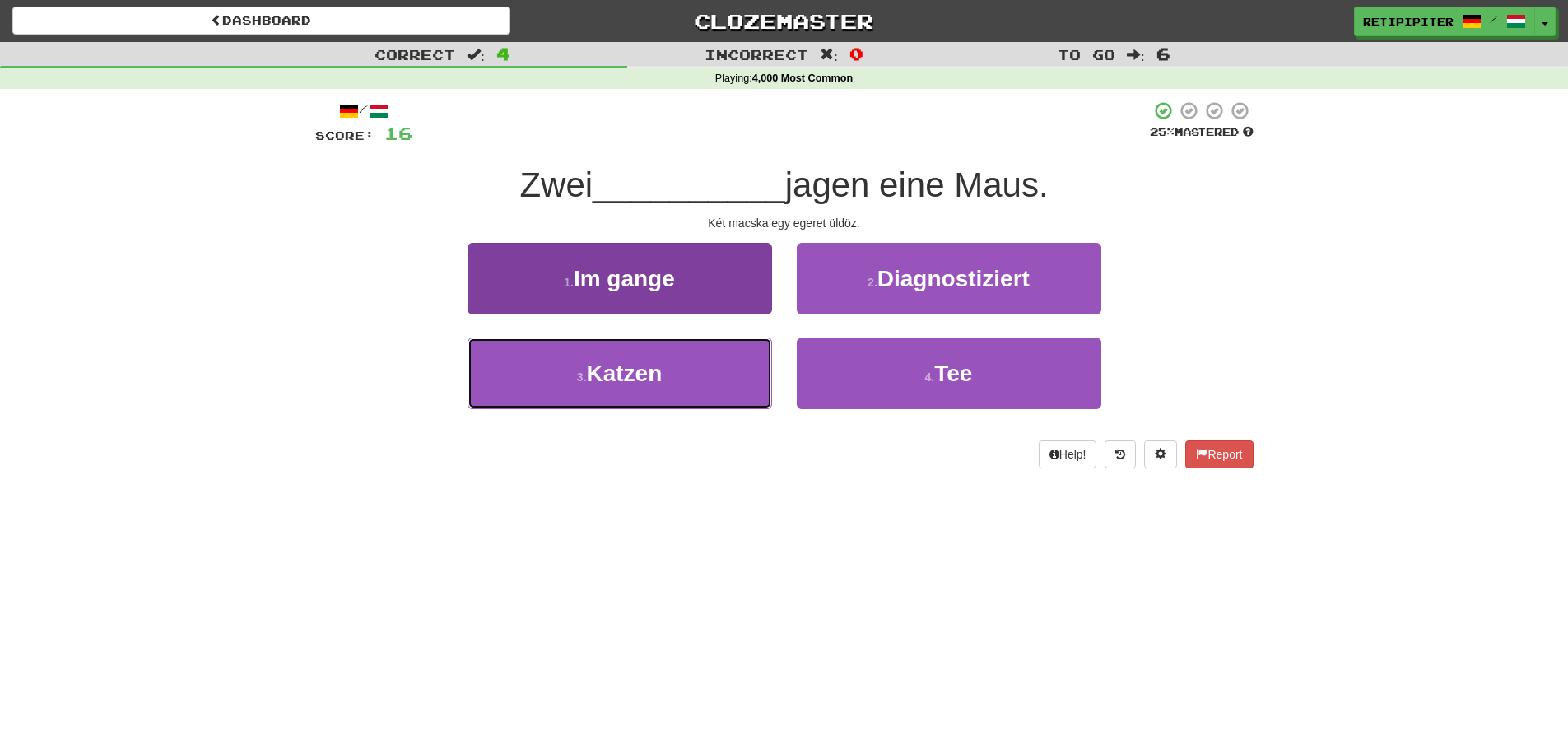
click at [682, 371] on button "3 . Katzen" at bounding box center [620, 373] width 305 height 72
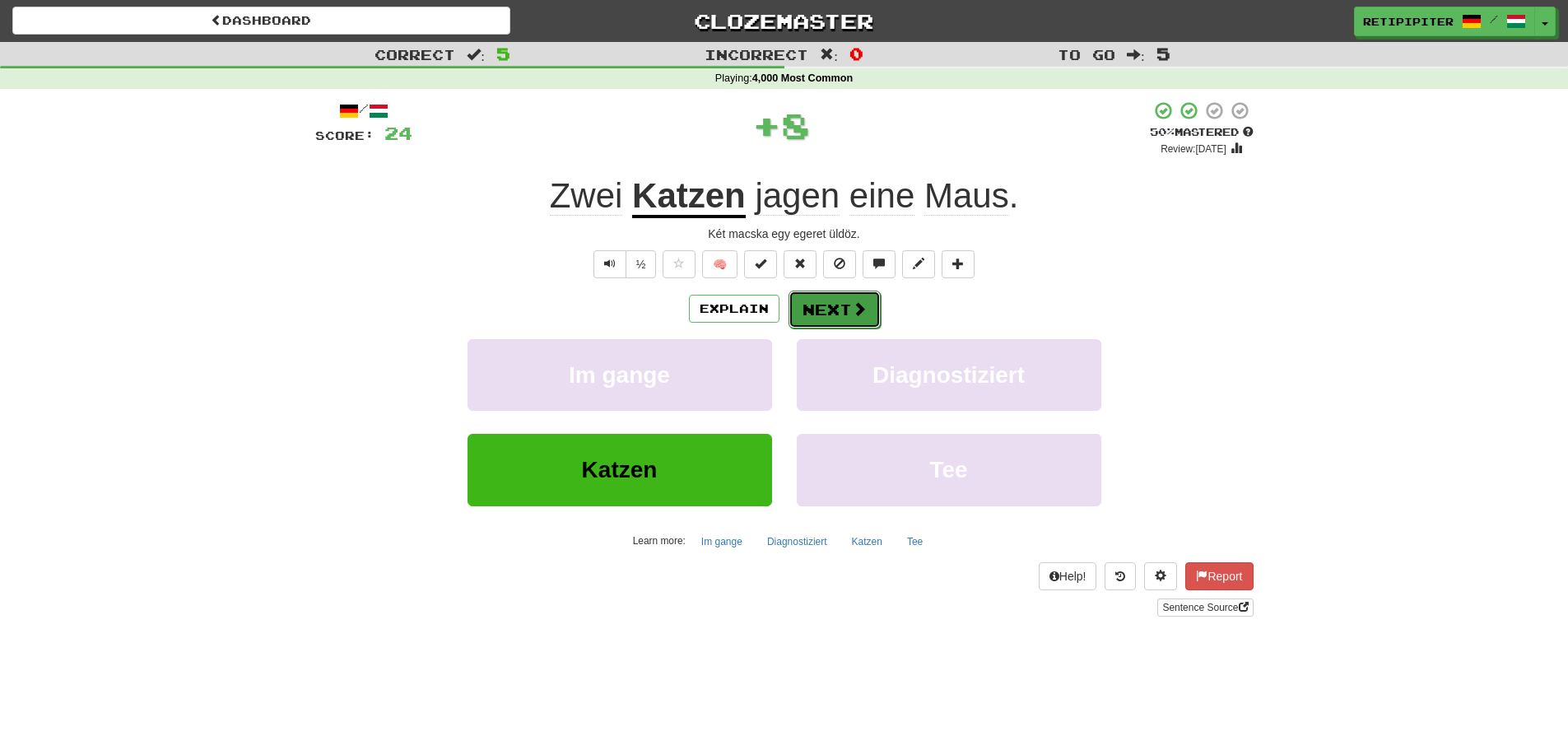
click at [842, 310] on button "Next" at bounding box center [835, 309] width 92 height 38
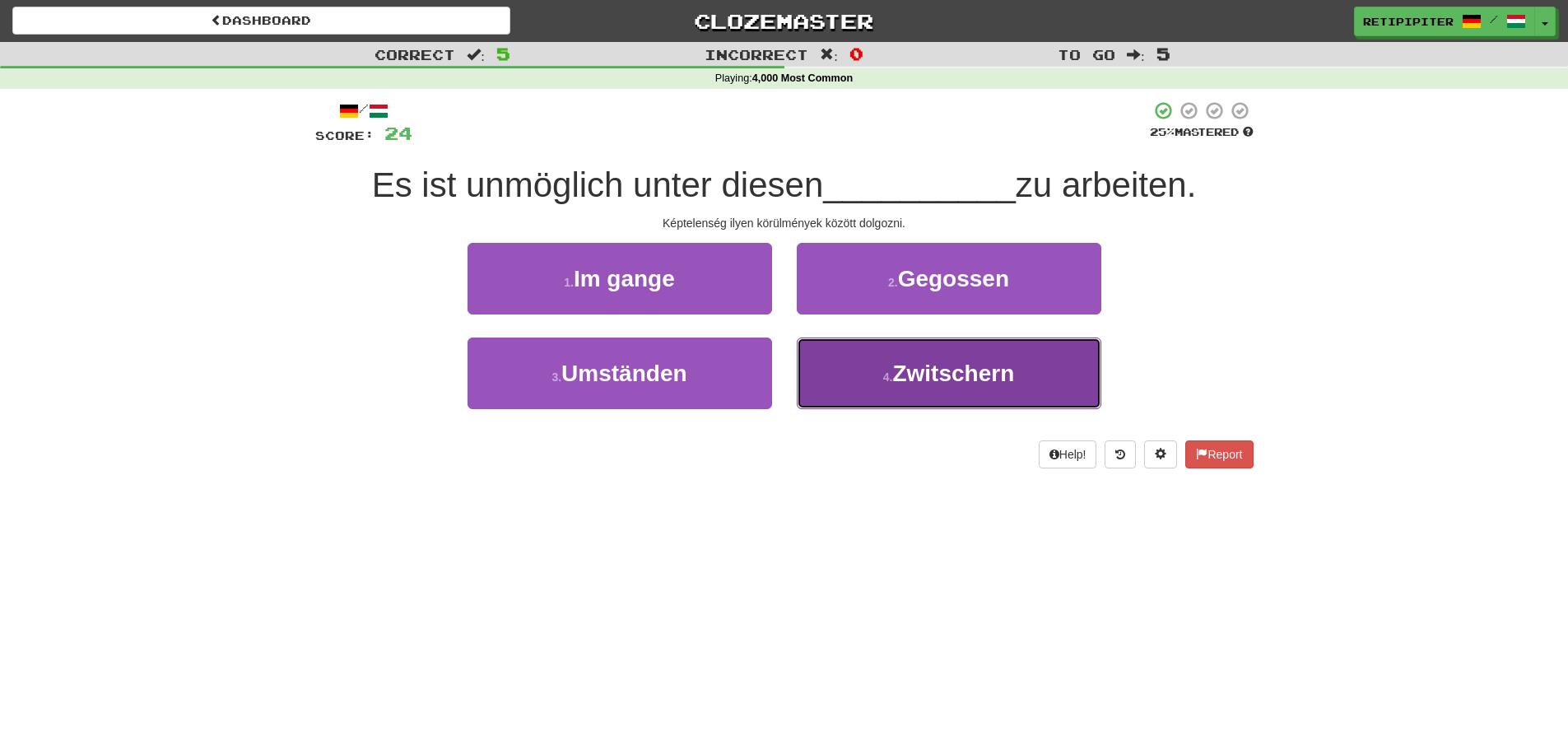
click at [934, 375] on span "Zwitschern" at bounding box center [953, 374] width 122 height 25
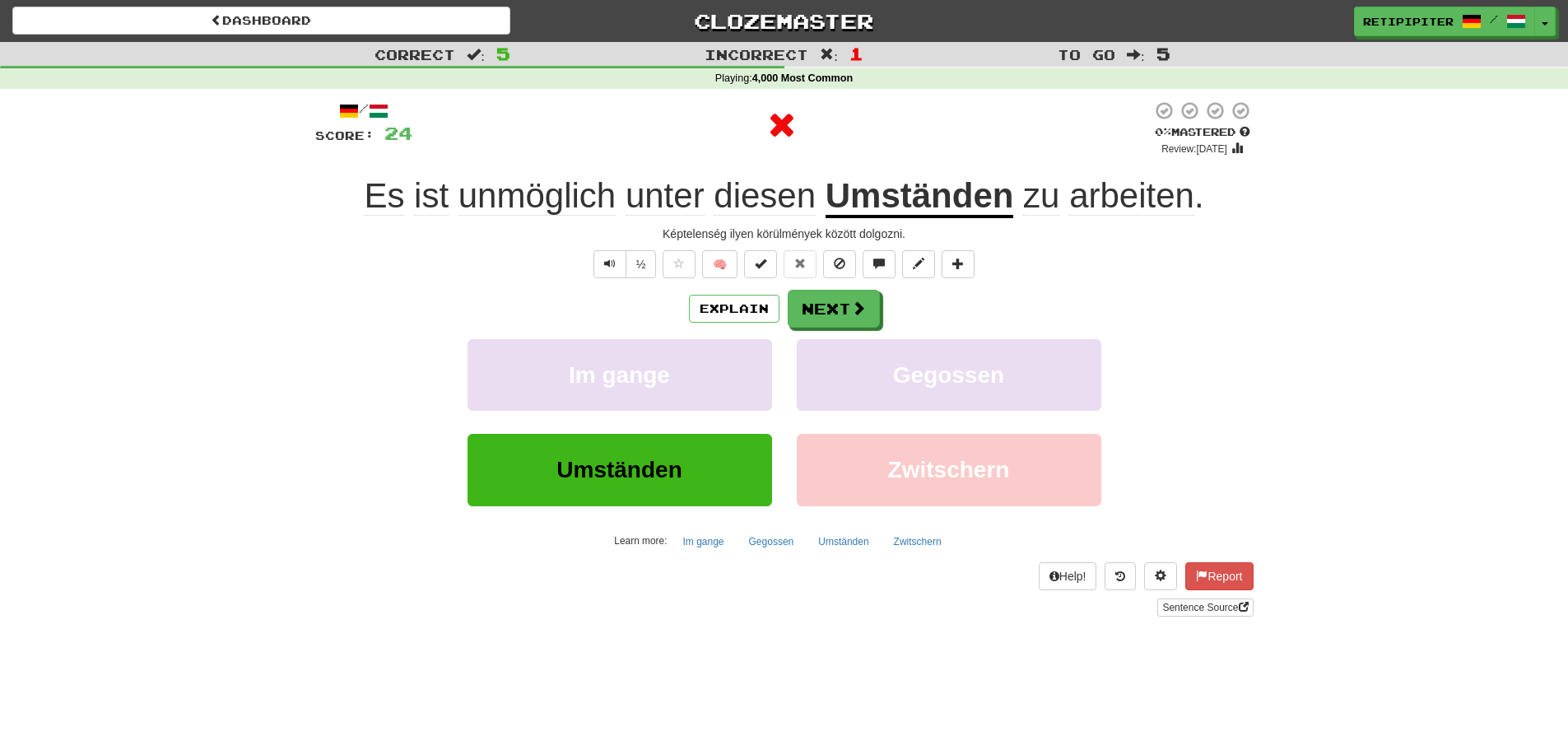
click at [945, 199] on u "Umständen" at bounding box center [920, 197] width 188 height 42
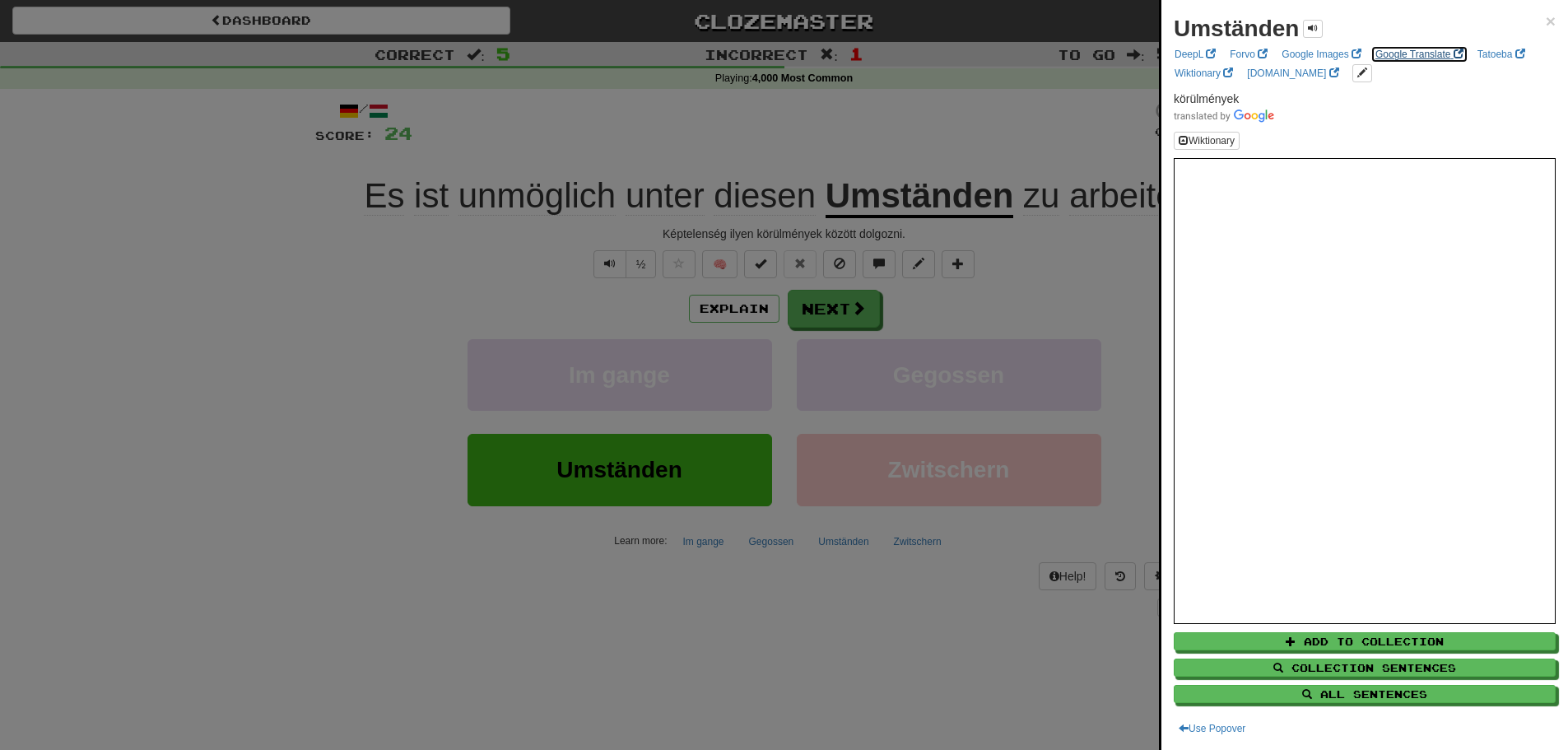
click at [1442, 56] on link "Google Translate" at bounding box center [1420, 54] width 98 height 18
click at [848, 310] on div at bounding box center [784, 375] width 1568 height 750
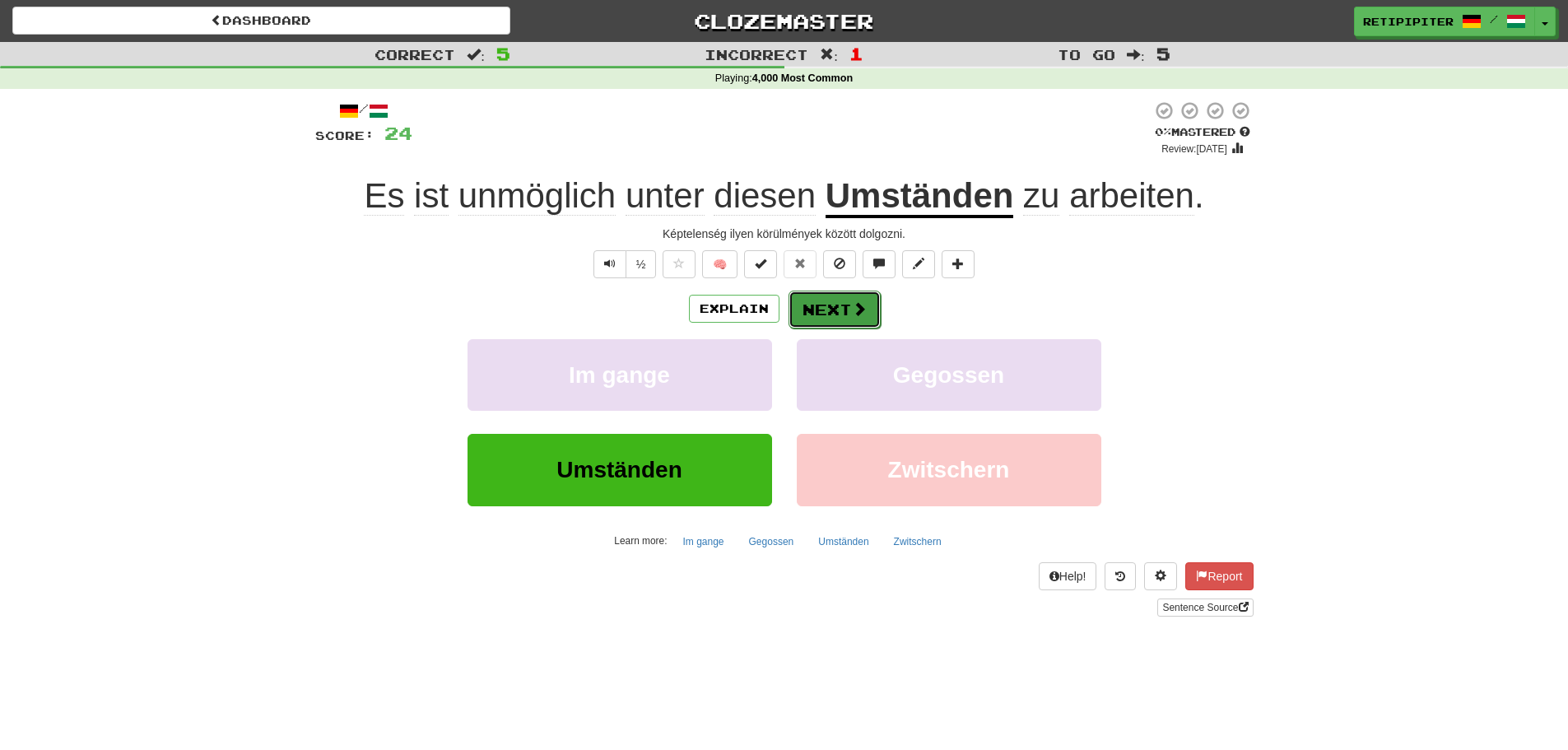
click at [847, 310] on button "Next" at bounding box center [835, 309] width 92 height 38
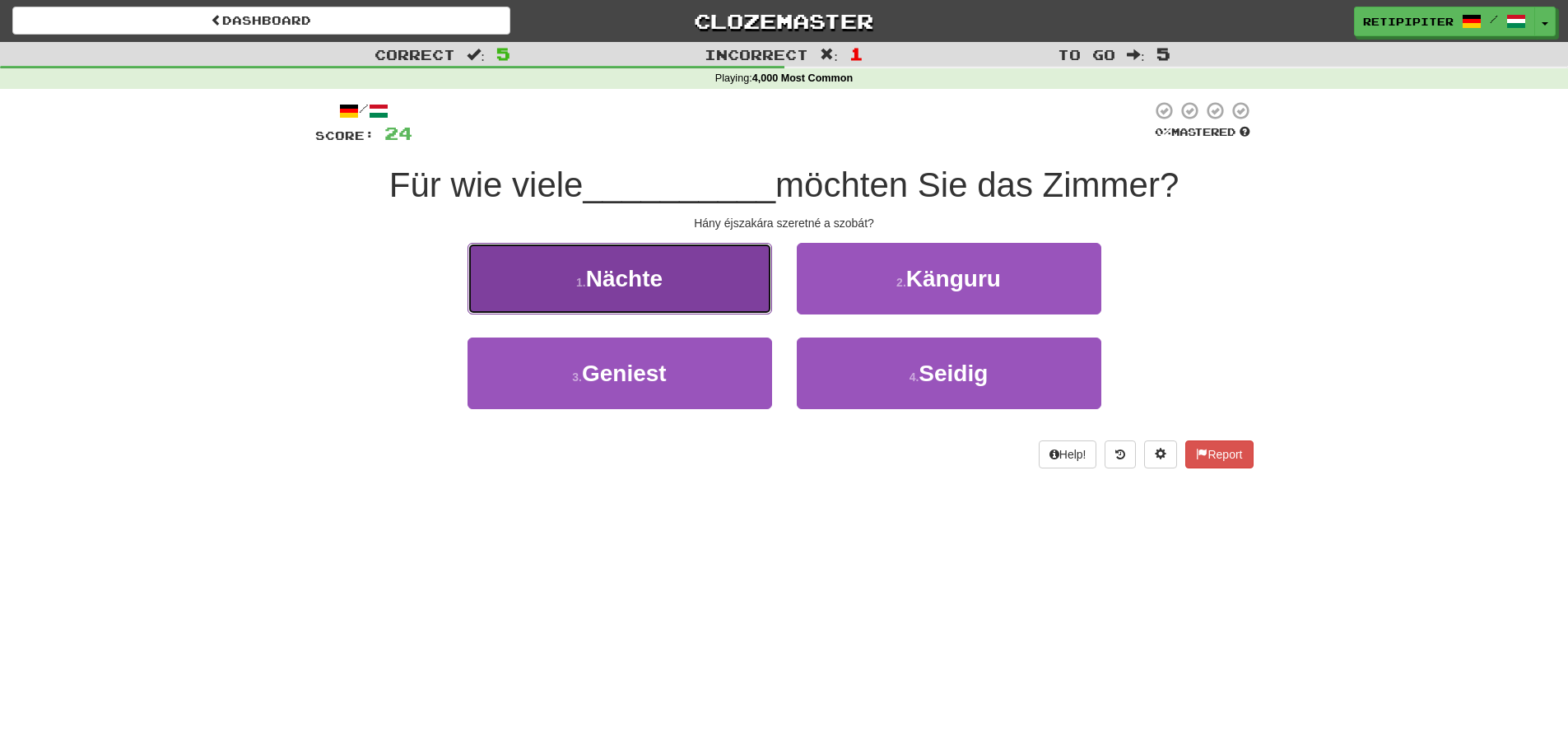
click at [683, 280] on button "1 . Nächte" at bounding box center [620, 278] width 305 height 72
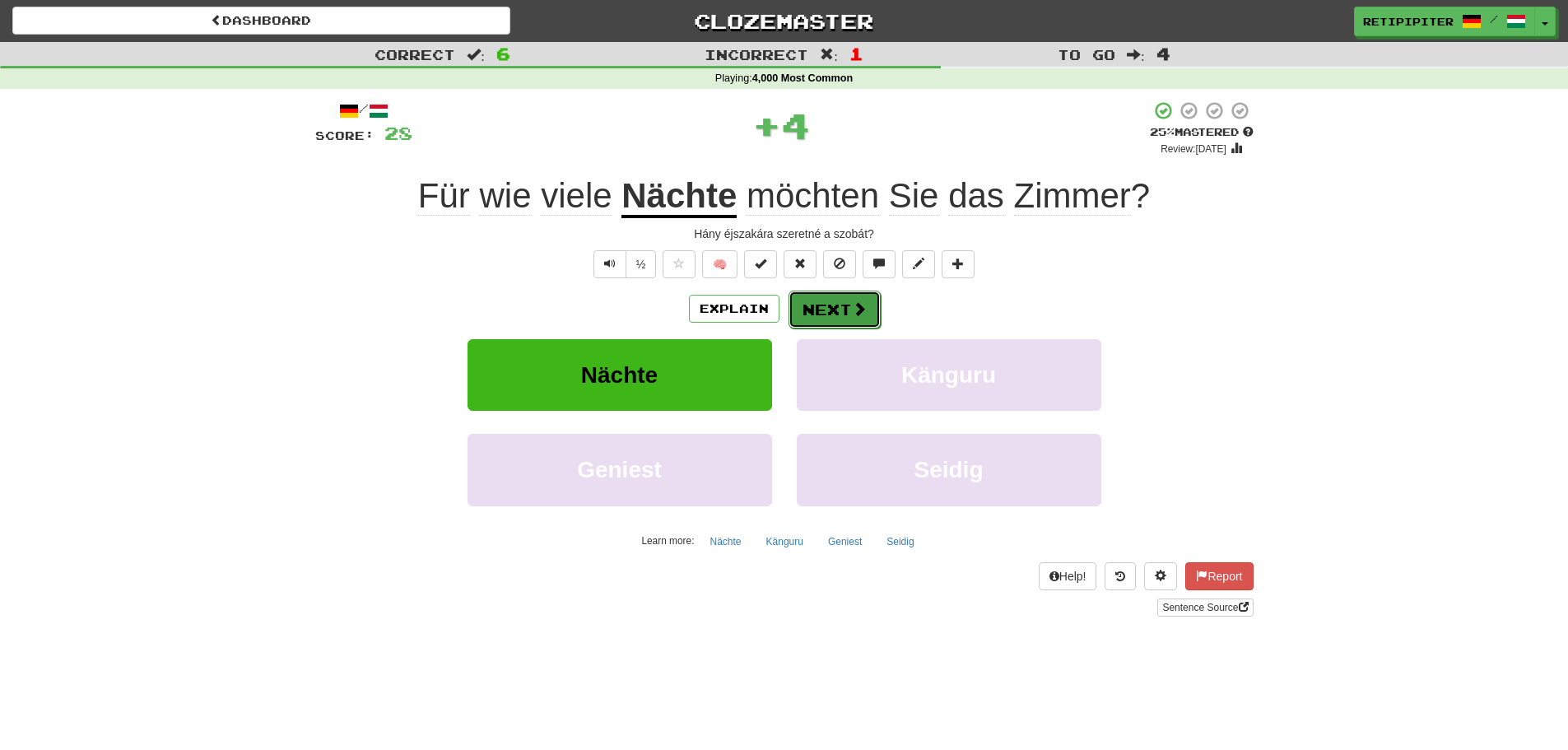
click at [835, 310] on button "Next" at bounding box center [835, 309] width 92 height 38
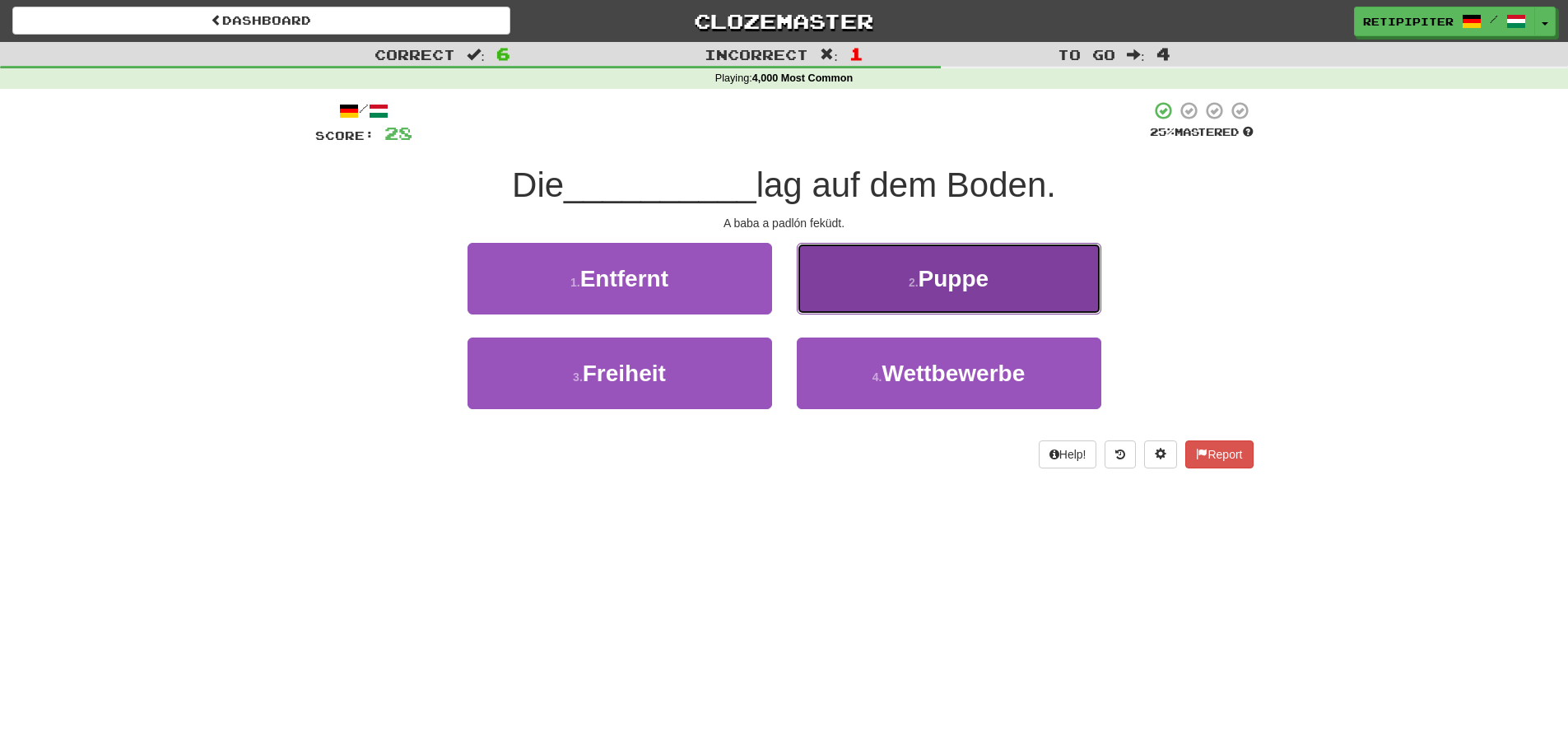
click at [977, 297] on button "2 . Puppe" at bounding box center [948, 278] width 305 height 72
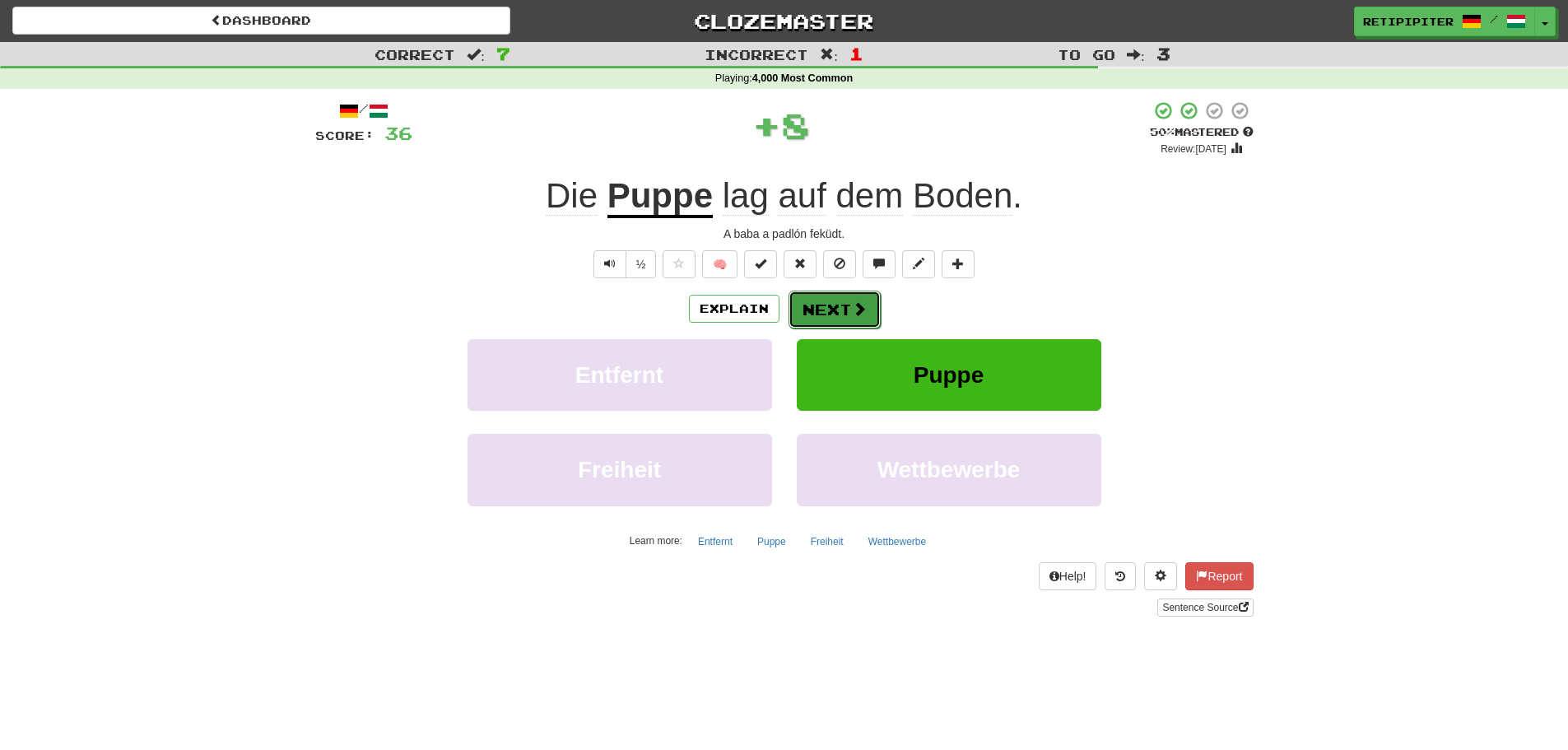
click at [841, 305] on button "Next" at bounding box center [835, 309] width 92 height 38
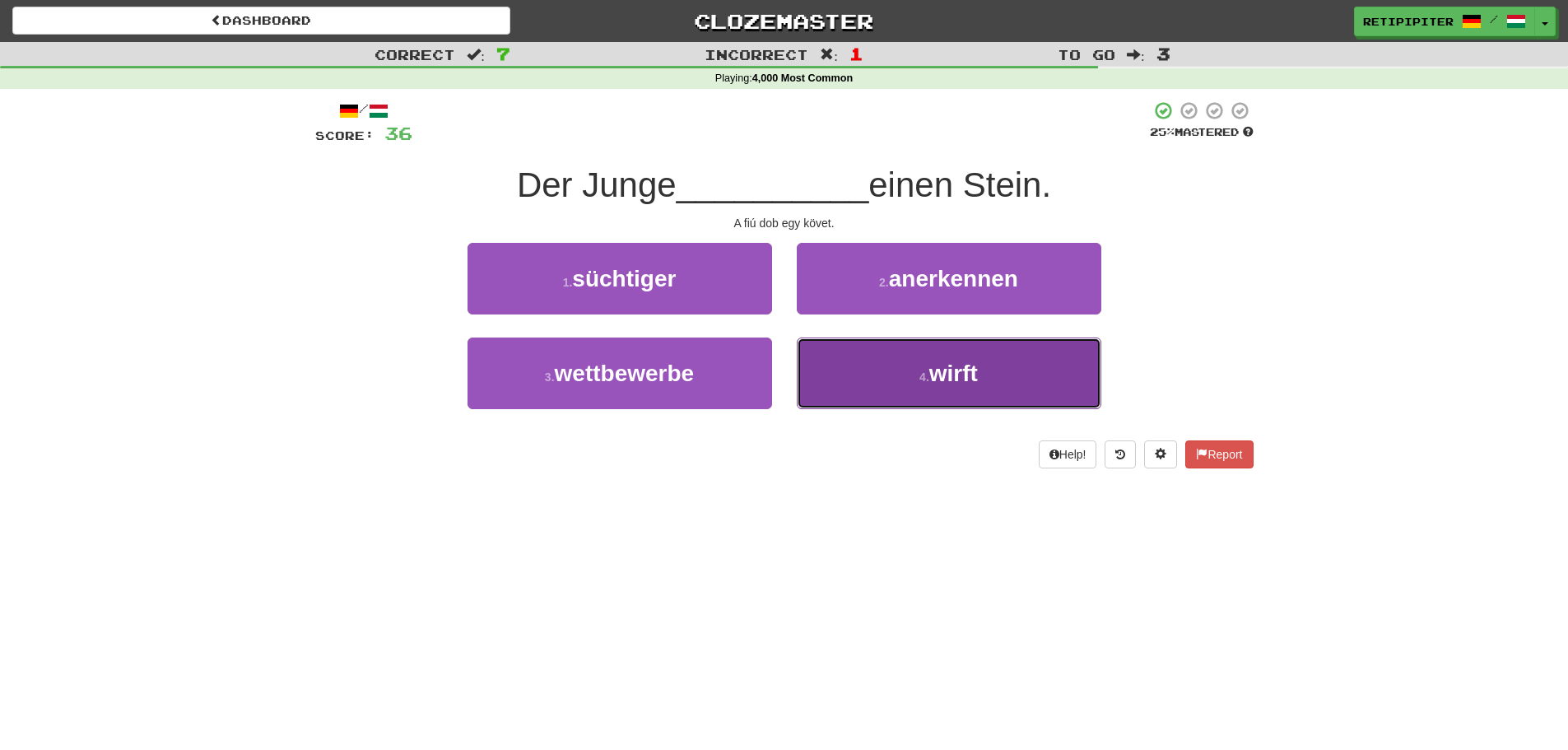
click at [967, 373] on span "wirft" at bounding box center [954, 374] width 49 height 25
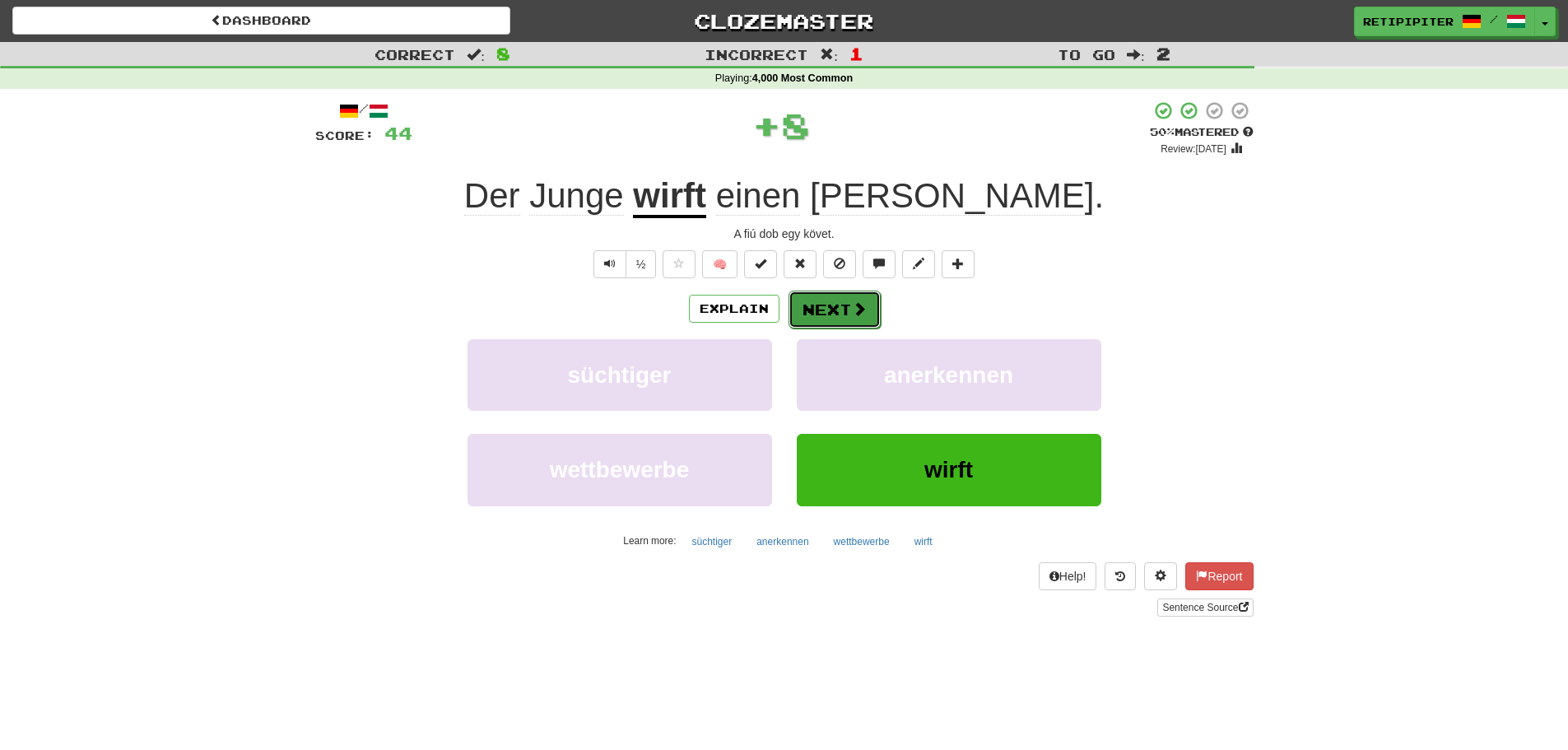
click at [837, 311] on button "Next" at bounding box center [835, 309] width 92 height 38
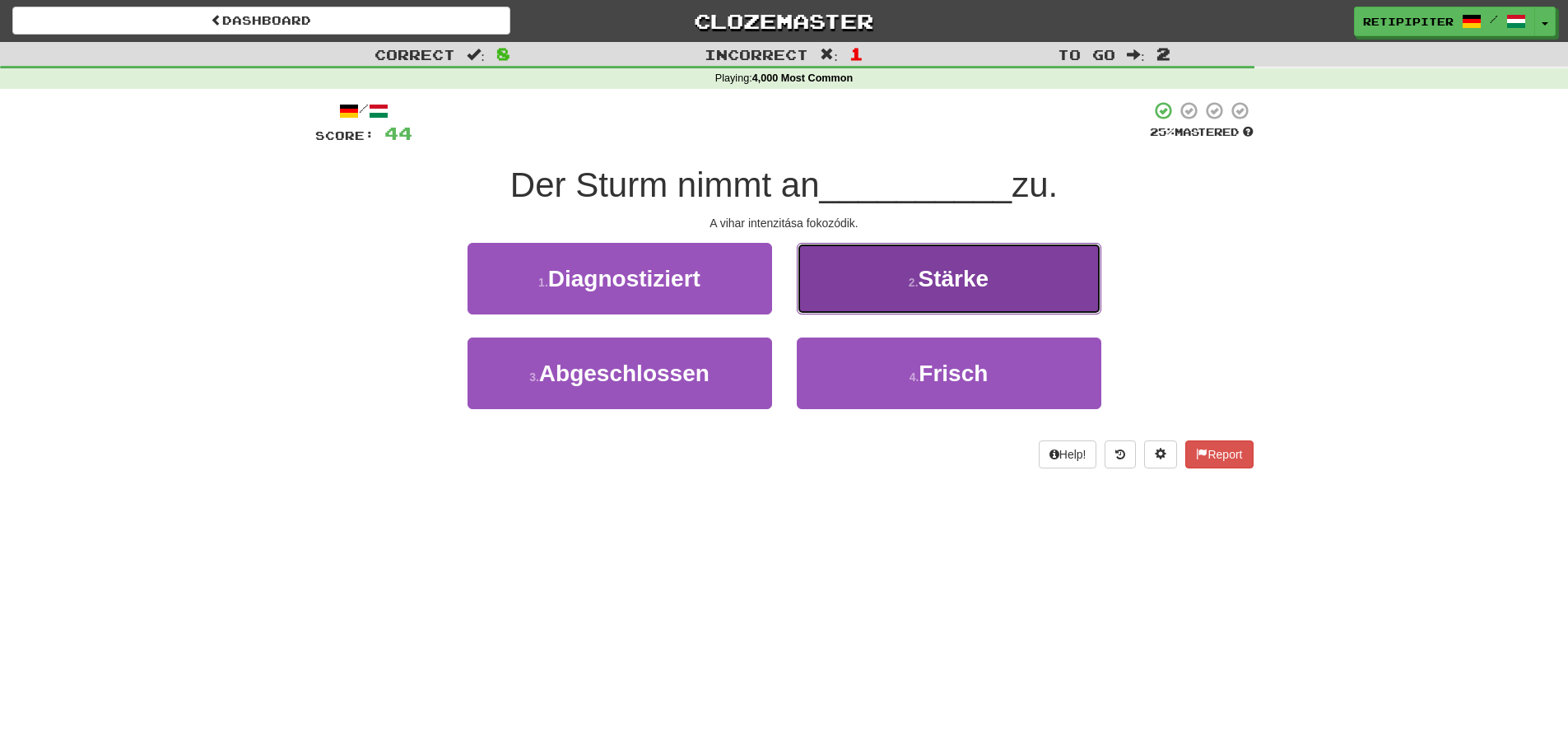
click at [971, 282] on span "Stärke" at bounding box center [954, 278] width 71 height 25
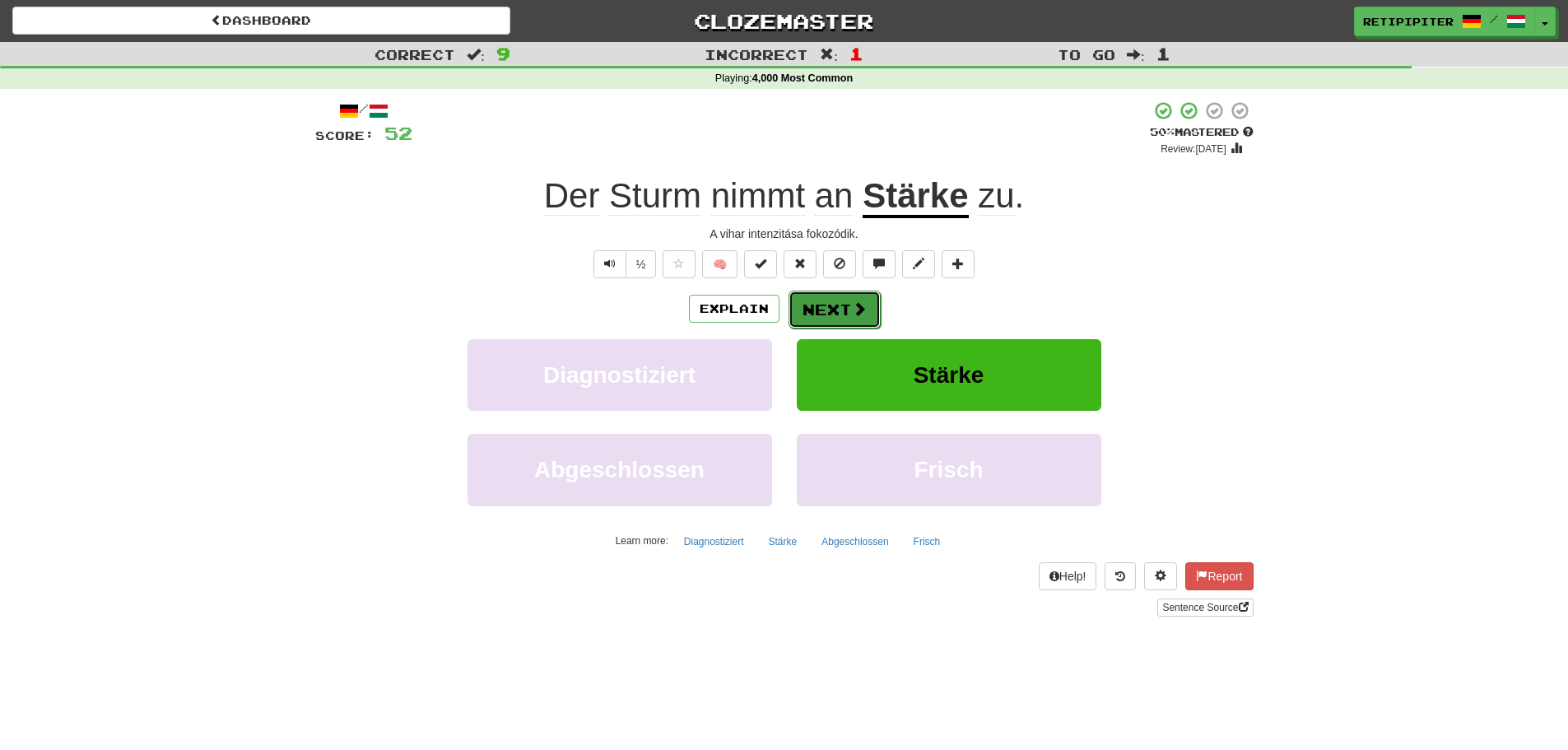
click at [827, 307] on button "Next" at bounding box center [835, 309] width 92 height 38
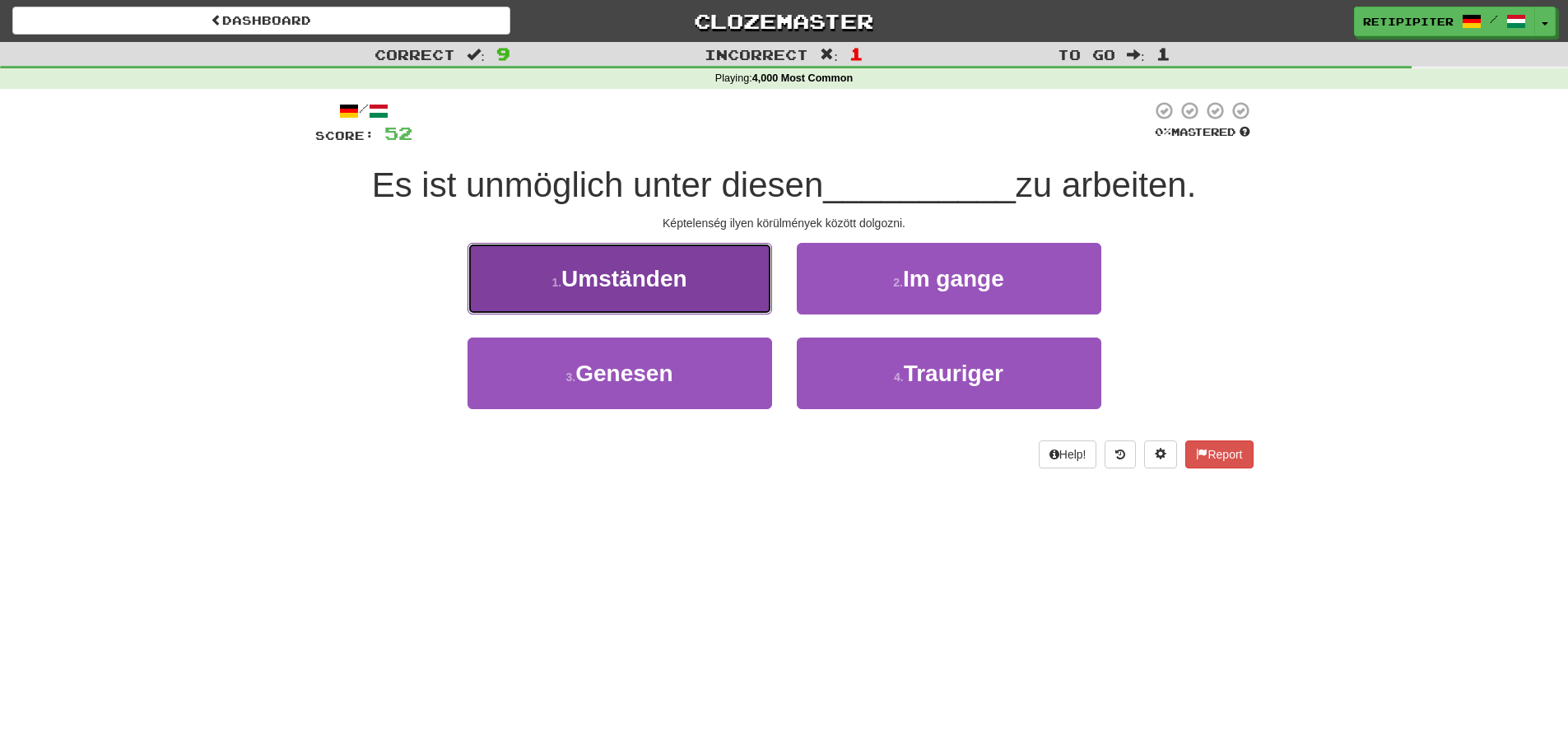
click at [681, 282] on span "Umständen" at bounding box center [624, 278] width 126 height 25
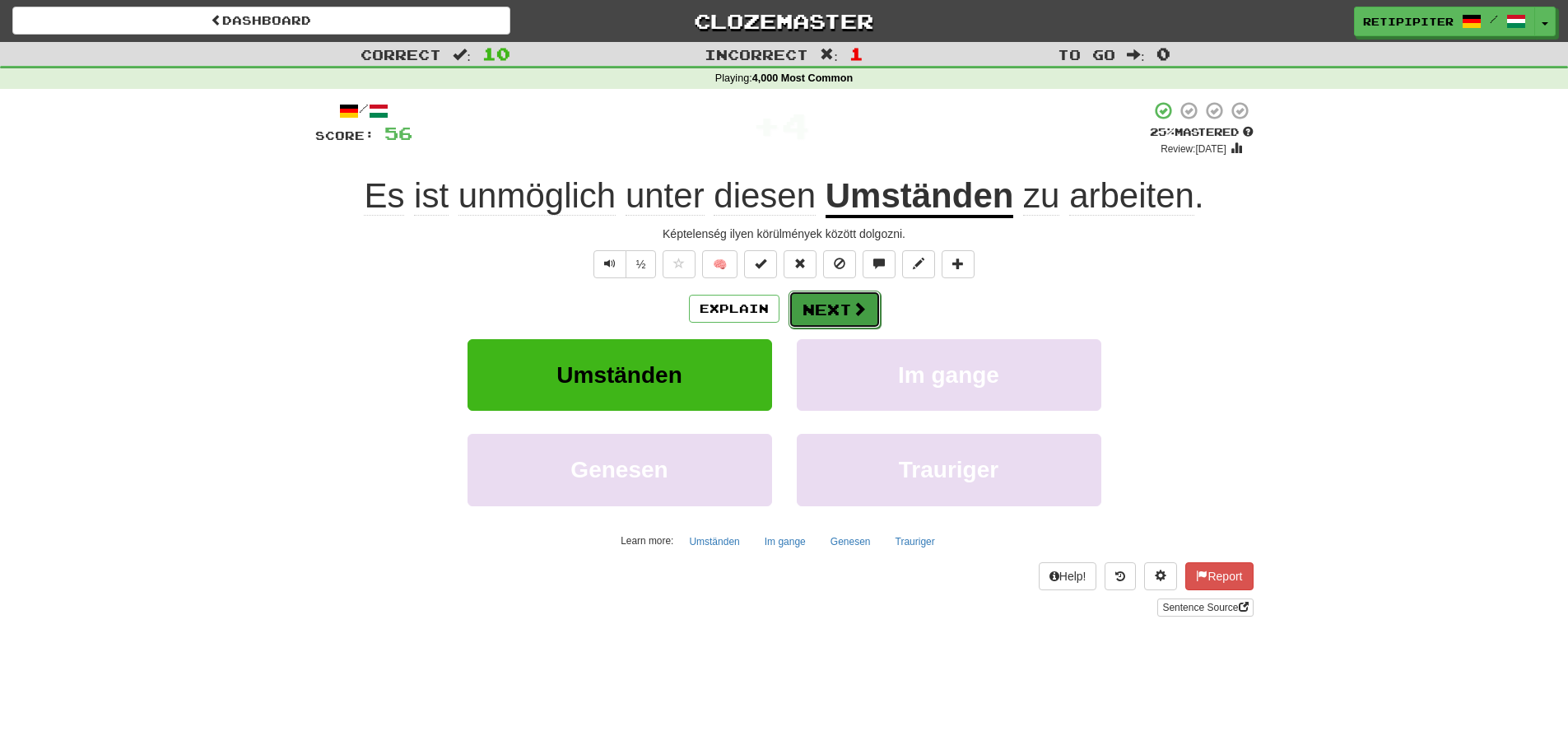
click at [834, 306] on button "Next" at bounding box center [835, 309] width 92 height 38
